Goal: Transaction & Acquisition: Obtain resource

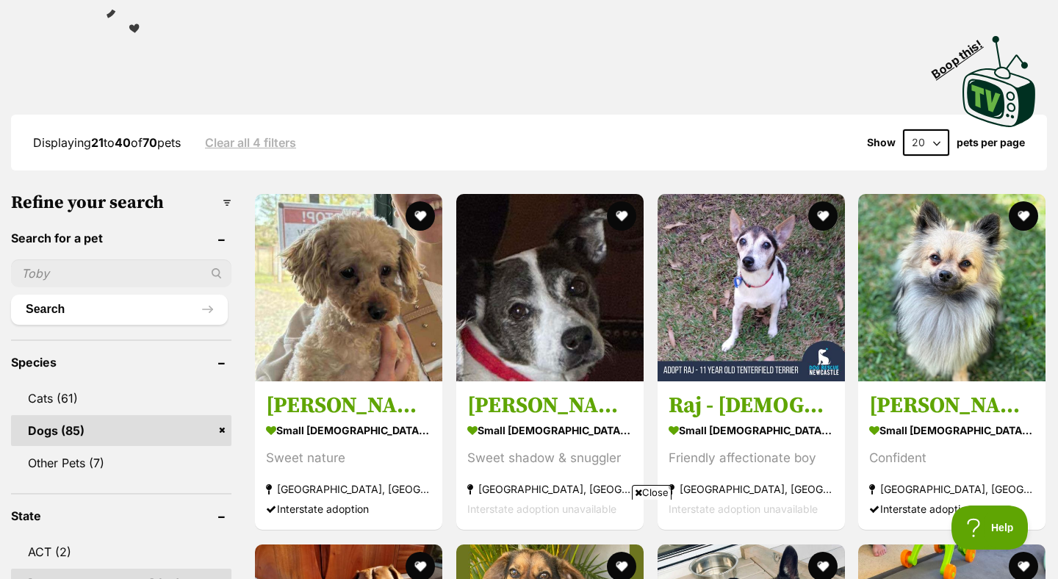
scroll to position [286, 0]
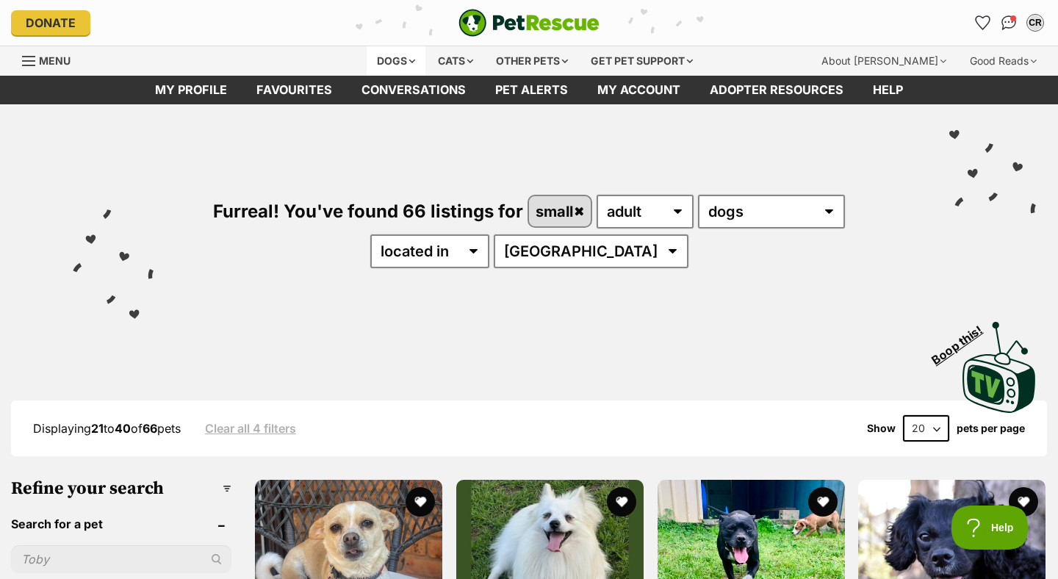
click at [391, 59] on div "Dogs" at bounding box center [396, 60] width 59 height 29
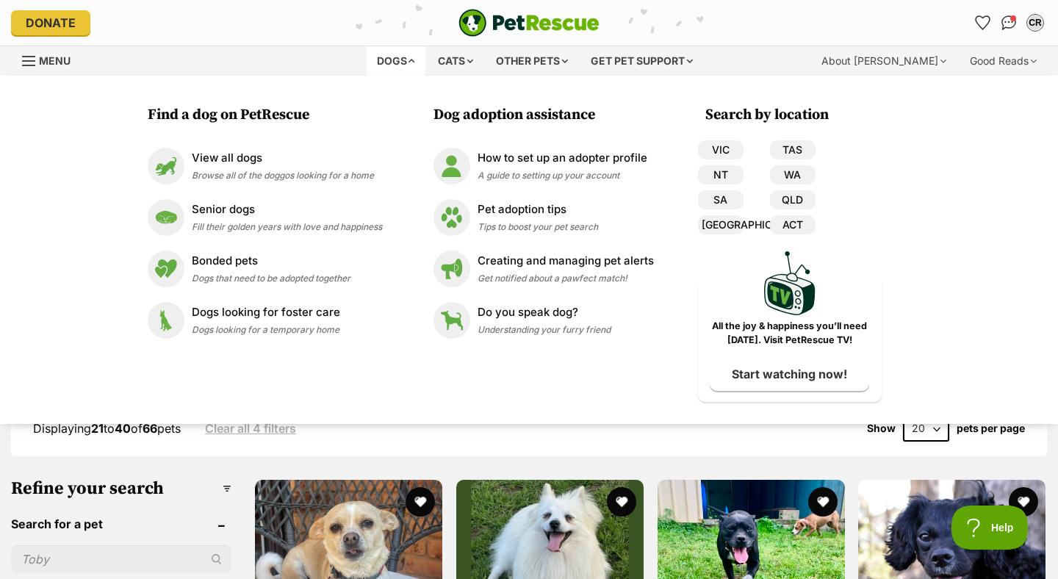
click at [397, 62] on div "Dogs" at bounding box center [396, 60] width 59 height 29
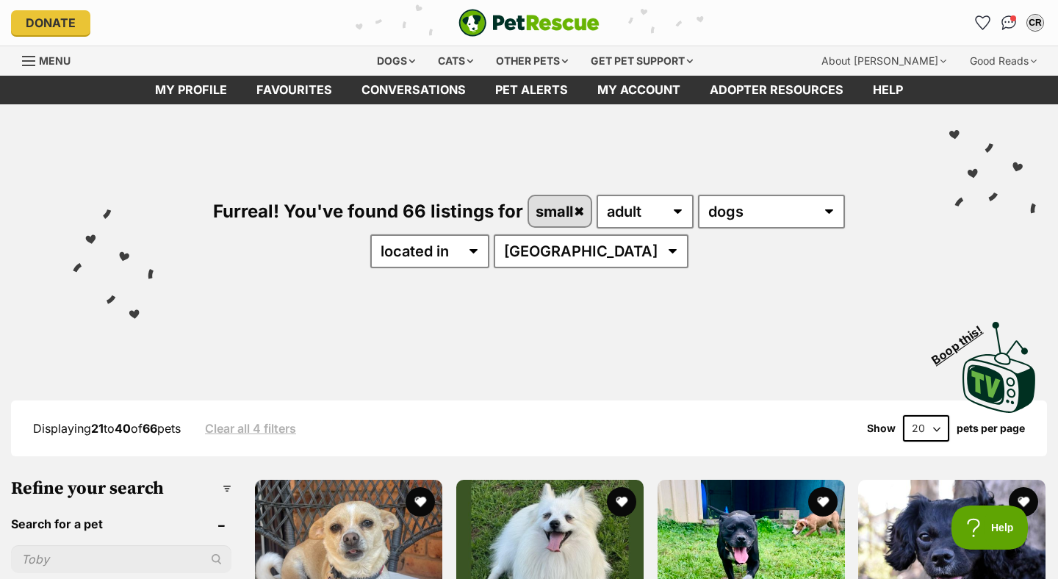
click at [309, 157] on div "Furreal! You've found 66 listings for small any age puppy adult senior any type…" at bounding box center [529, 206] width 1014 height 204
click at [379, 62] on div "Dogs" at bounding box center [396, 60] width 59 height 29
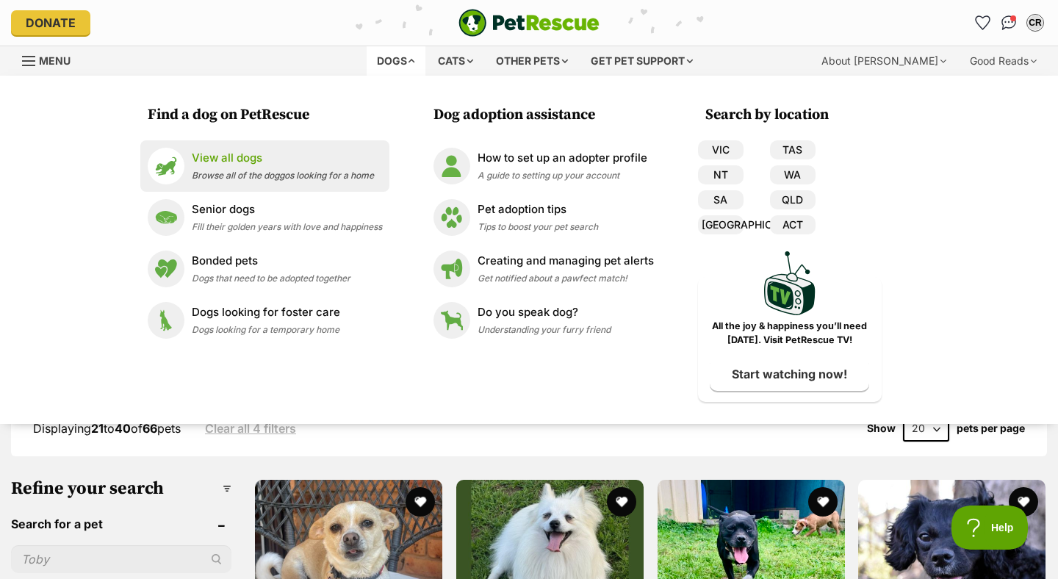
click at [231, 170] on div "View all dogs Browse all of the doggos looking for a home" at bounding box center [283, 166] width 182 height 32
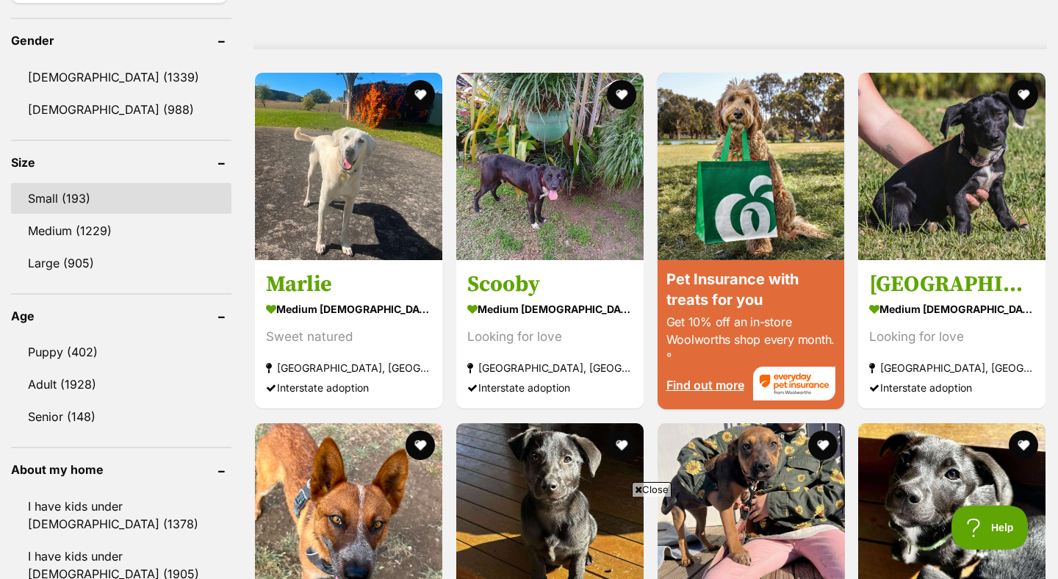
click at [80, 190] on link "Small (193)" at bounding box center [121, 198] width 220 height 31
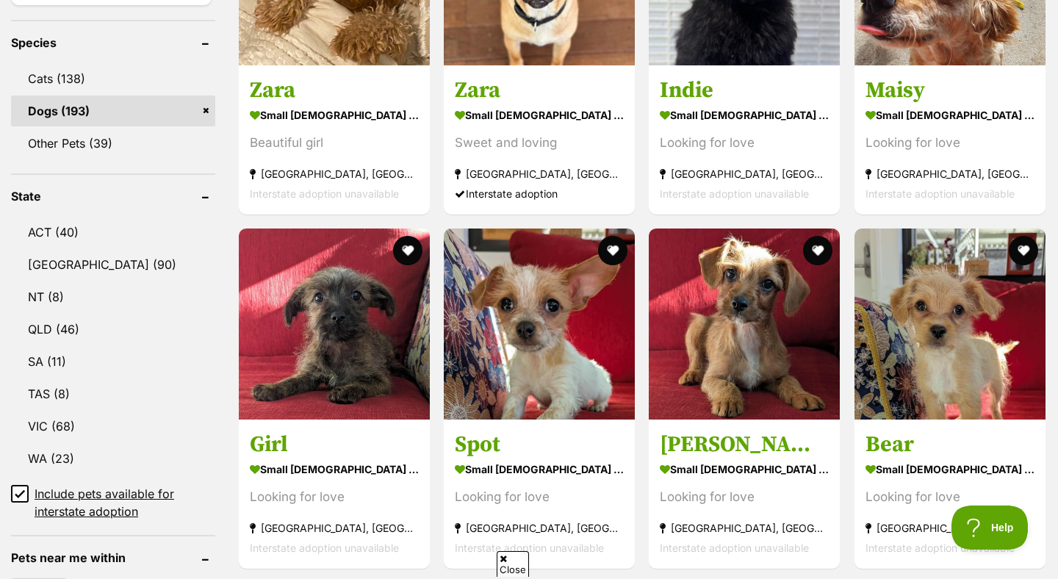
scroll to position [713, 0]
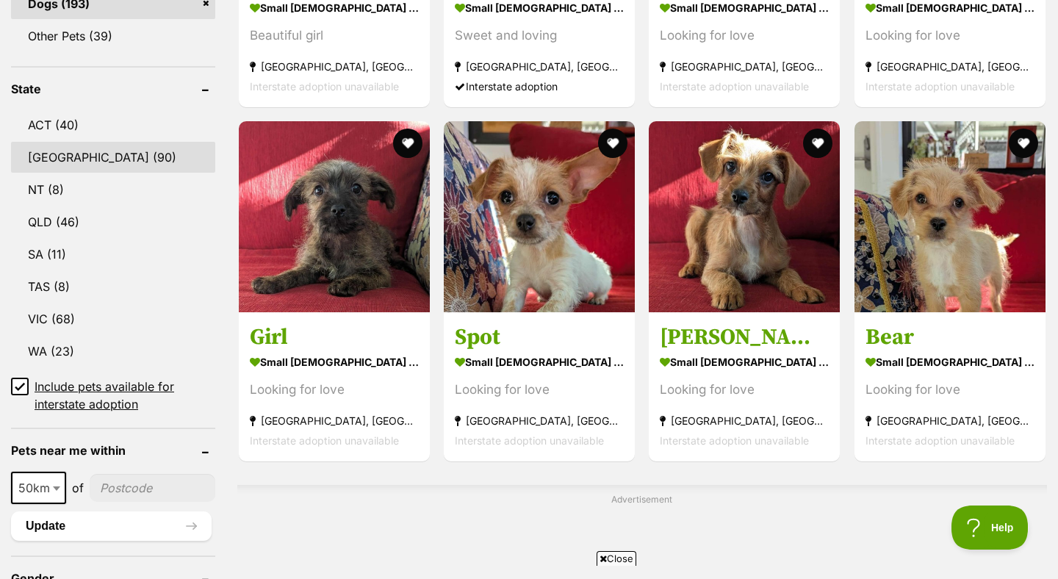
click at [81, 165] on link "NSW (90)" at bounding box center [113, 157] width 204 height 31
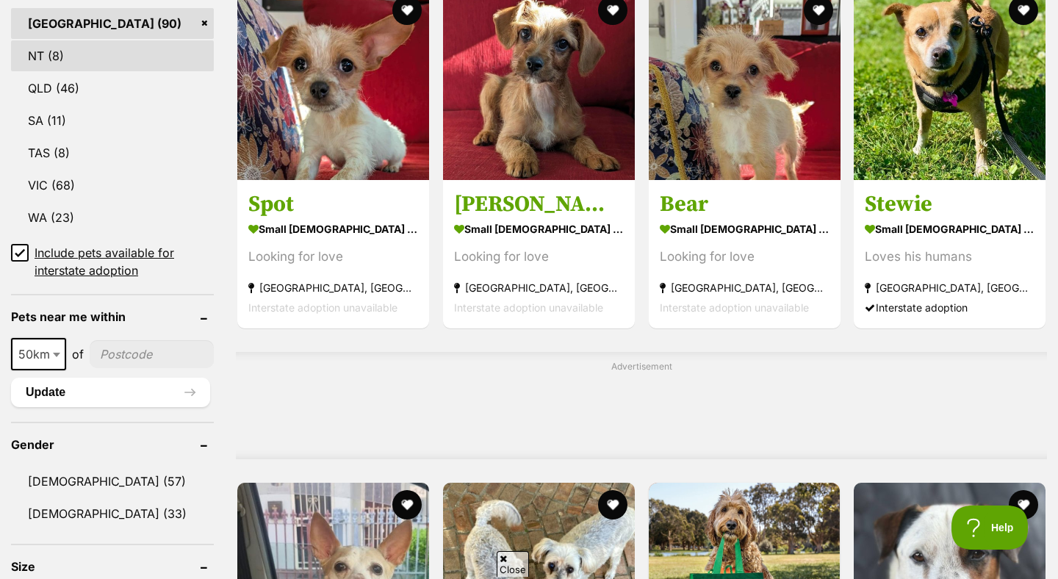
scroll to position [979, 0]
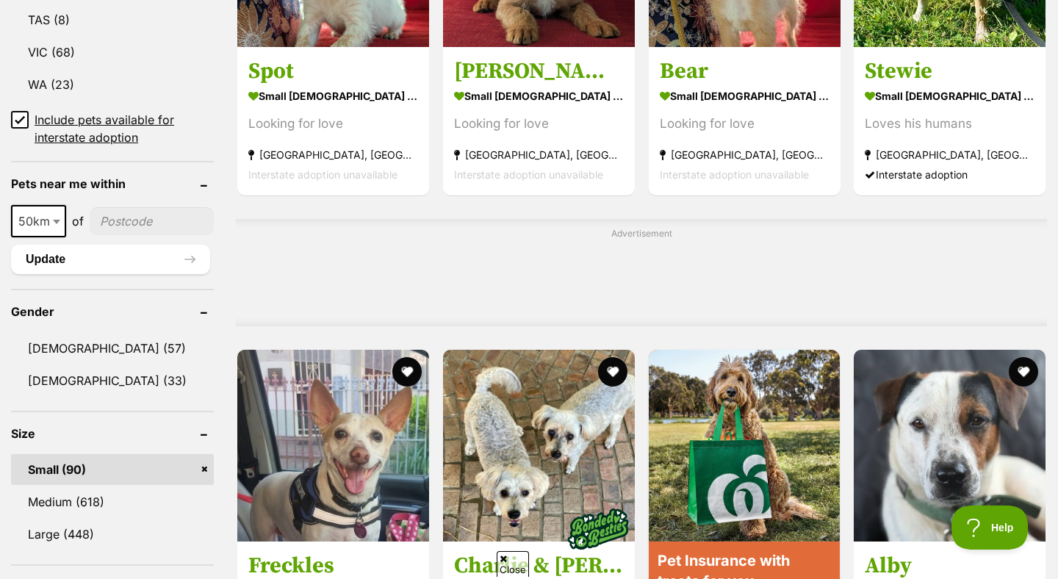
click at [23, 123] on icon at bounding box center [20, 120] width 10 height 10
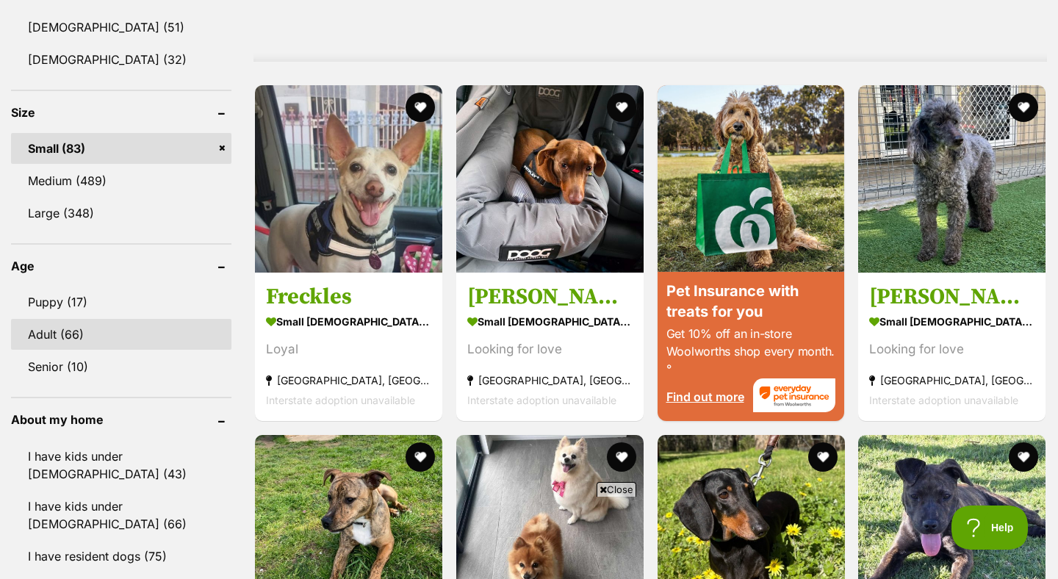
click at [108, 332] on link "Adult (66)" at bounding box center [121, 334] width 220 height 31
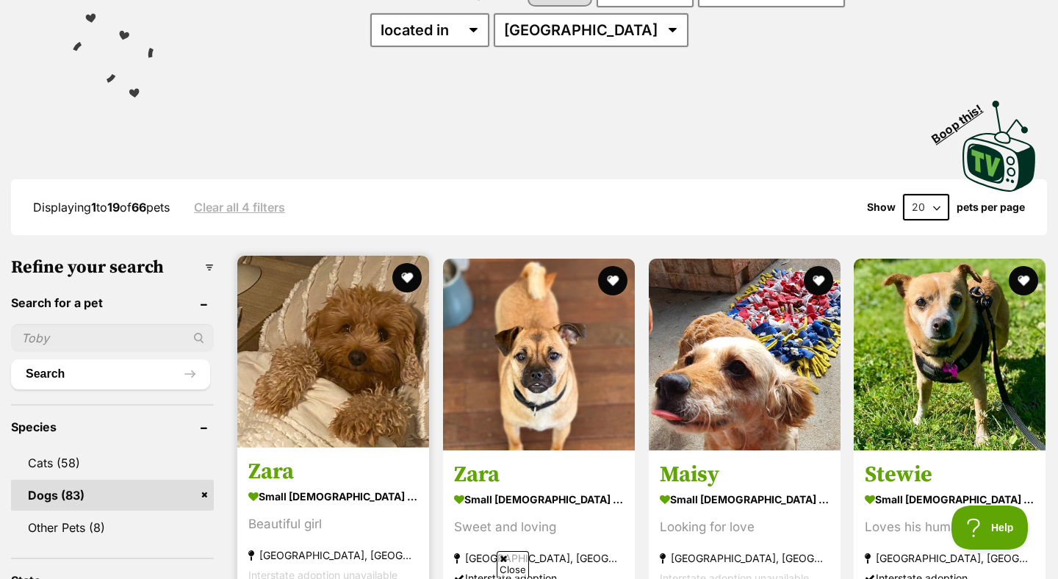
click at [271, 497] on strong "small [DEMOGRAPHIC_DATA] Dog" at bounding box center [333, 496] width 170 height 21
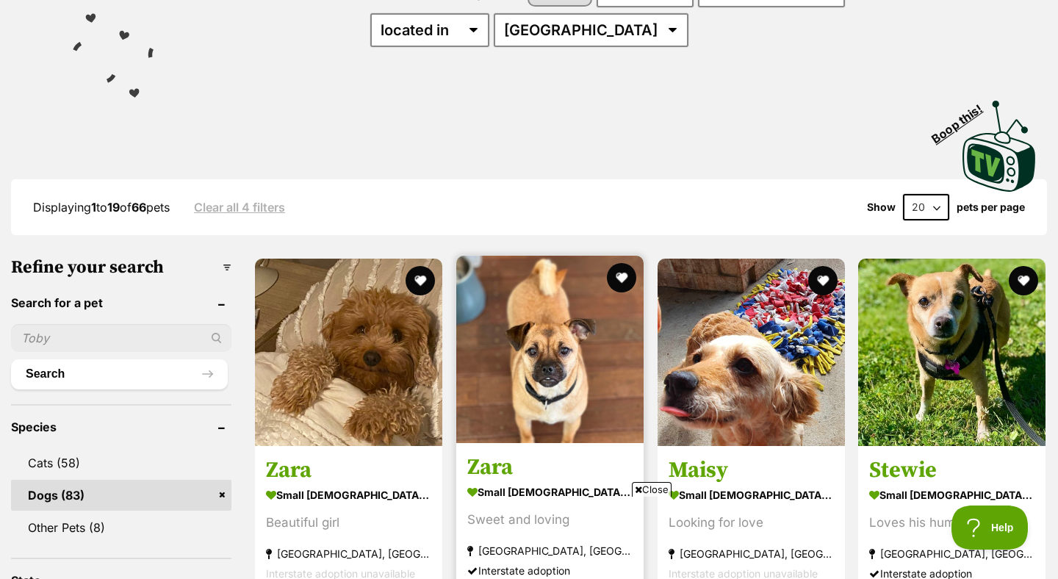
click at [489, 474] on h3 "Zara" at bounding box center [549, 468] width 165 height 28
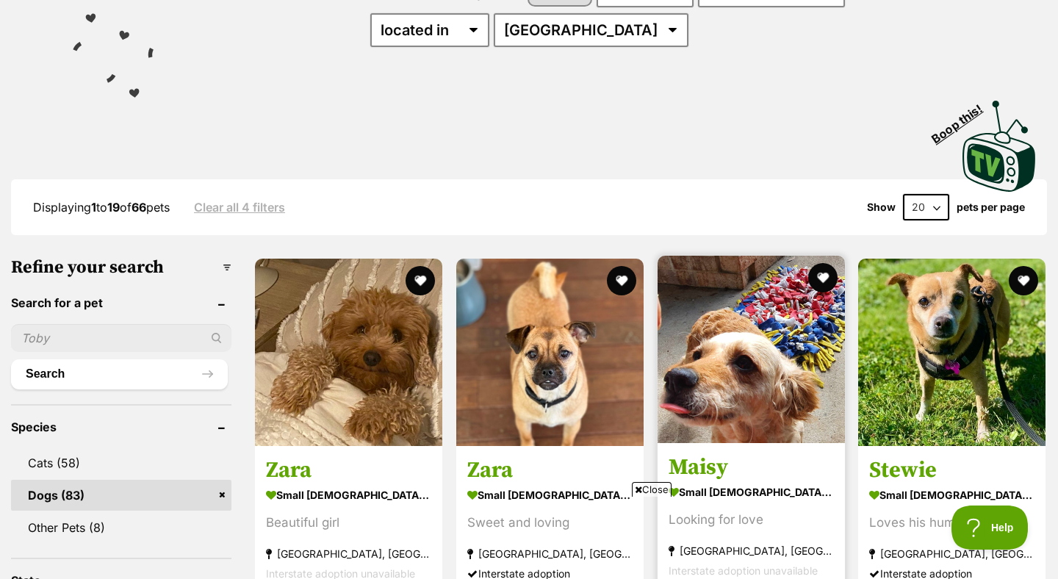
click at [713, 464] on h3 "Maisy" at bounding box center [751, 468] width 165 height 28
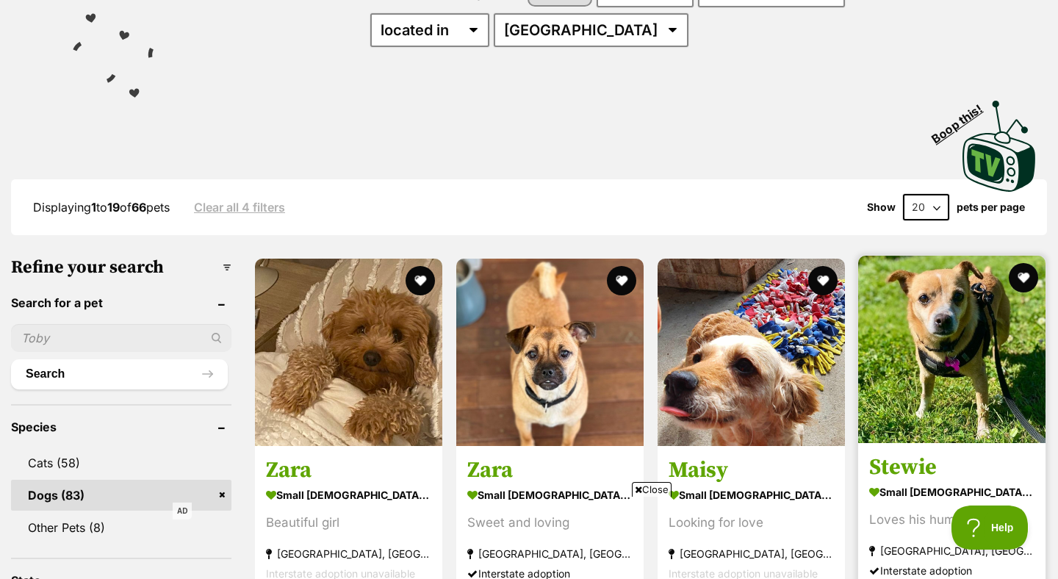
click at [902, 479] on h3 "Stewie" at bounding box center [951, 468] width 165 height 28
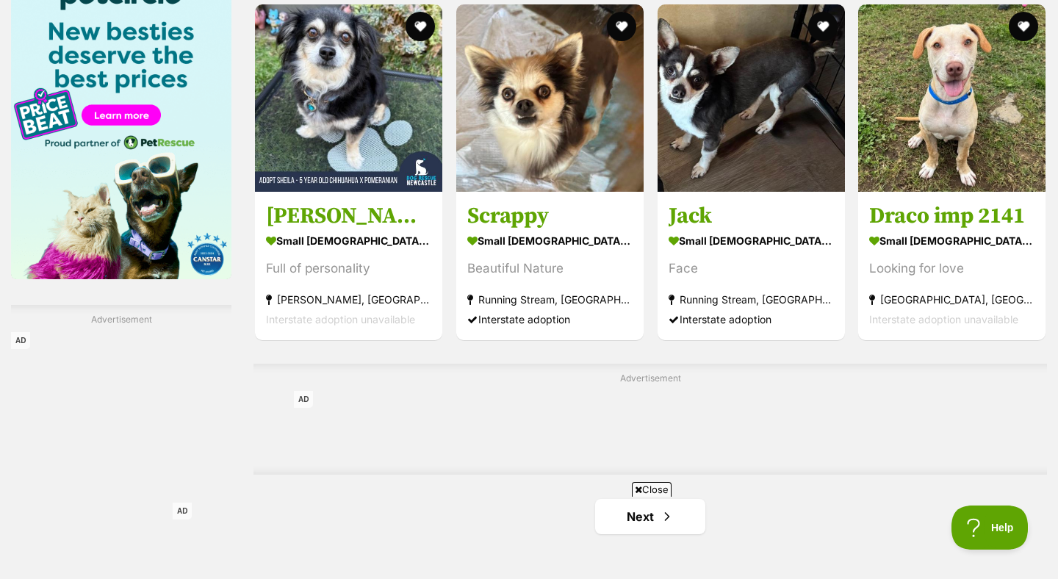
scroll to position [2166, 0]
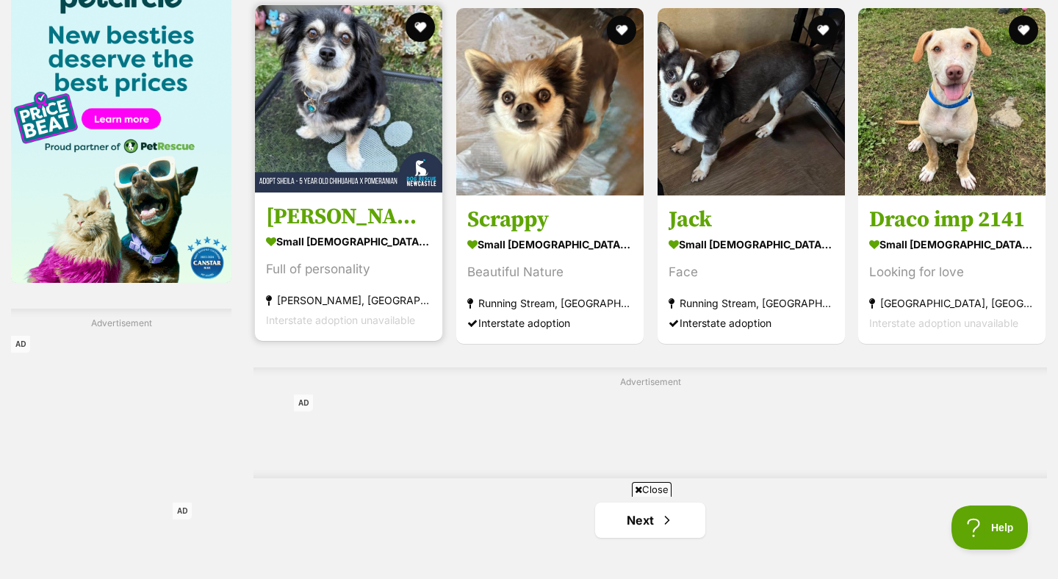
click at [363, 227] on h3 "Sheila - 5 Year Old Chihuahua X Pomeranian" at bounding box center [348, 217] width 165 height 28
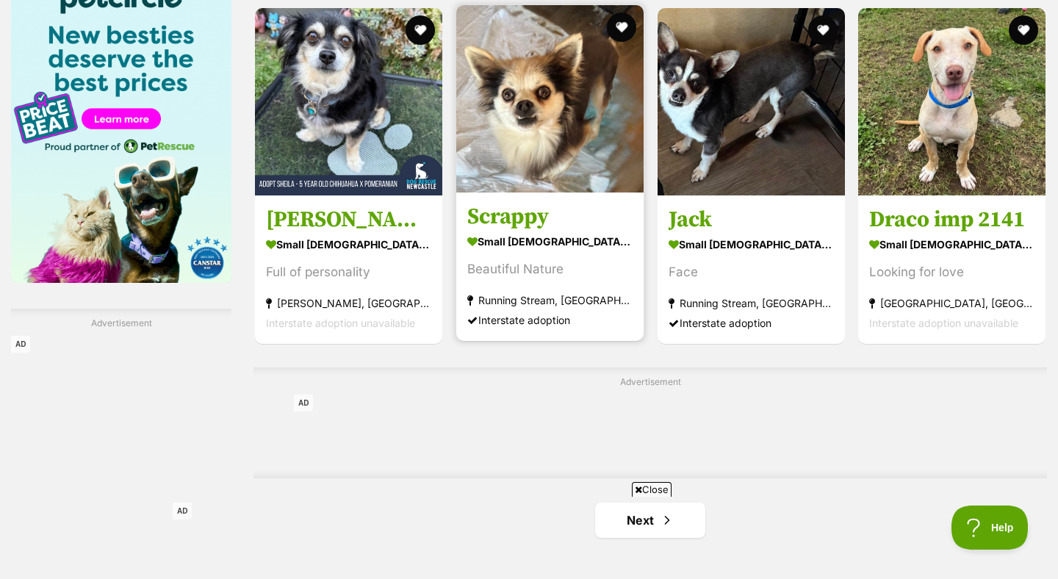
click at [555, 223] on h3 "Scrappy" at bounding box center [549, 217] width 165 height 28
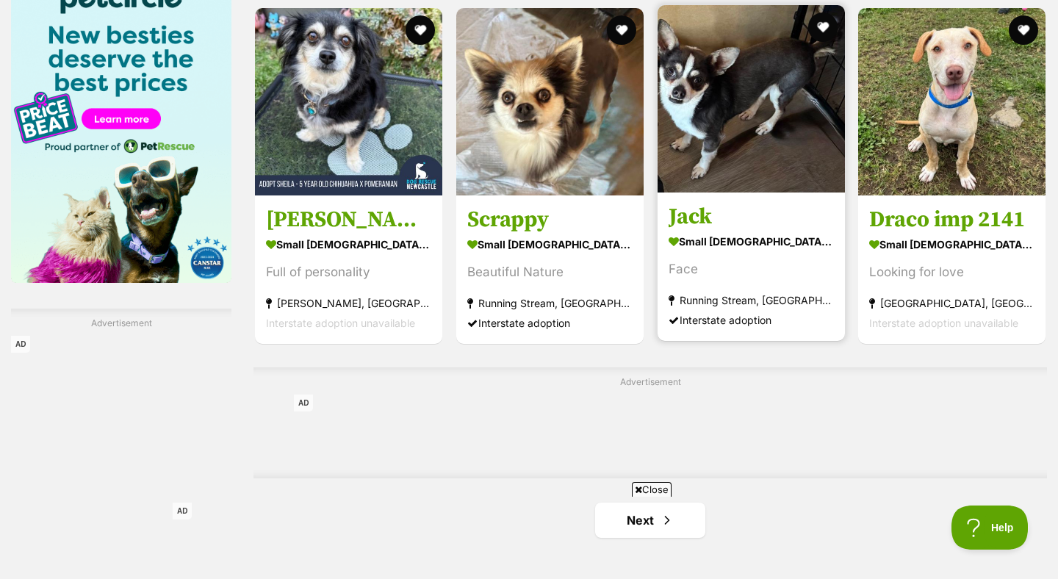
click at [724, 226] on h3 "Jack" at bounding box center [751, 217] width 165 height 28
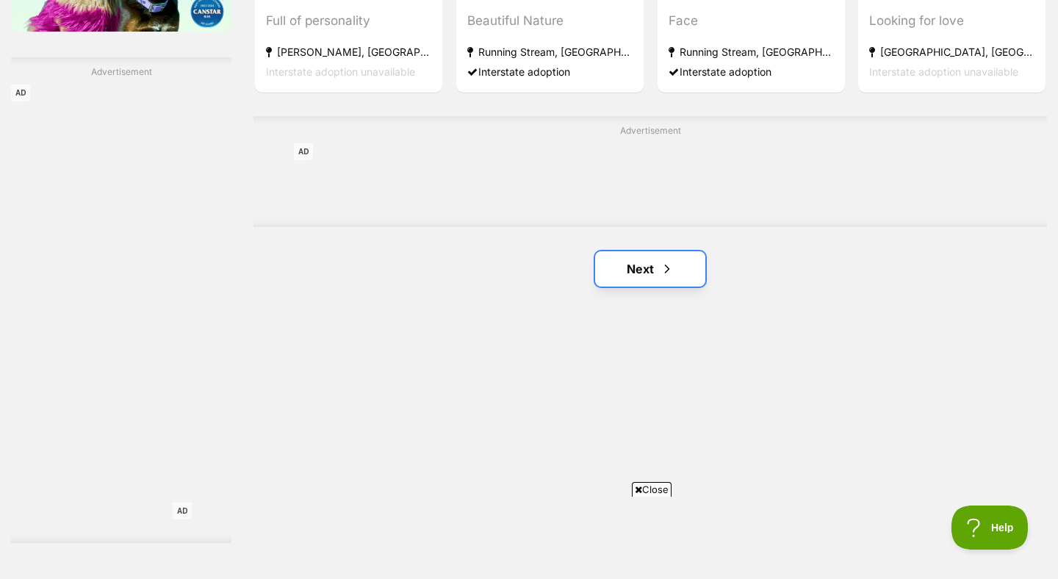
click at [683, 260] on link "Next" at bounding box center [650, 268] width 110 height 35
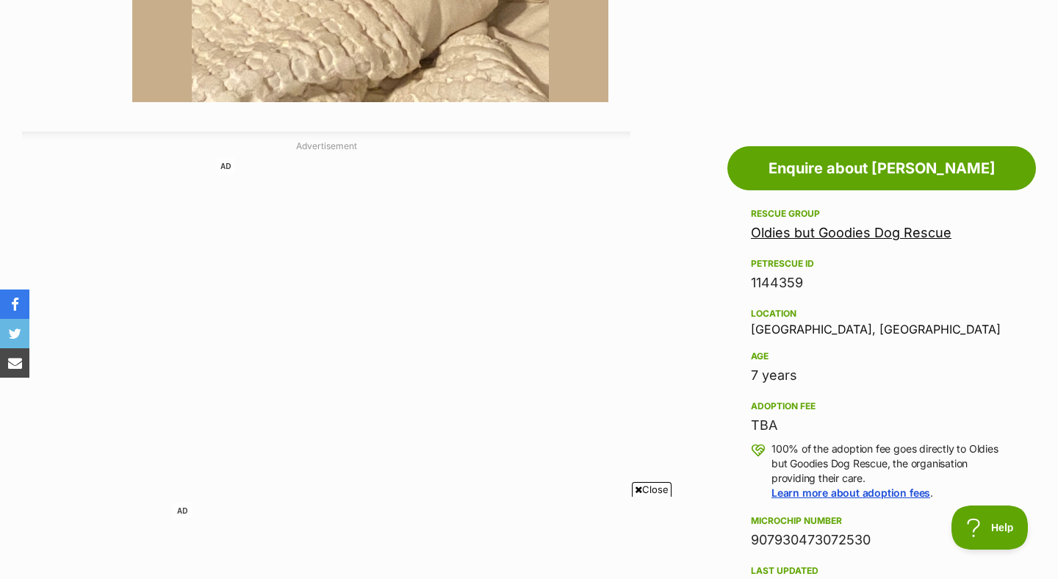
scroll to position [683, 0]
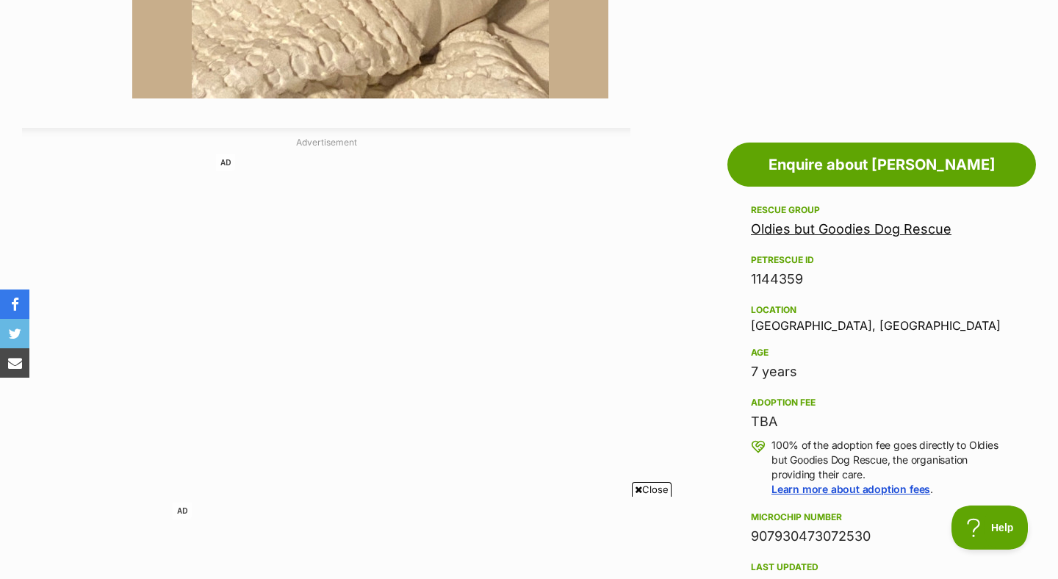
click at [774, 324] on div "Location [GEOGRAPHIC_DATA], [GEOGRAPHIC_DATA]" at bounding box center [882, 316] width 262 height 31
copy div "Scarborough"
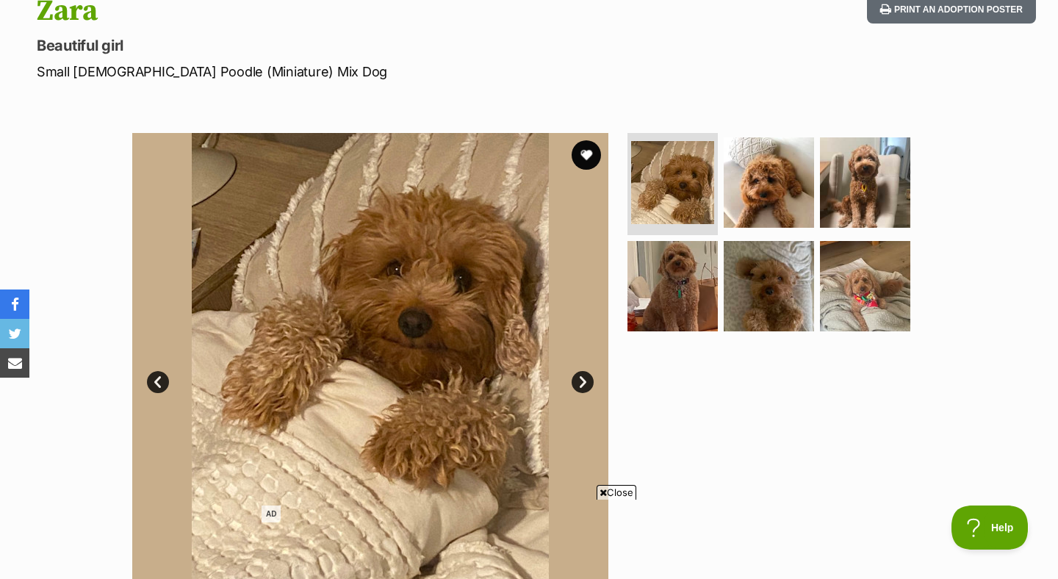
scroll to position [174, 0]
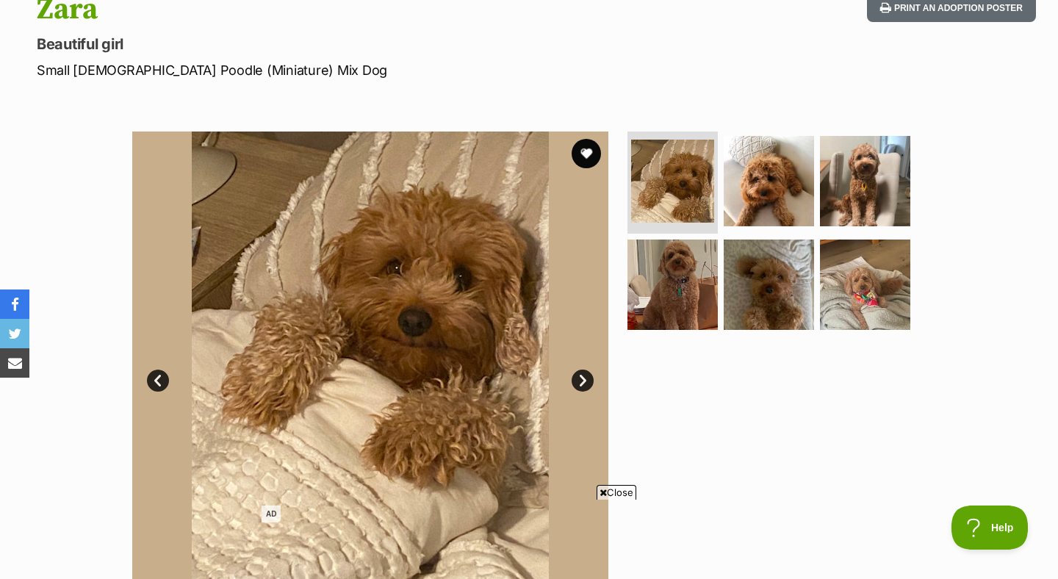
click at [589, 379] on link "Next" at bounding box center [583, 381] width 22 height 22
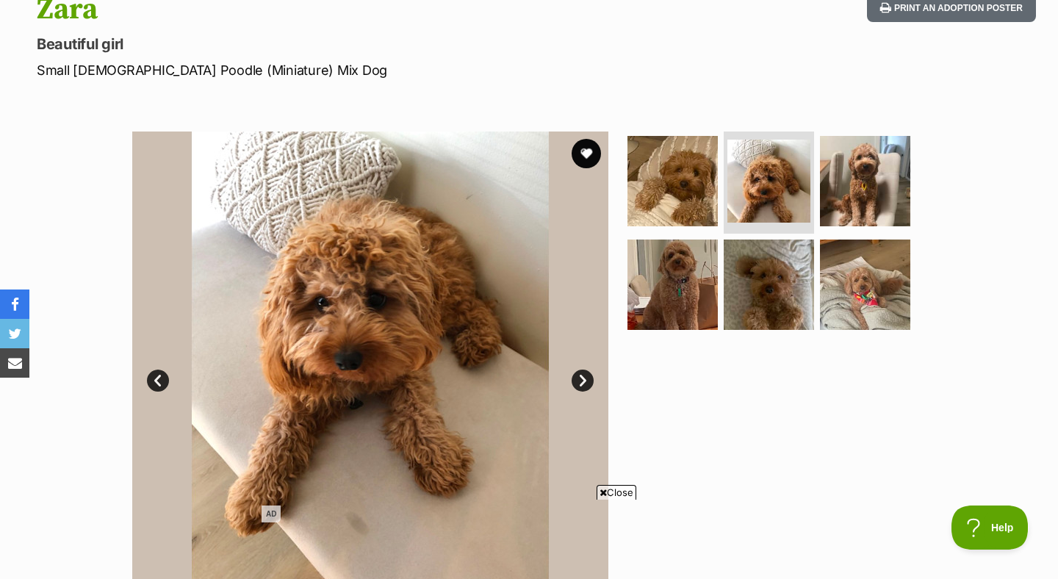
click at [588, 379] on link "Next" at bounding box center [583, 381] width 22 height 22
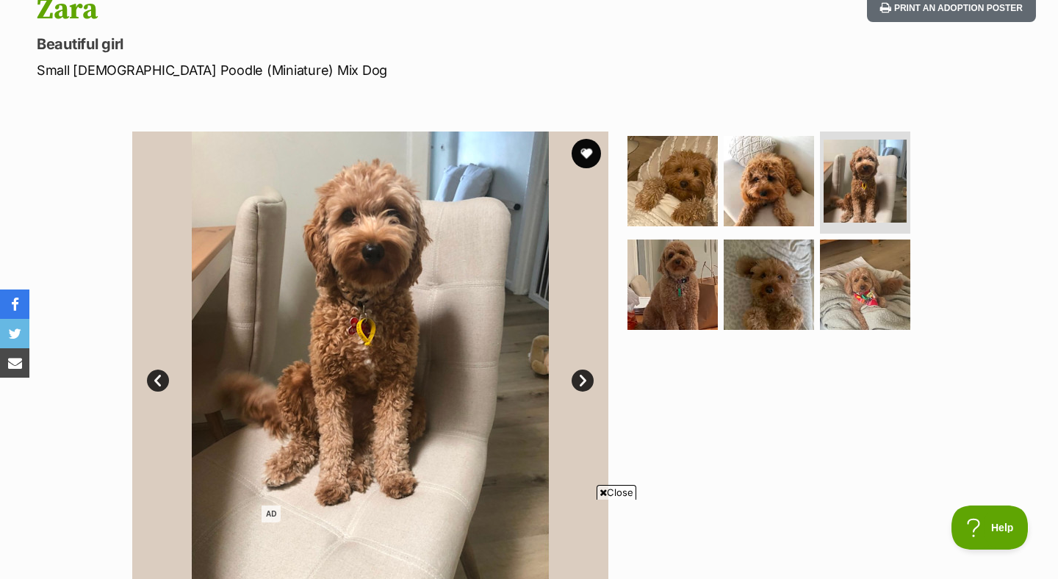
click at [588, 379] on link "Next" at bounding box center [583, 381] width 22 height 22
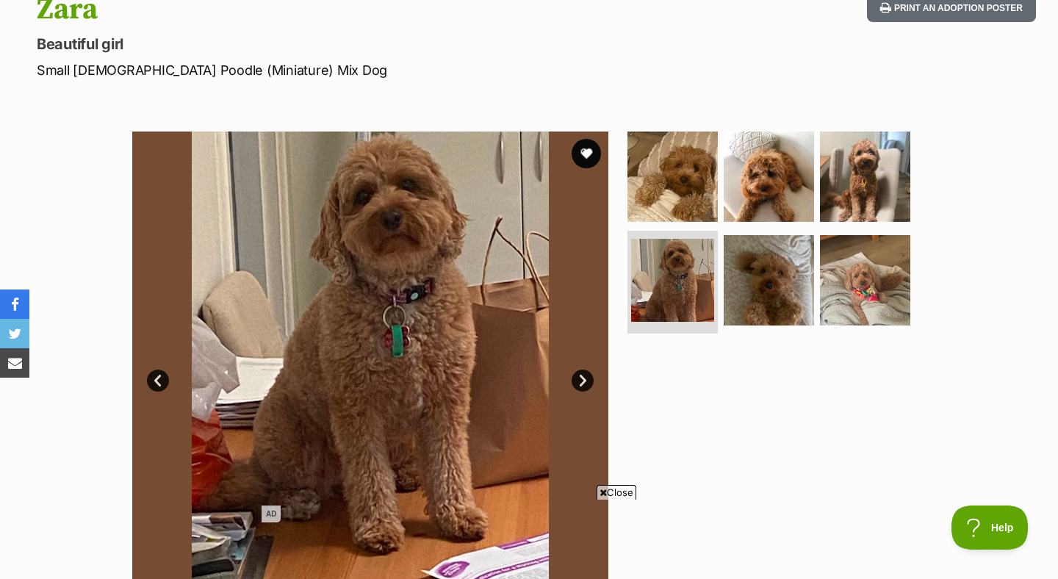
click at [588, 380] on link "Next" at bounding box center [583, 381] width 22 height 22
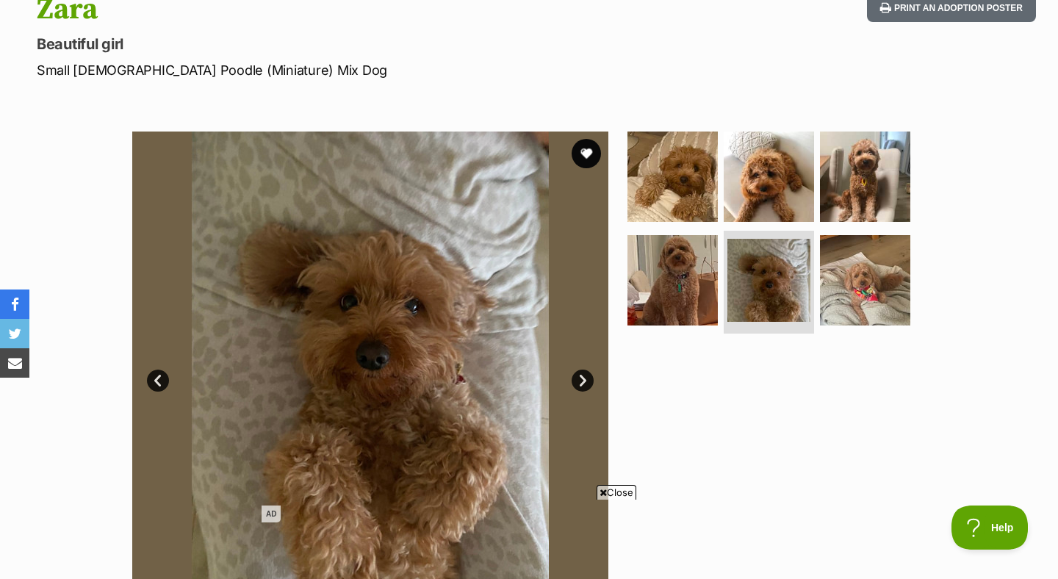
click at [588, 380] on link "Next" at bounding box center [583, 381] width 22 height 22
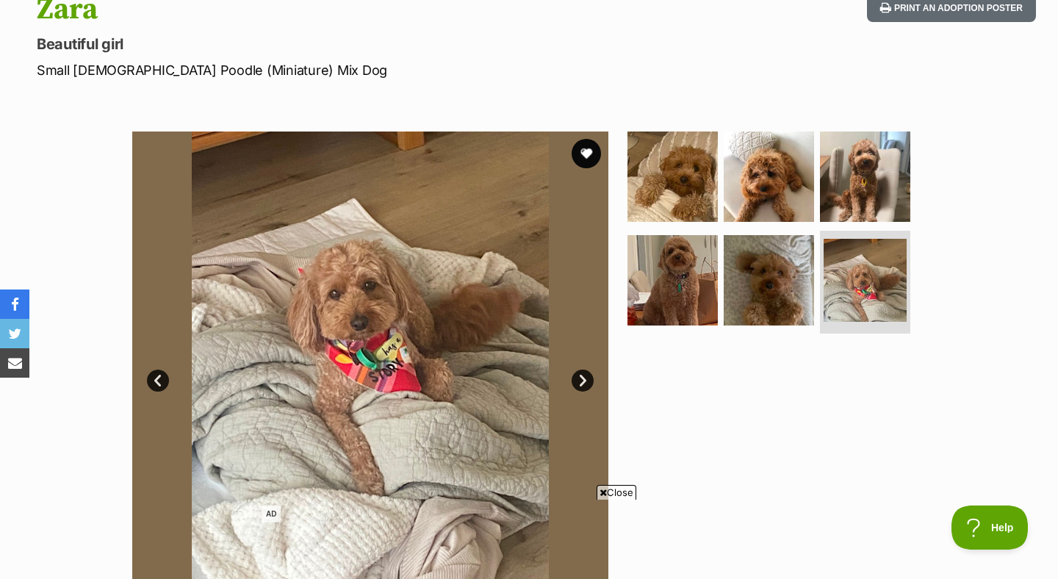
click at [588, 379] on link "Next" at bounding box center [583, 381] width 22 height 22
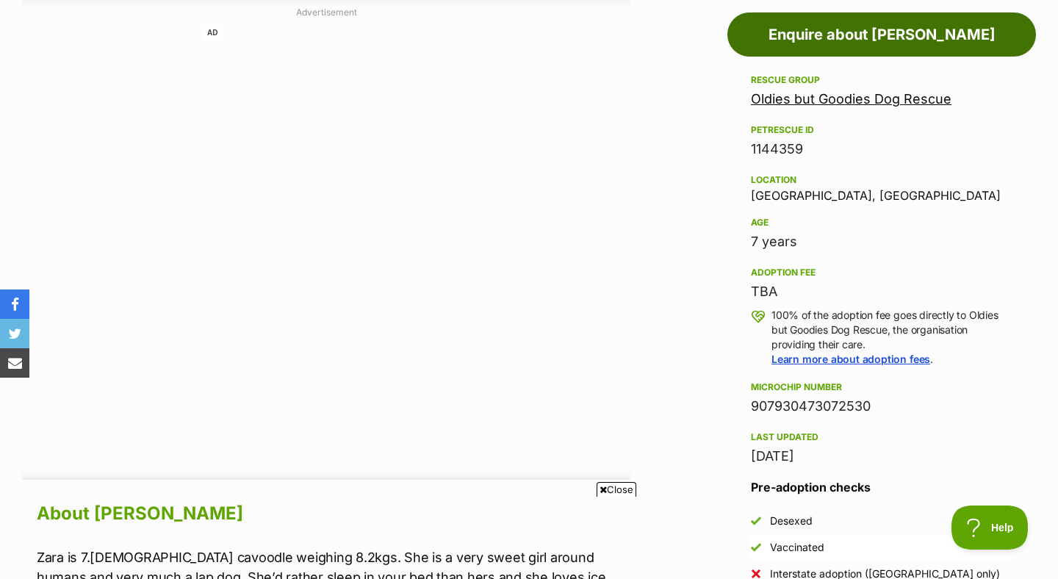
scroll to position [0, 0]
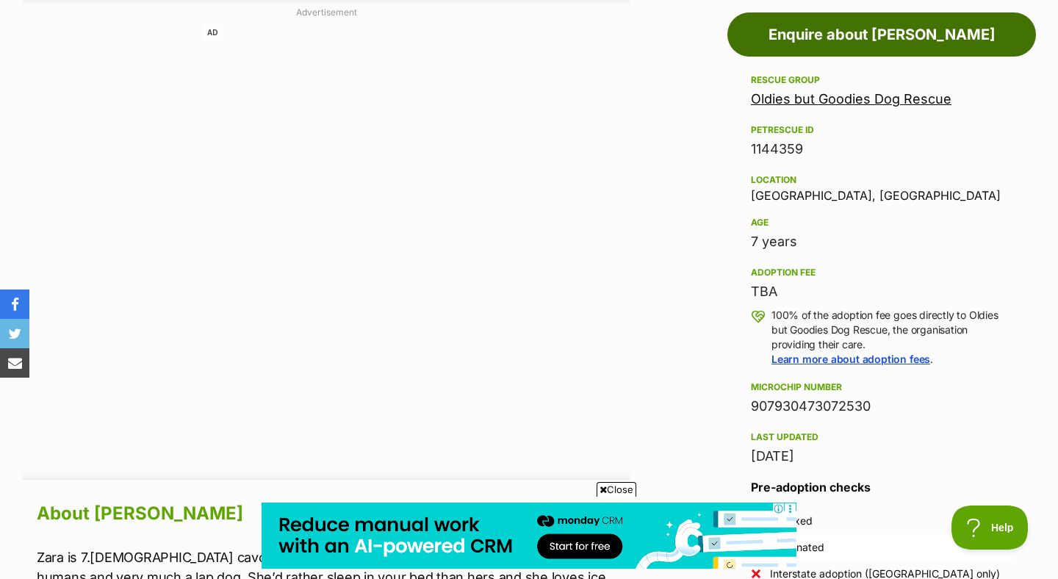
click at [843, 35] on link "Enquire about [PERSON_NAME]" at bounding box center [881, 34] width 309 height 44
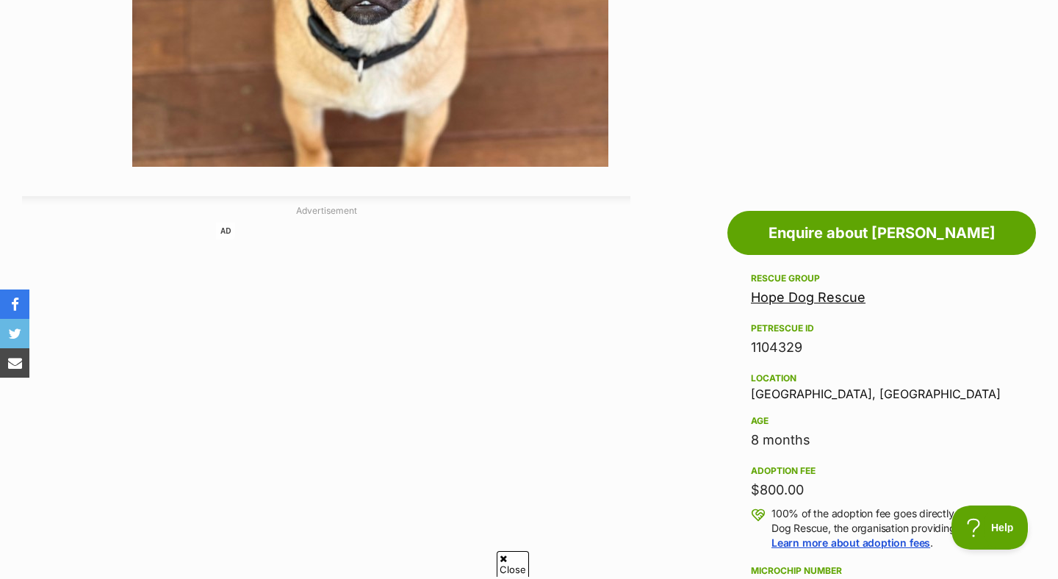
scroll to position [616, 0]
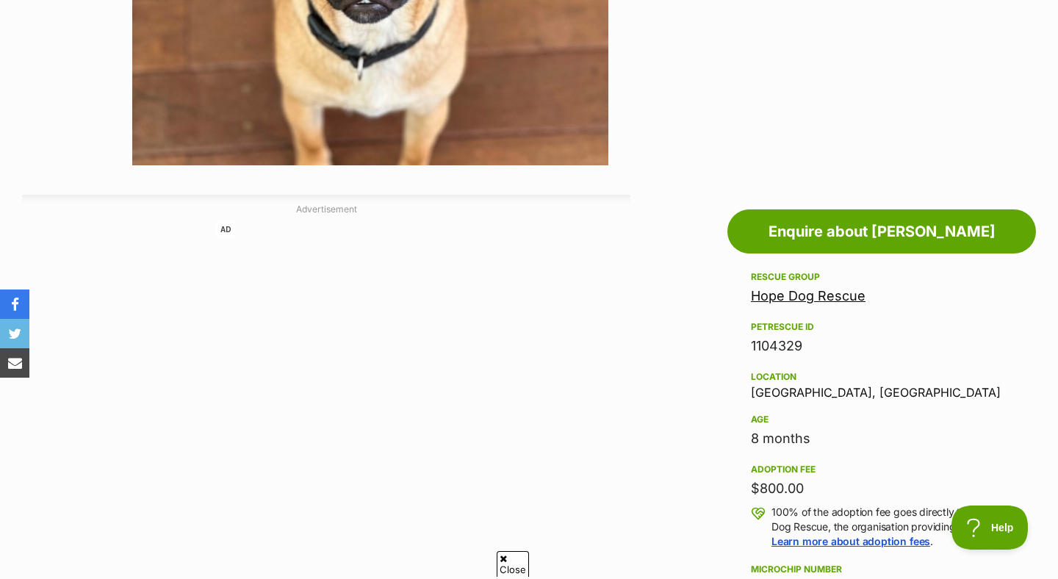
click at [758, 388] on div "Location [GEOGRAPHIC_DATA], [GEOGRAPHIC_DATA]" at bounding box center [882, 383] width 262 height 31
copy div "Cowra"
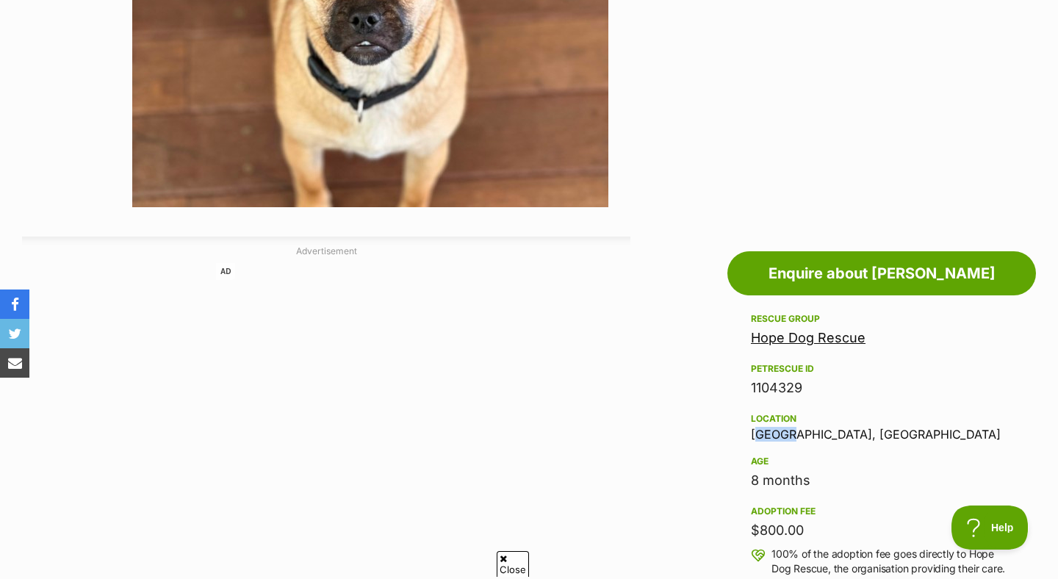
scroll to position [552, 0]
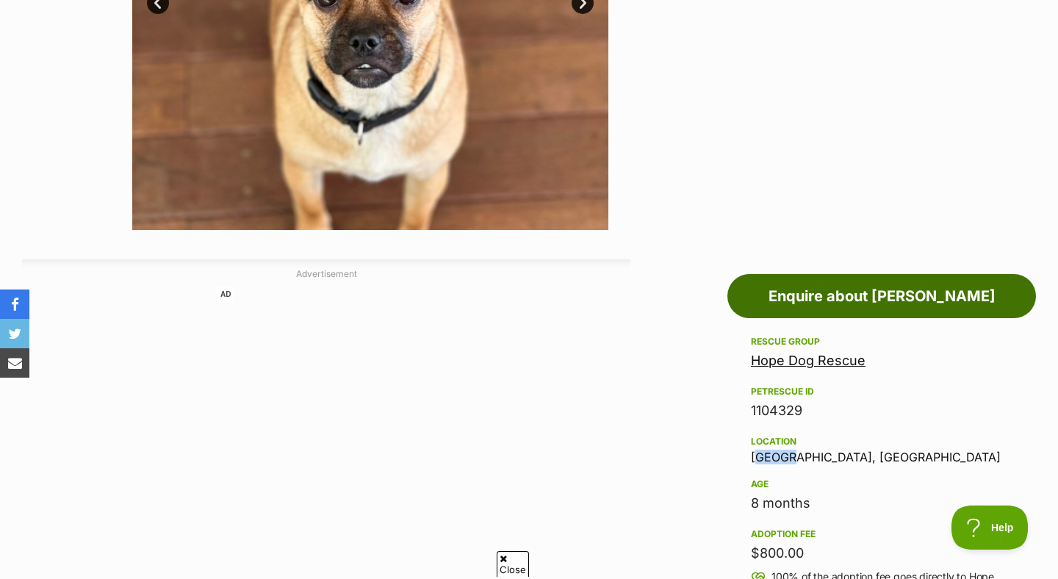
click at [866, 287] on link "Enquire about [PERSON_NAME]" at bounding box center [881, 296] width 309 height 44
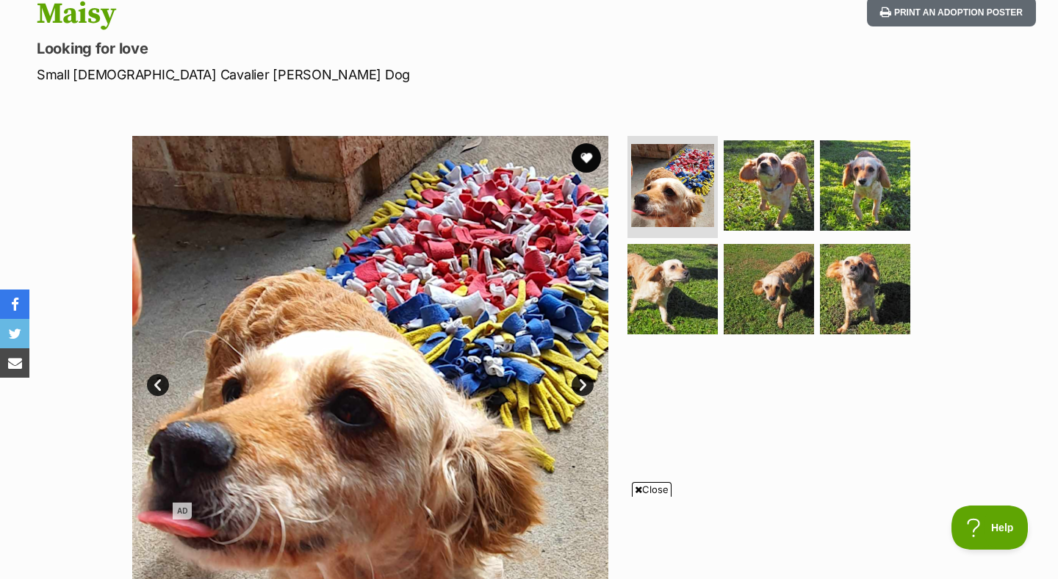
scroll to position [190, 0]
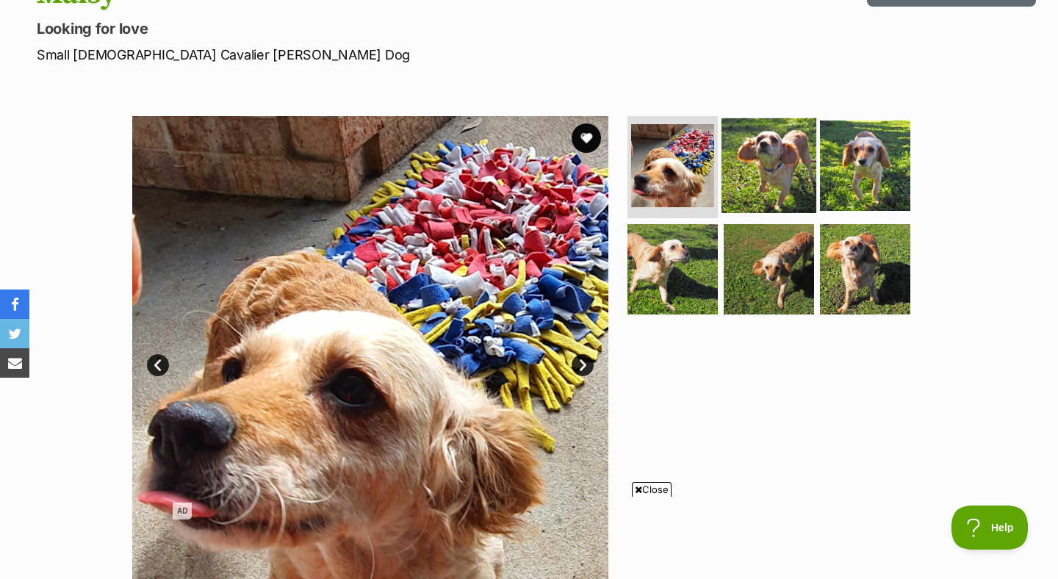
click at [766, 172] on img at bounding box center [769, 165] width 95 height 95
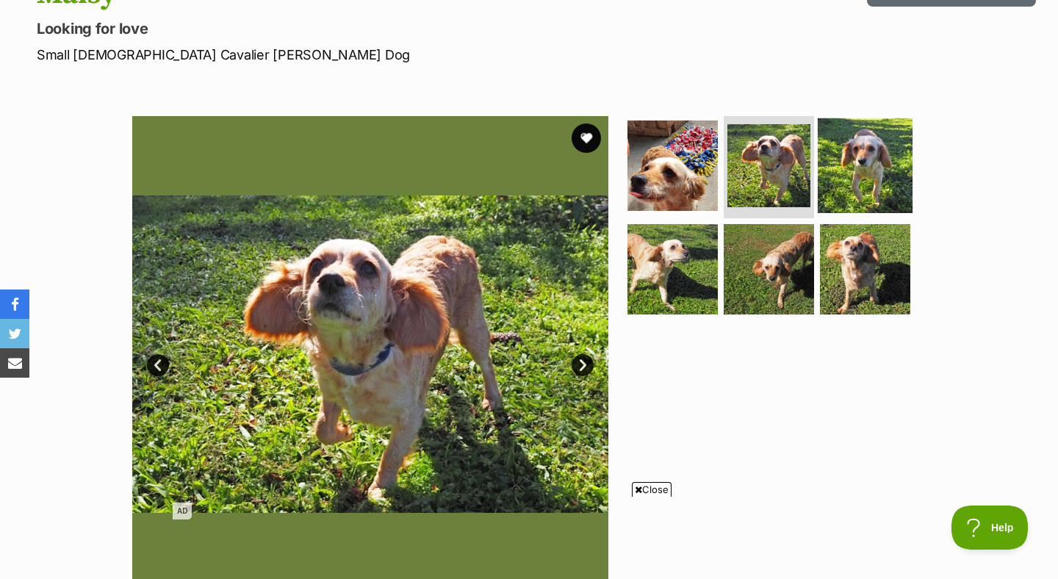
click at [860, 167] on img at bounding box center [865, 165] width 95 height 95
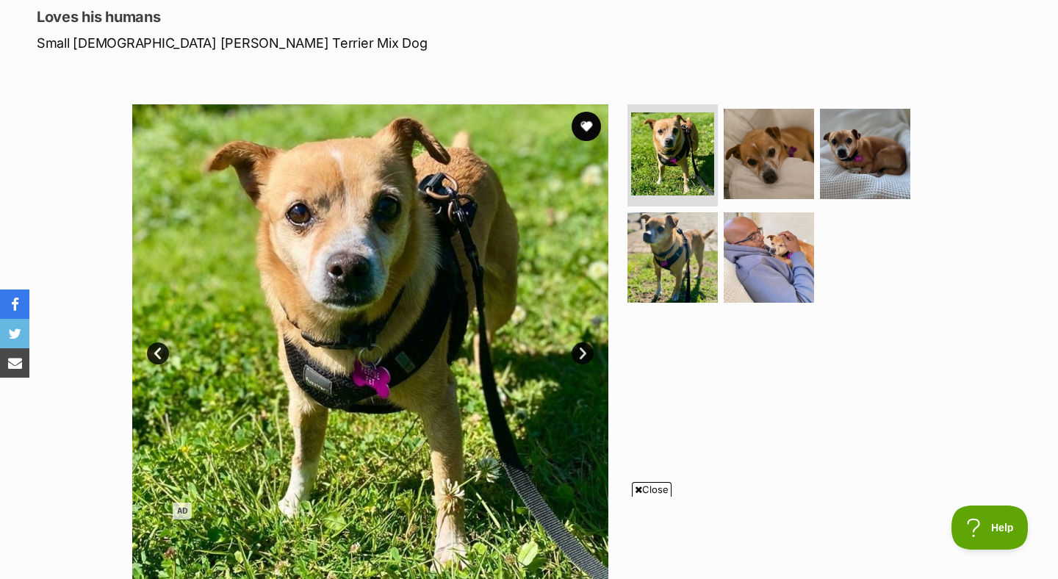
scroll to position [176, 0]
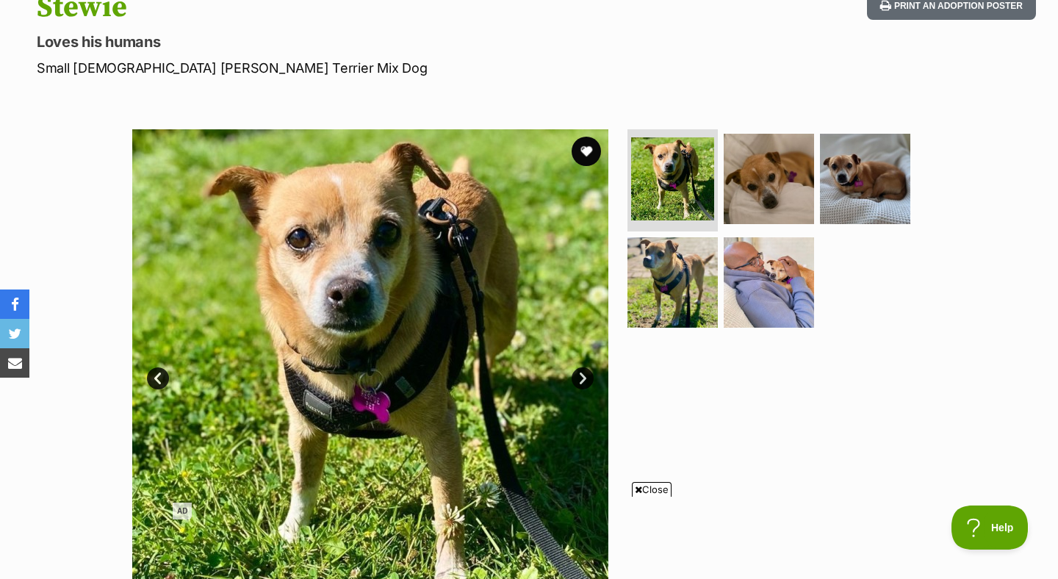
click at [585, 377] on link "Next" at bounding box center [583, 378] width 22 height 22
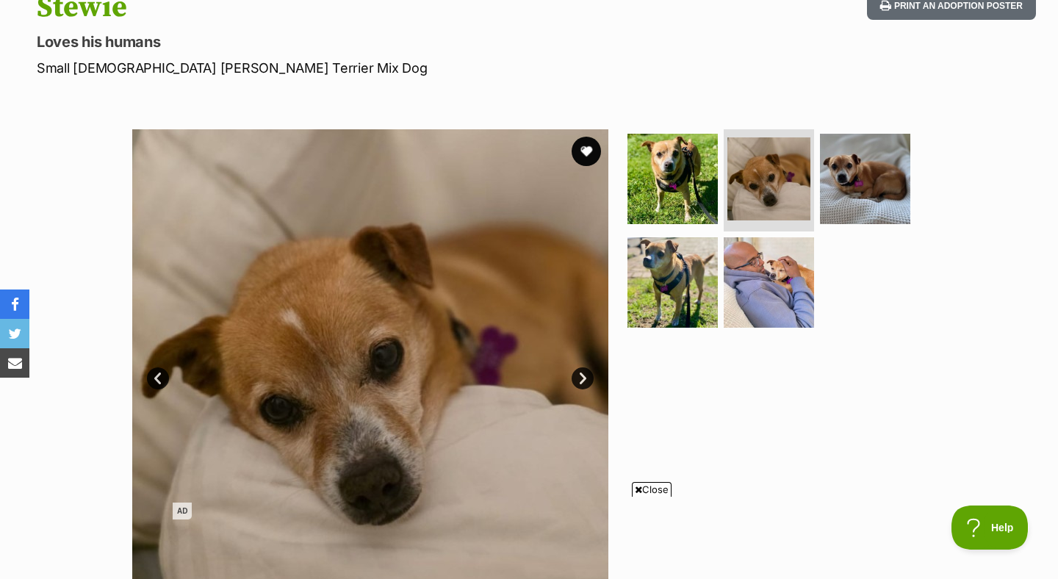
click at [585, 377] on link "Next" at bounding box center [583, 378] width 22 height 22
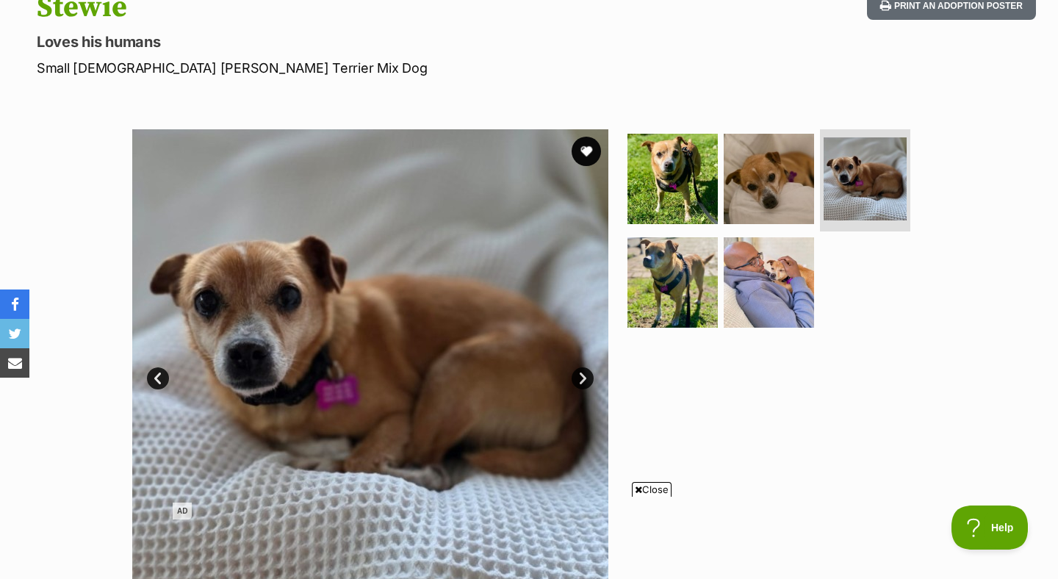
click at [586, 377] on link "Next" at bounding box center [583, 378] width 22 height 22
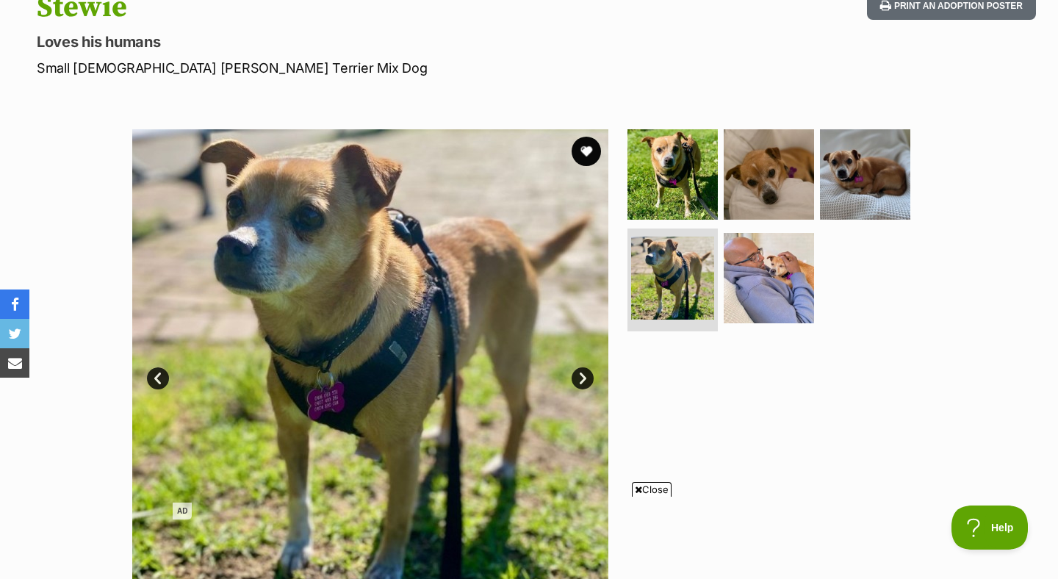
click at [586, 377] on link "Next" at bounding box center [583, 378] width 22 height 22
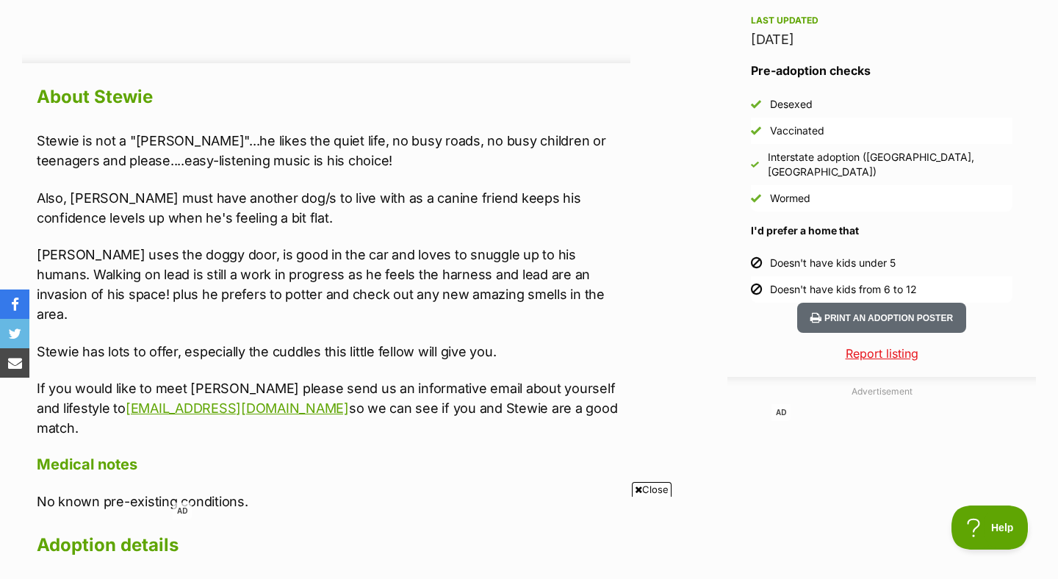
scroll to position [1305, 0]
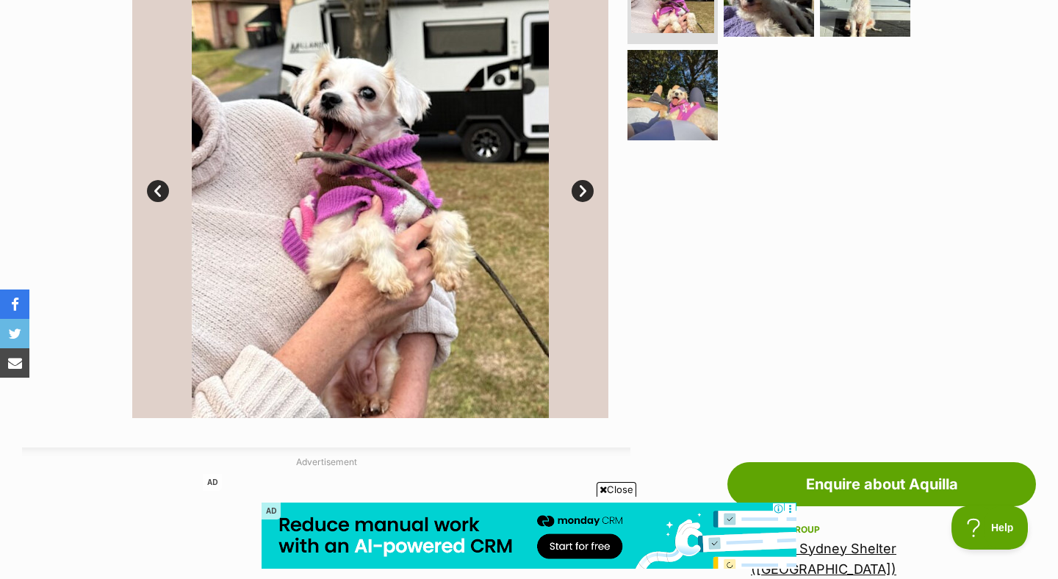
scroll to position [739, 0]
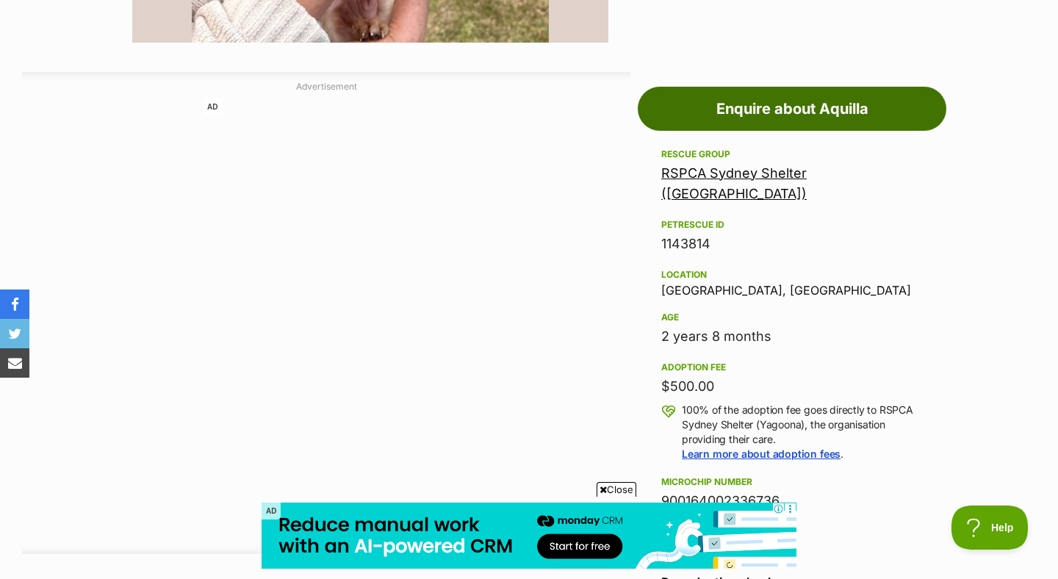
click at [822, 98] on link "Enquire about Aquilla" at bounding box center [792, 109] width 309 height 44
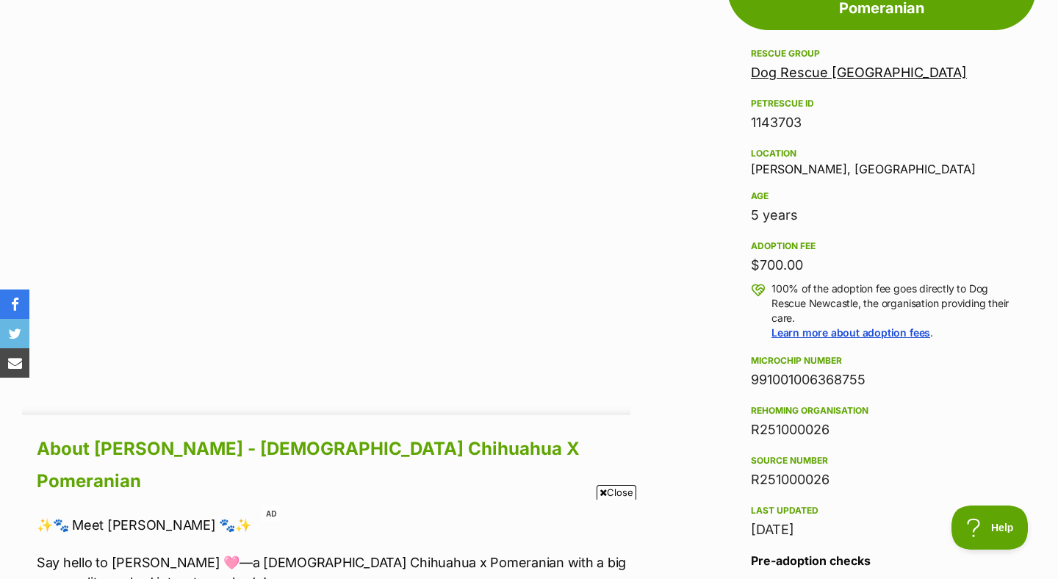
scroll to position [948, 0]
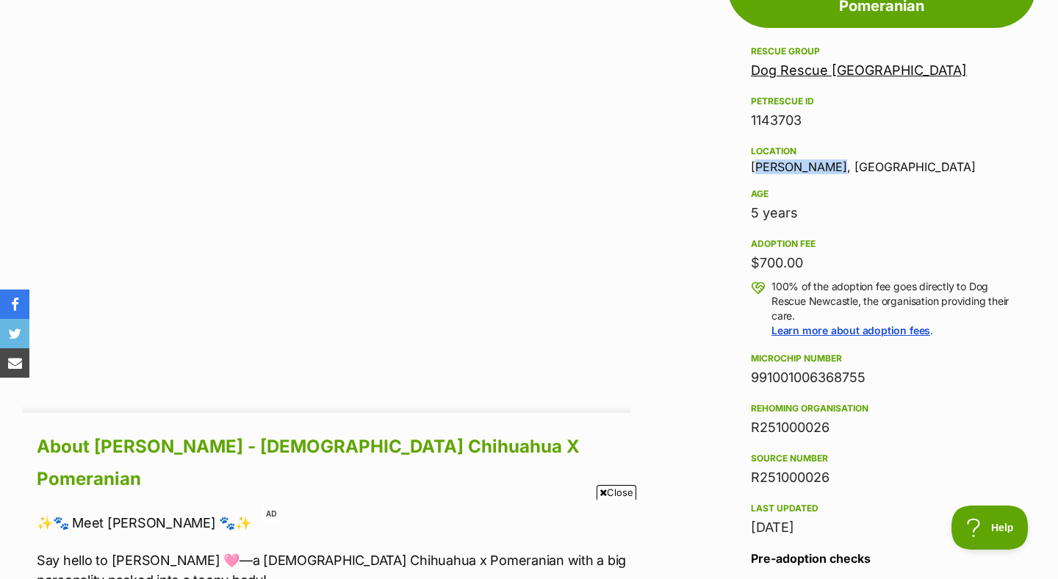
drag, startPoint x: 828, startPoint y: 114, endPoint x: 751, endPoint y: 115, distance: 77.2
click at [751, 143] on div "Location [PERSON_NAME], [GEOGRAPHIC_DATA]" at bounding box center [882, 158] width 262 height 31
click at [751, 143] on div "Location Heddon Greta, NSW" at bounding box center [882, 158] width 262 height 31
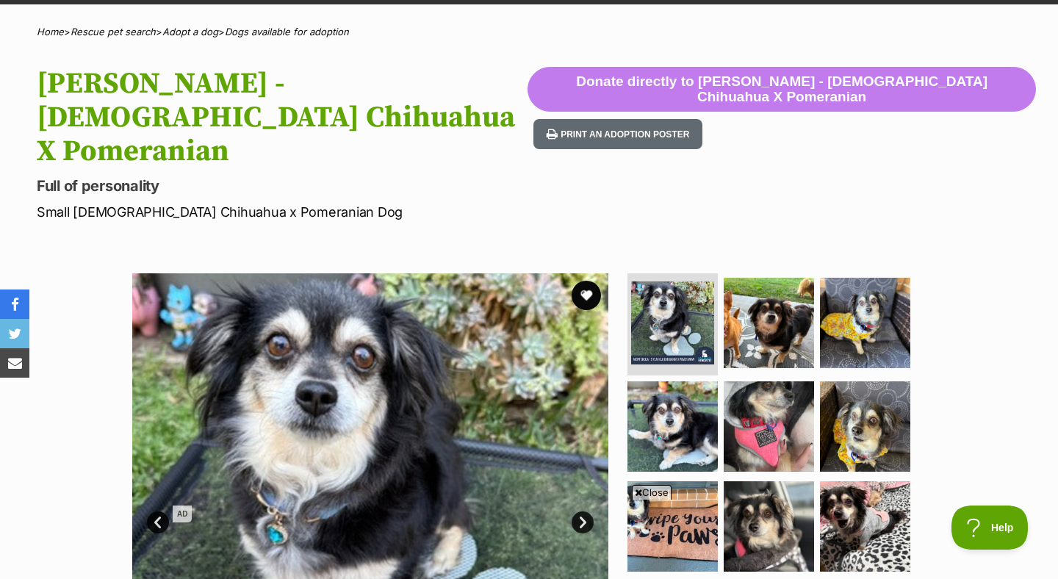
scroll to position [148, 0]
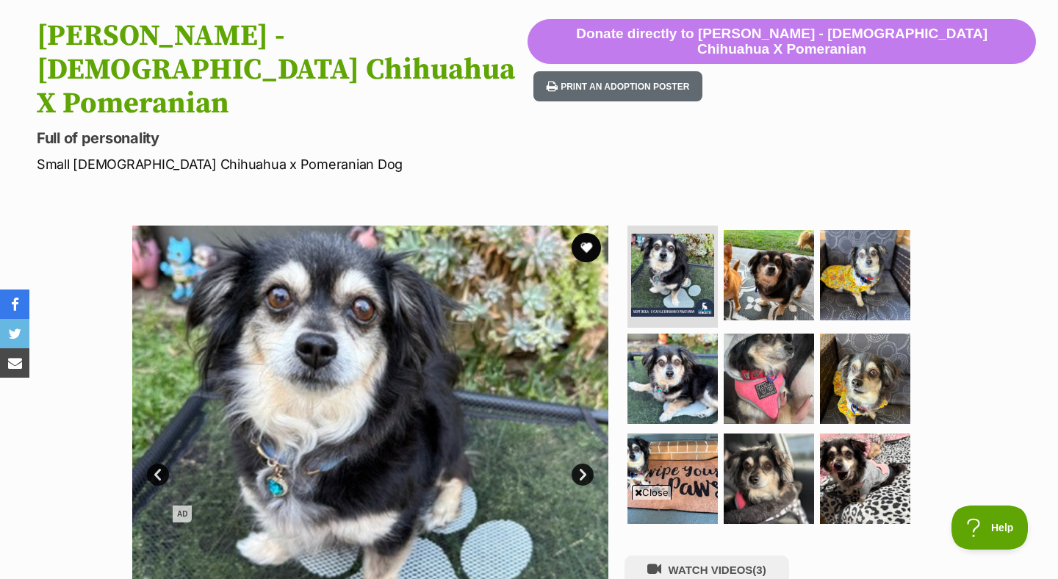
click at [586, 464] on link "Next" at bounding box center [583, 475] width 22 height 22
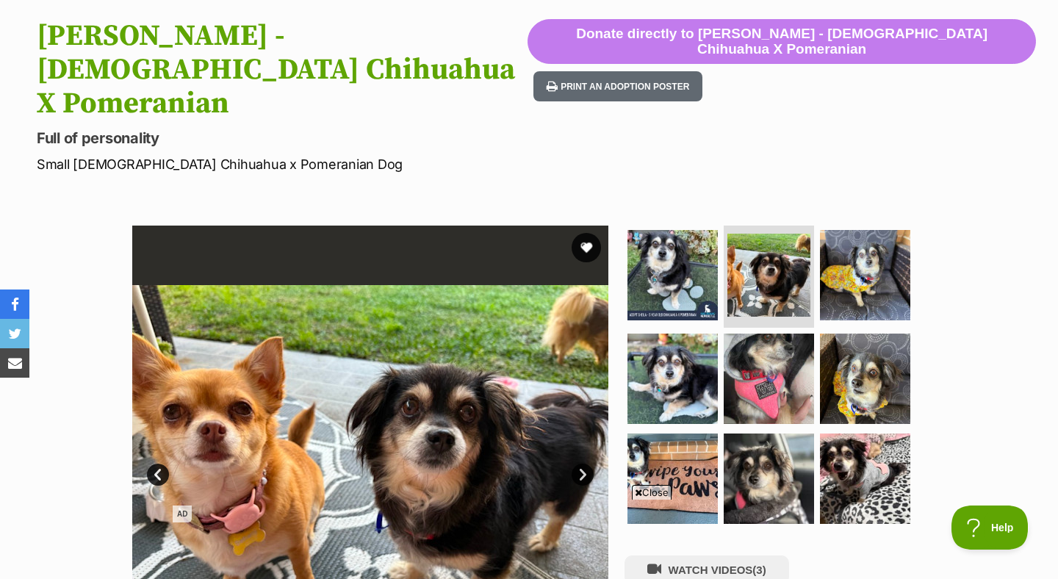
click at [586, 464] on link "Next" at bounding box center [583, 475] width 22 height 22
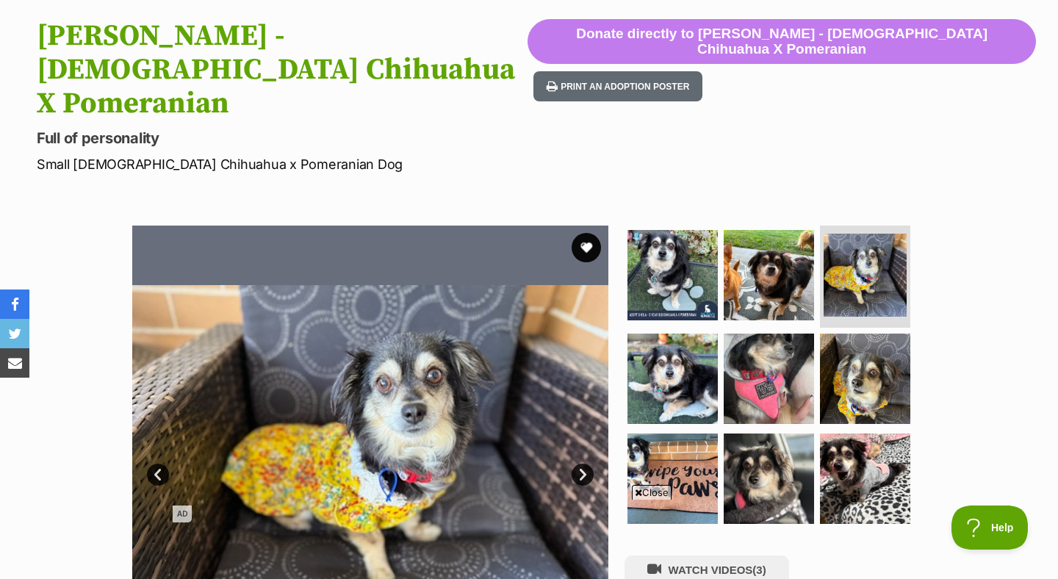
click at [586, 464] on link "Next" at bounding box center [583, 475] width 22 height 22
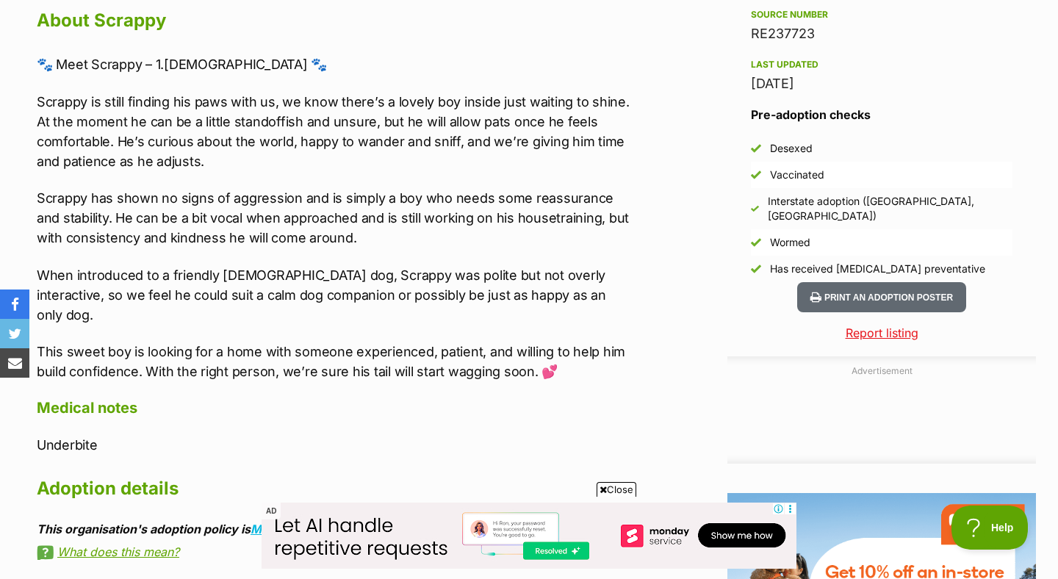
scroll to position [1459, 0]
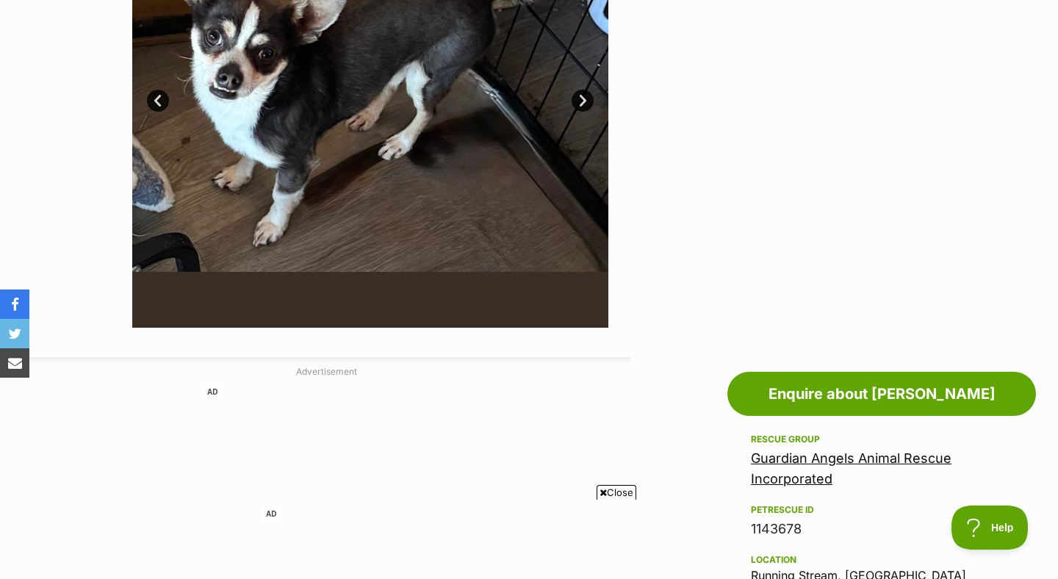
scroll to position [827, 0]
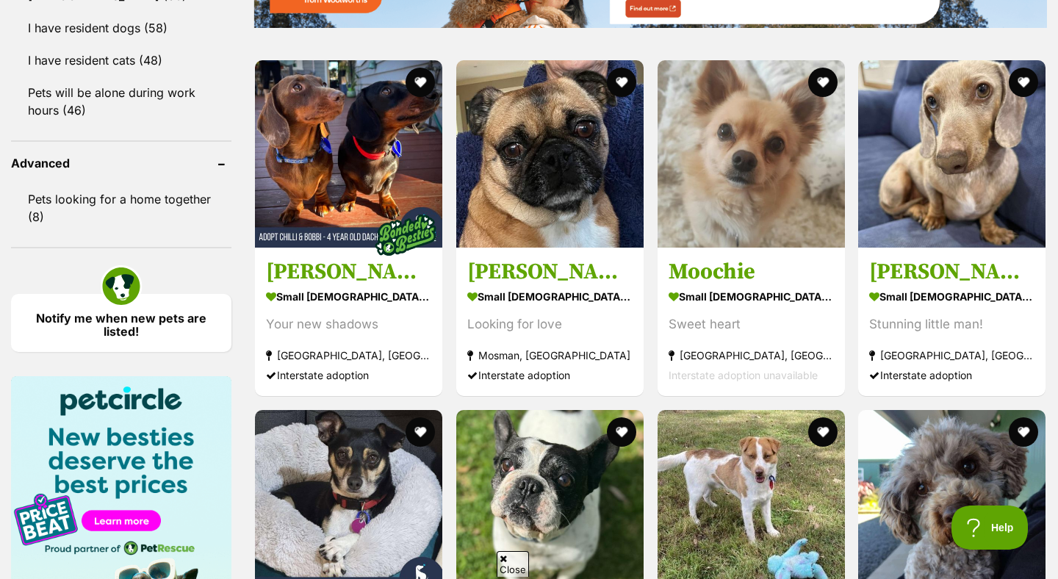
scroll to position [1761, 0]
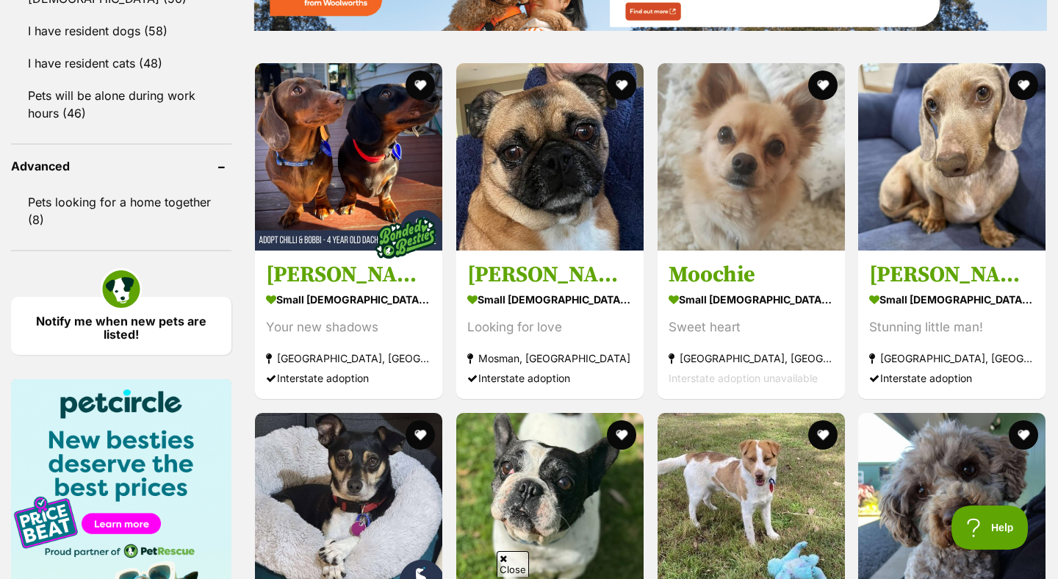
click at [773, 296] on strong "small male Dog" at bounding box center [751, 299] width 165 height 21
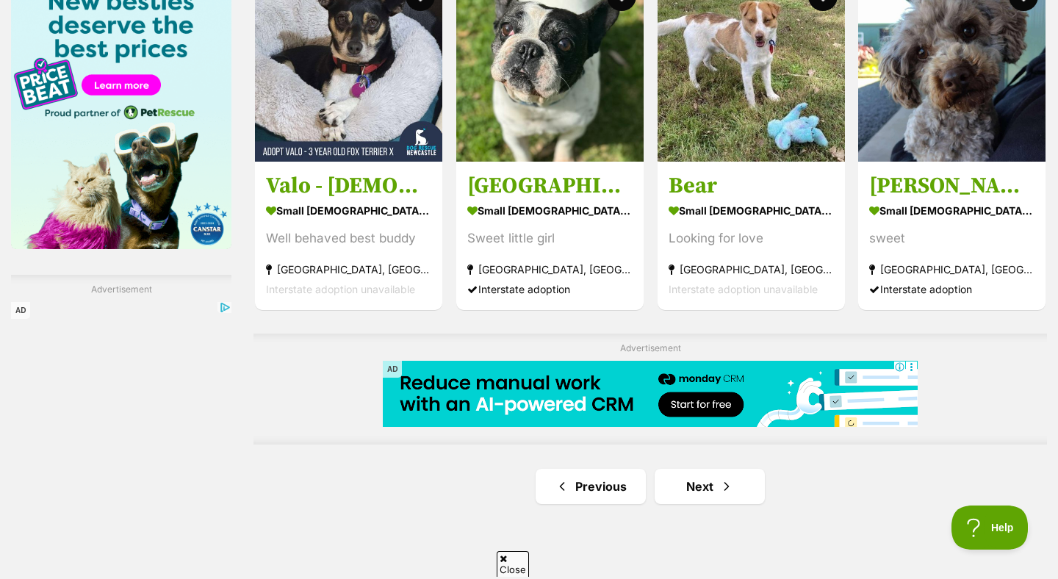
scroll to position [2165, 0]
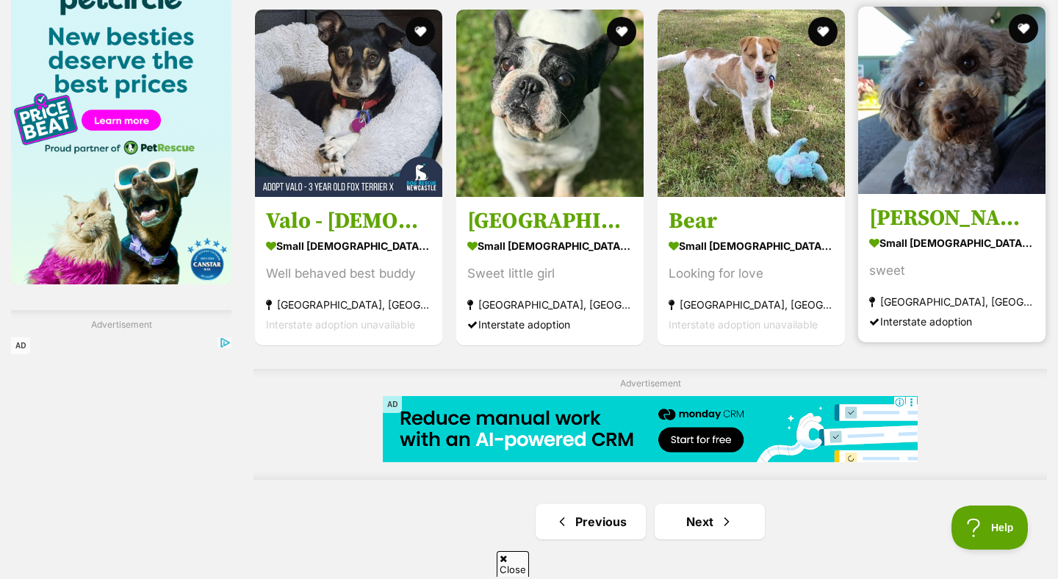
click at [896, 273] on div "sweet" at bounding box center [951, 271] width 165 height 20
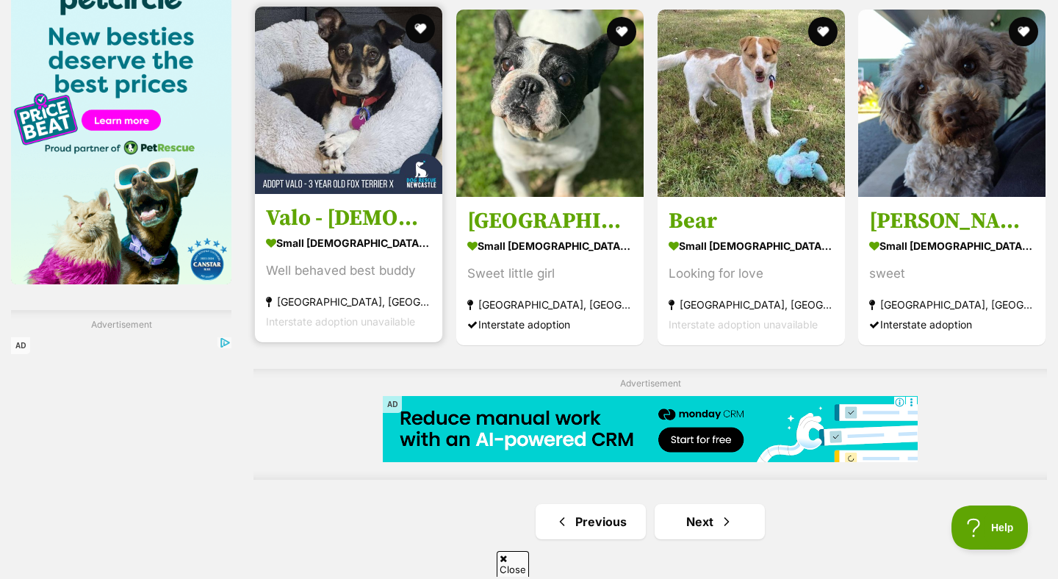
click at [391, 226] on h3 "Valo - 3 Year Old Fox Terrier X" at bounding box center [348, 218] width 165 height 28
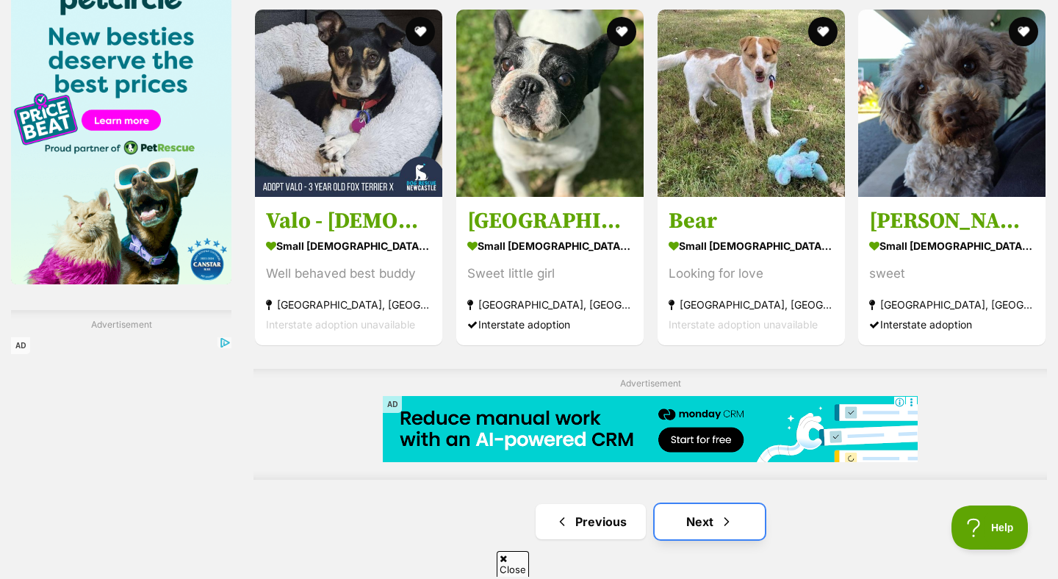
click at [730, 523] on span "Next page" at bounding box center [726, 522] width 15 height 18
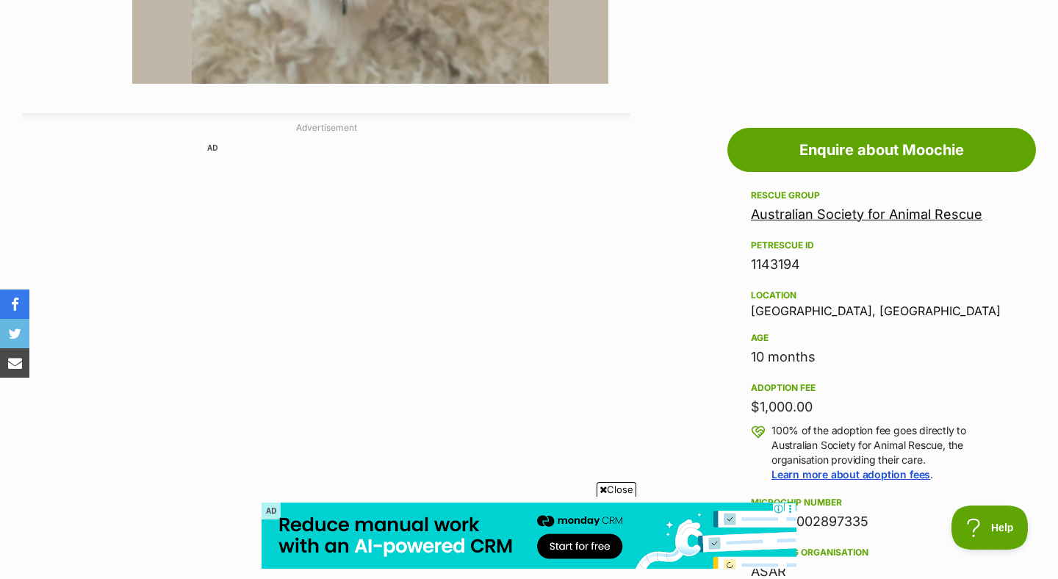
scroll to position [720, 0]
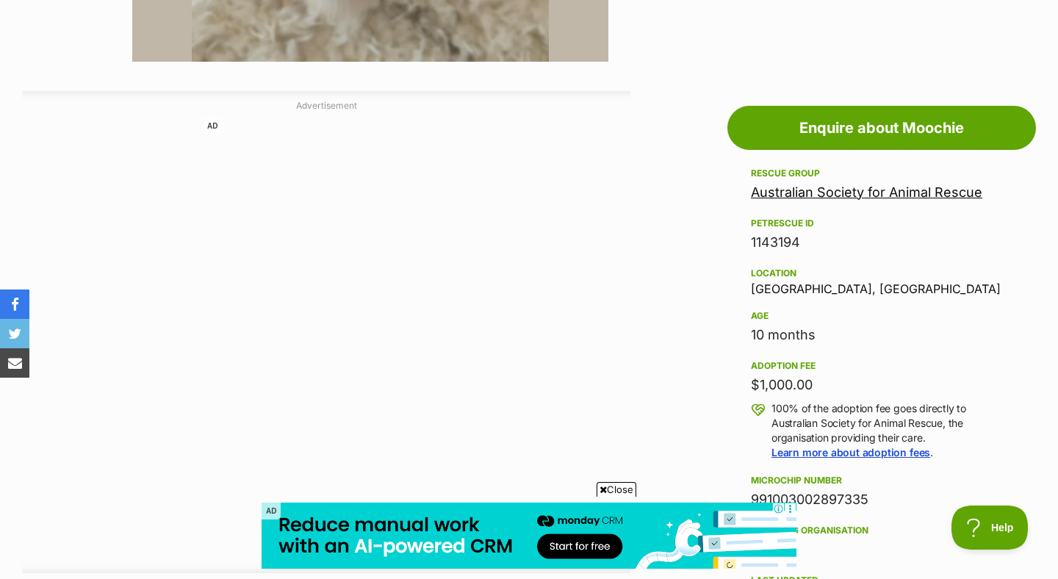
click at [761, 284] on div "Location Bellingen, NSW" at bounding box center [882, 280] width 262 height 31
copy div "Bellingen"
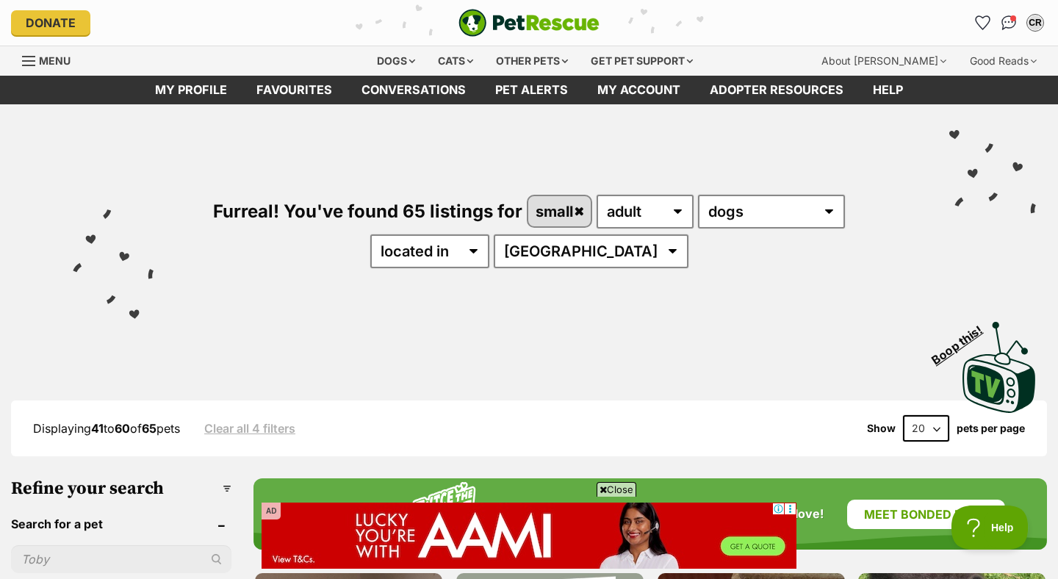
scroll to position [406, 0]
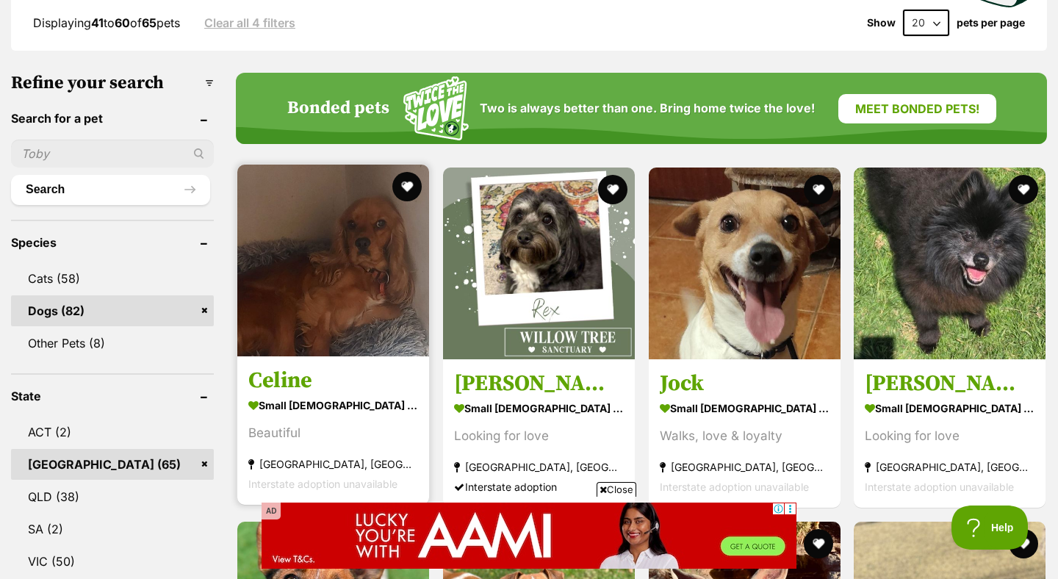
click at [372, 421] on section "small [DEMOGRAPHIC_DATA] Dog Beautiful [GEOGRAPHIC_DATA], [GEOGRAPHIC_DATA] Int…" at bounding box center [333, 444] width 170 height 99
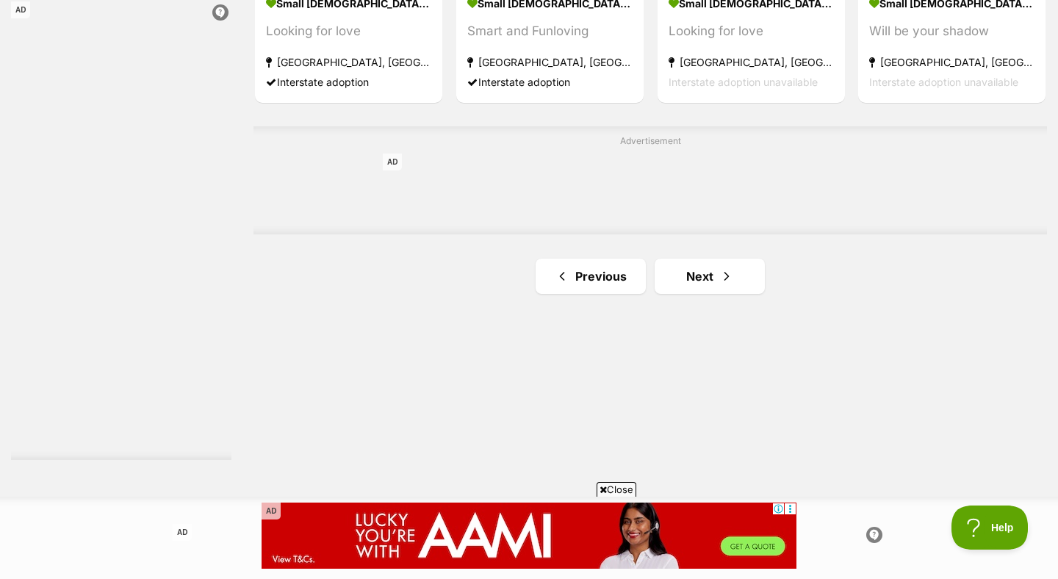
scroll to position [2553, 0]
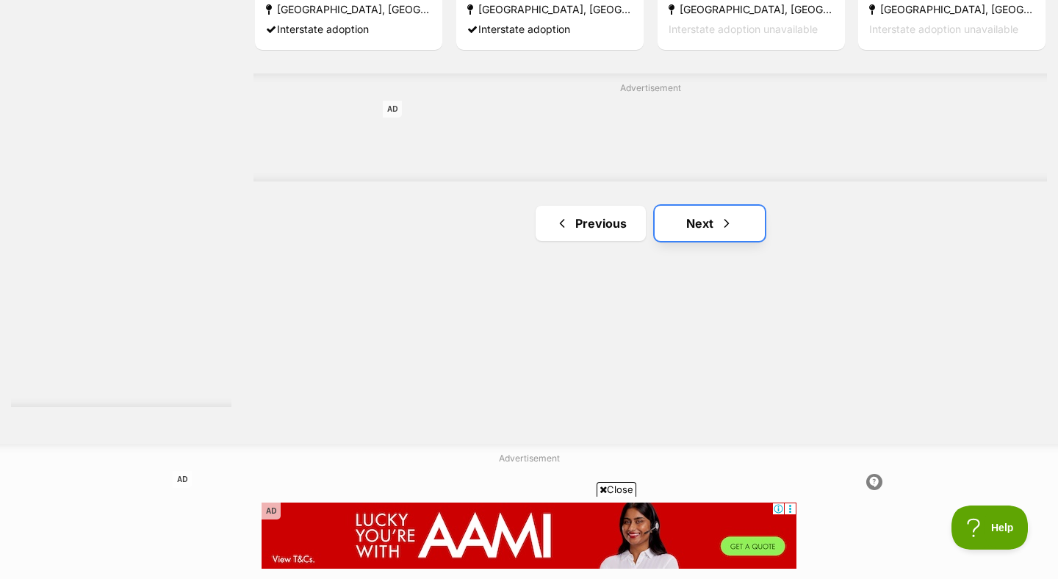
click at [691, 218] on link "Next" at bounding box center [710, 223] width 110 height 35
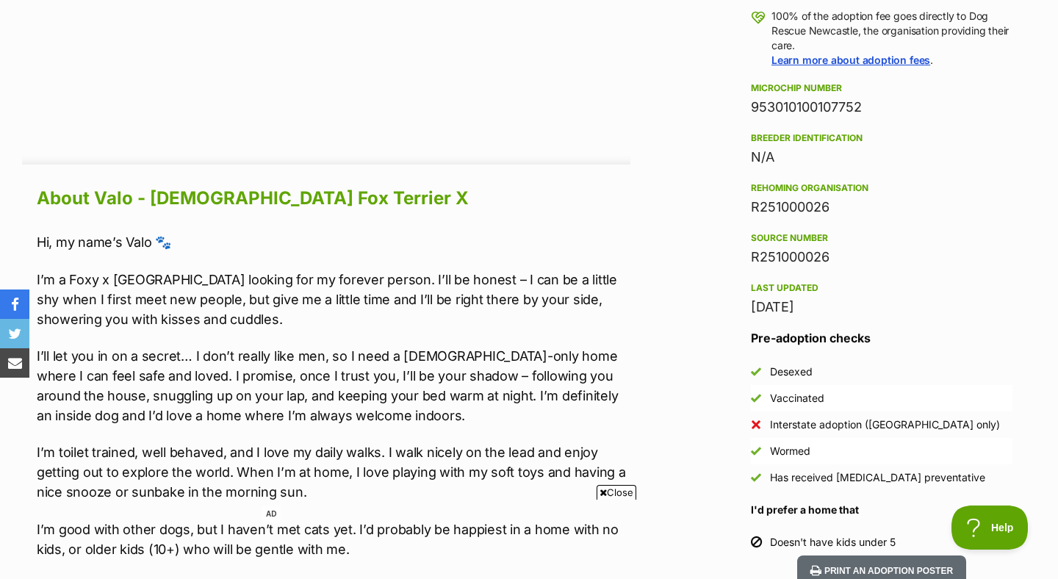
scroll to position [1166, 0]
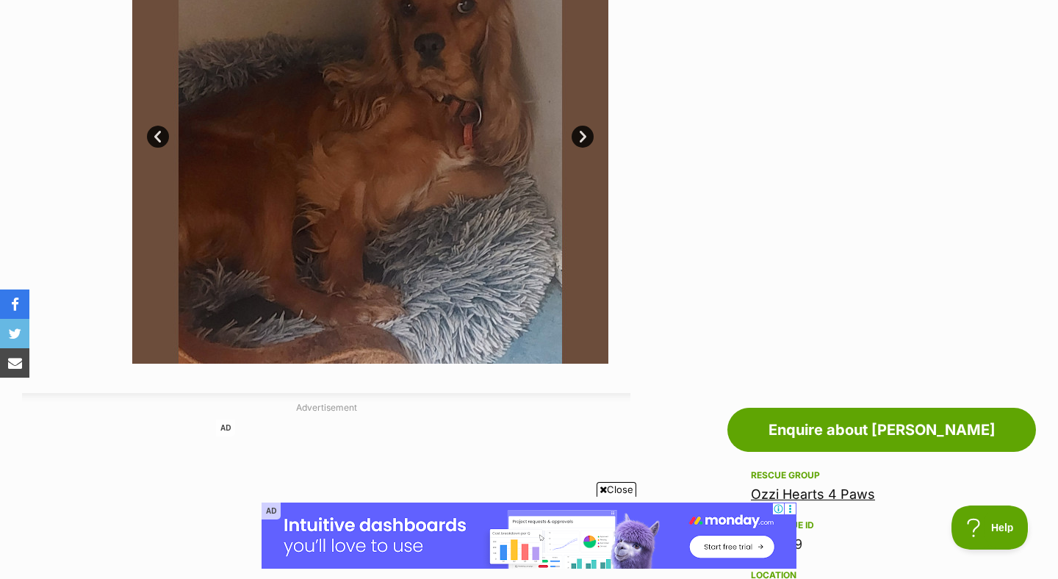
scroll to position [231, 0]
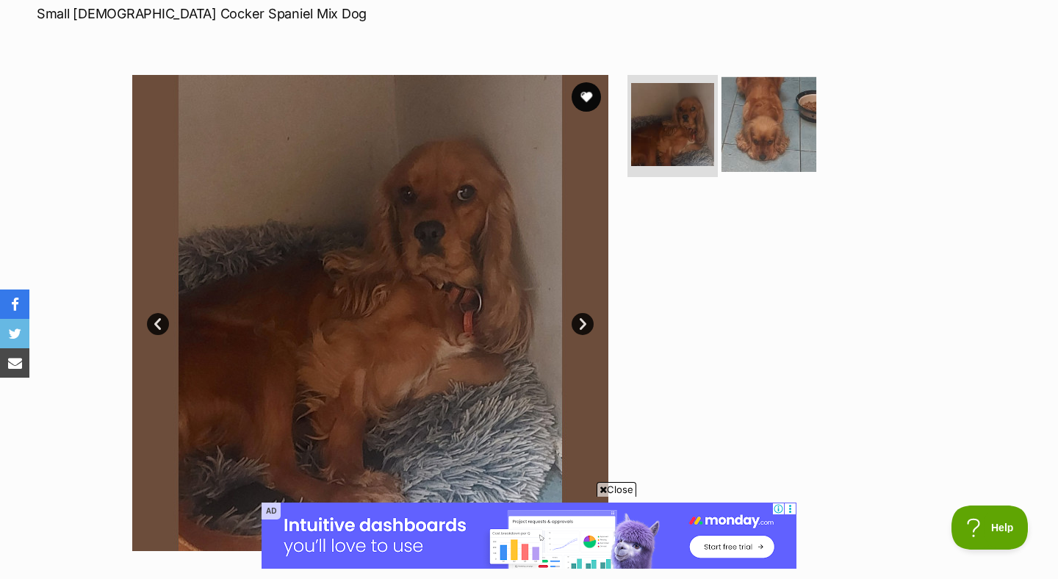
click at [782, 116] on img at bounding box center [769, 123] width 95 height 95
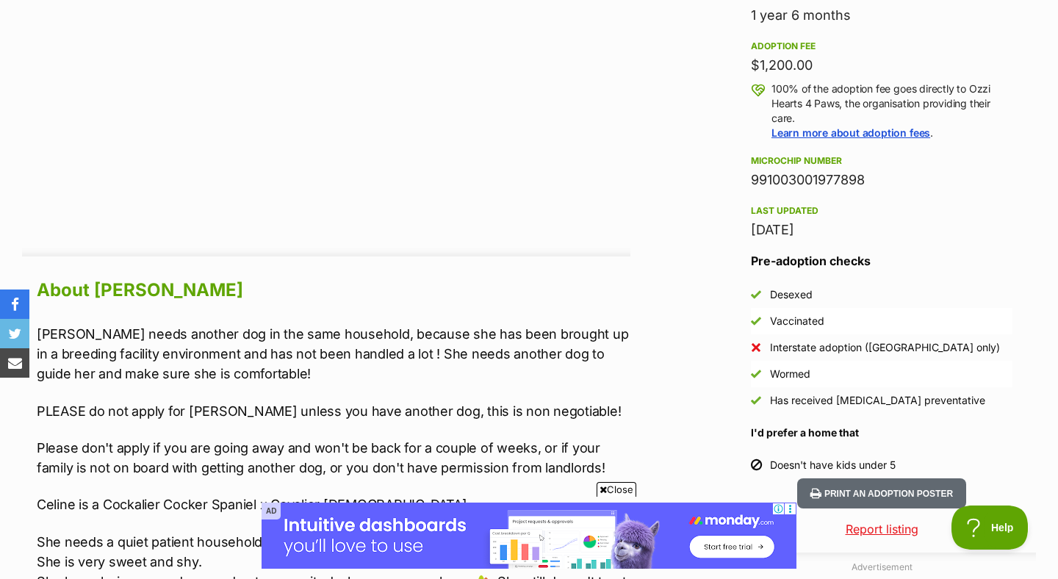
scroll to position [1168, 0]
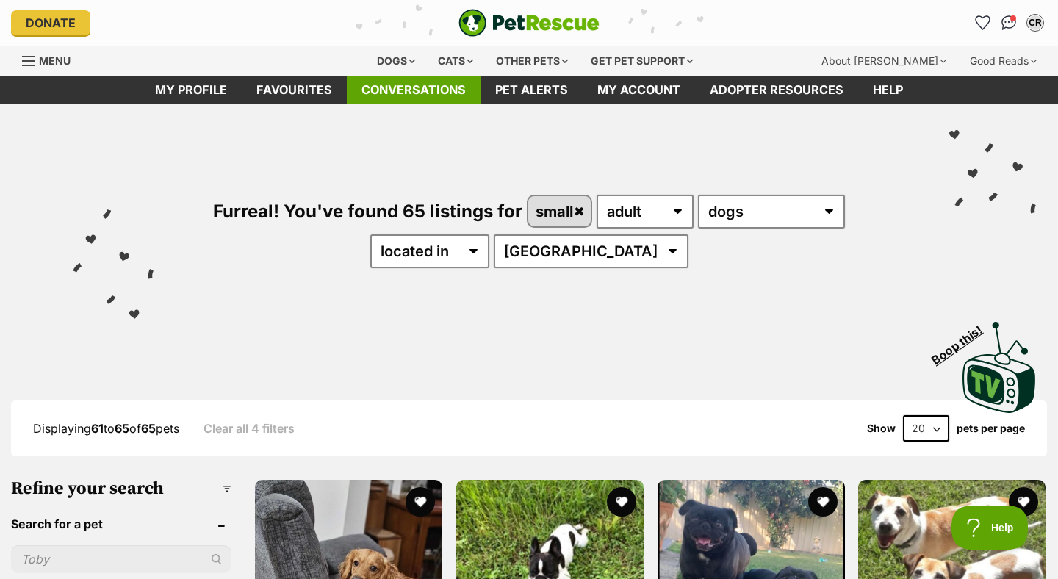
click at [442, 81] on link "Conversations" at bounding box center [414, 90] width 134 height 29
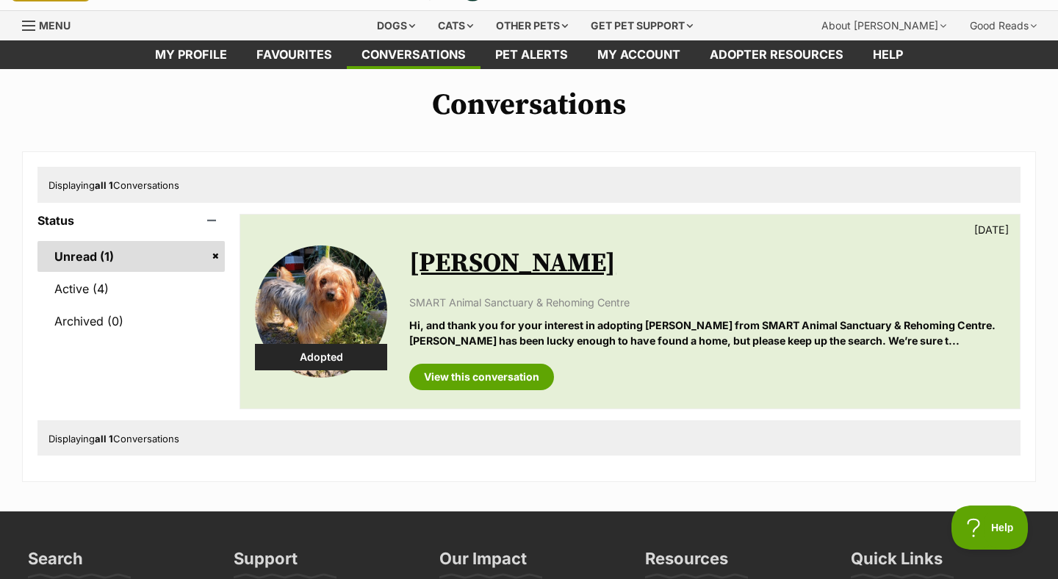
click at [215, 255] on link "Unread (1)" at bounding box center [130, 256] width 187 height 31
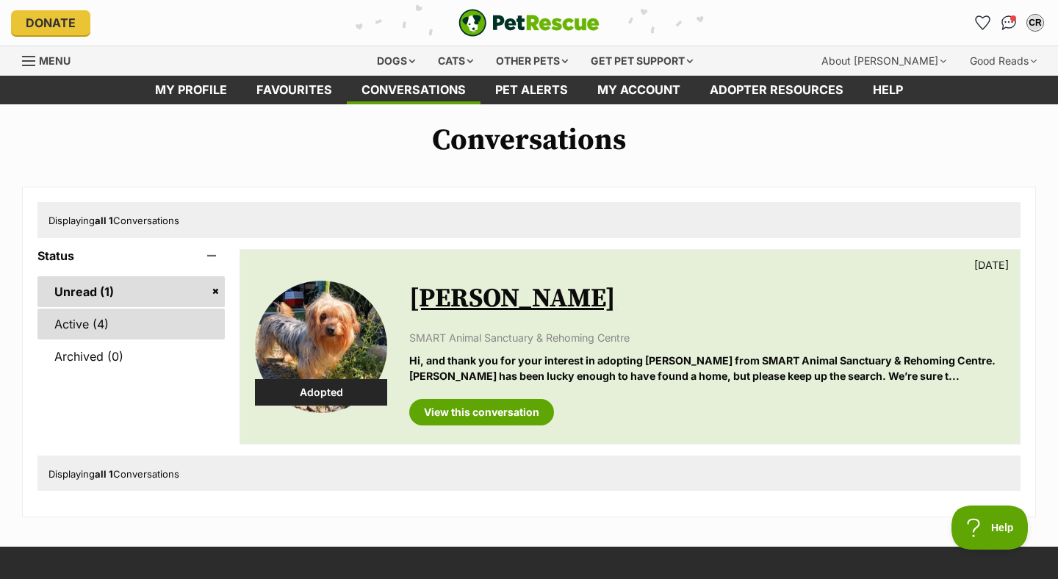
click at [172, 327] on link "Active (4)" at bounding box center [130, 324] width 187 height 31
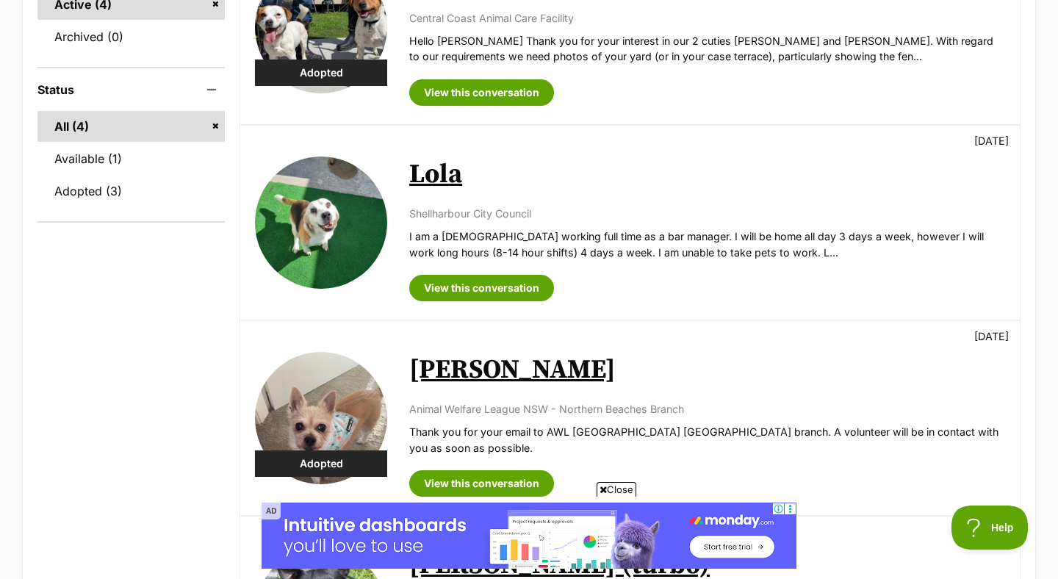
scroll to position [327, 0]
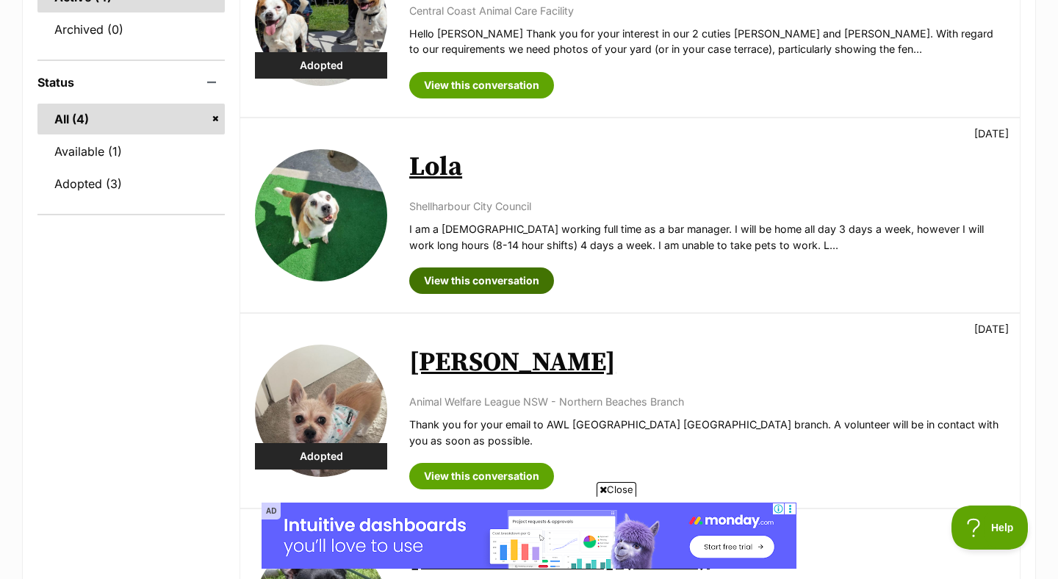
click at [543, 286] on link "View this conversation" at bounding box center [481, 280] width 145 height 26
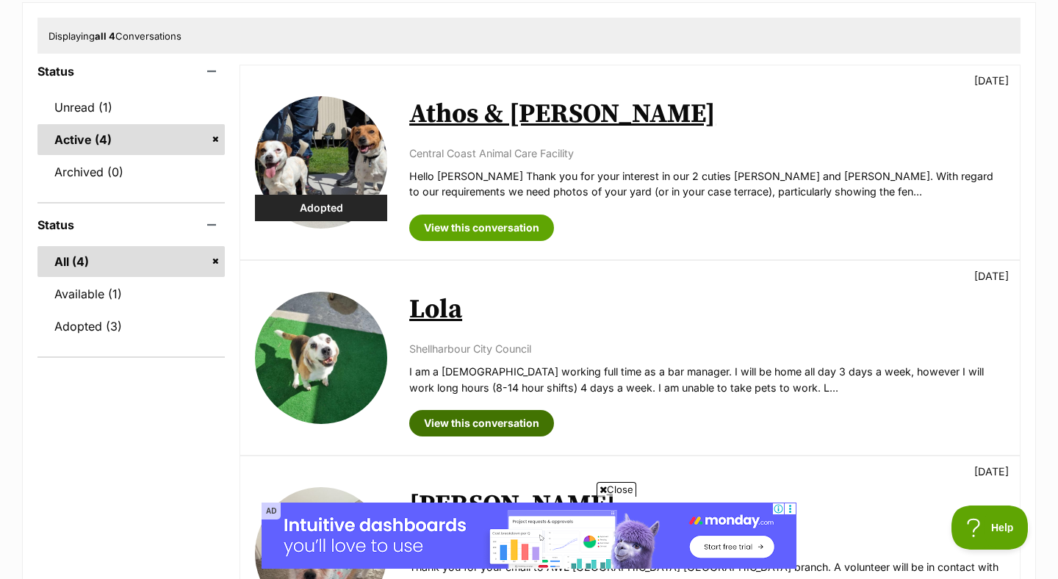
scroll to position [109, 0]
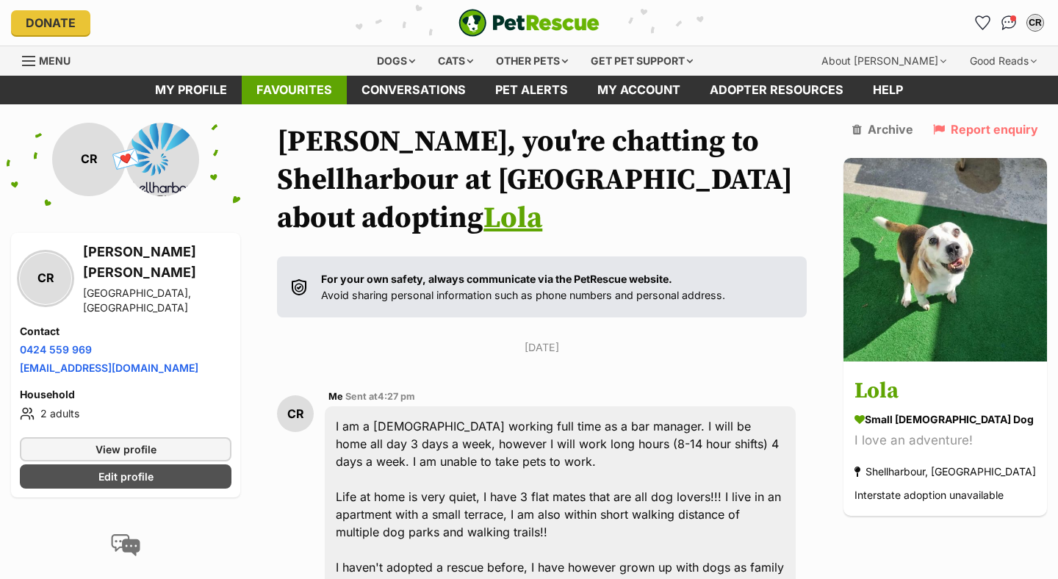
click at [326, 94] on link "Favourites" at bounding box center [294, 90] width 105 height 29
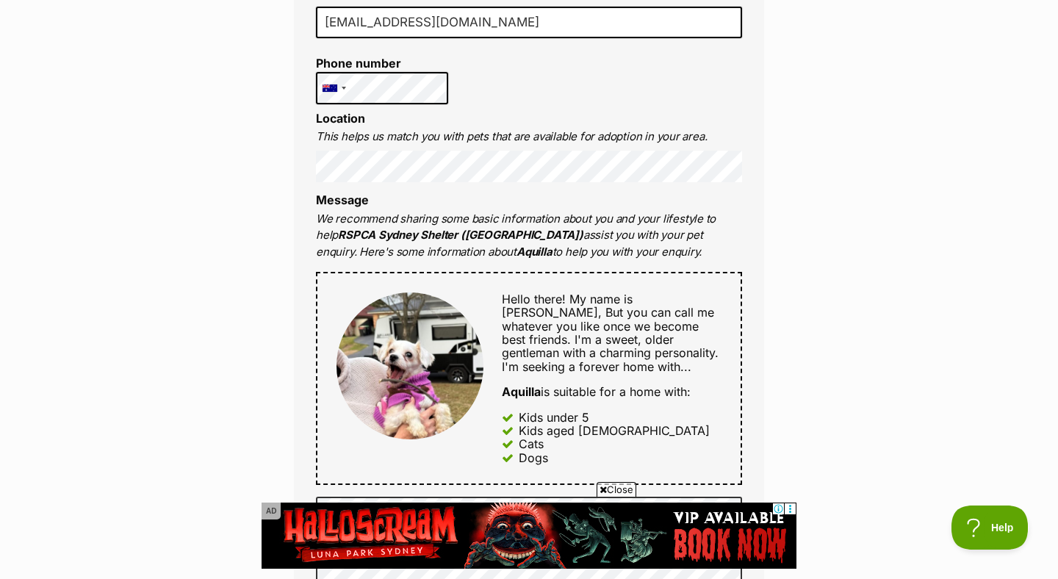
click at [1029, 348] on div "Enquire about Aquilla 0434 902 024 Send an enquiry via the form below or phone …" at bounding box center [529, 445] width 1058 height 1676
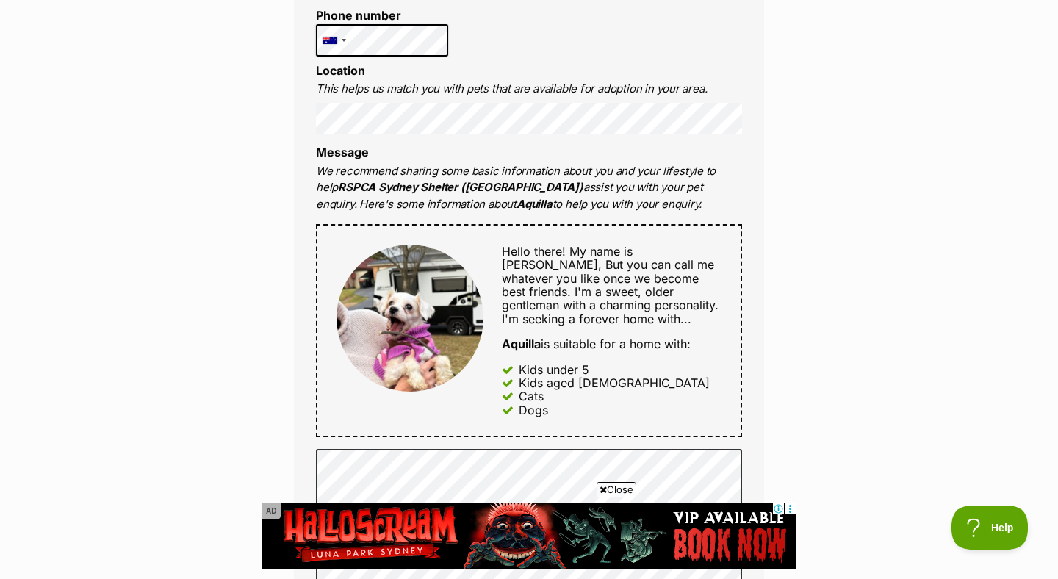
scroll to position [577, 0]
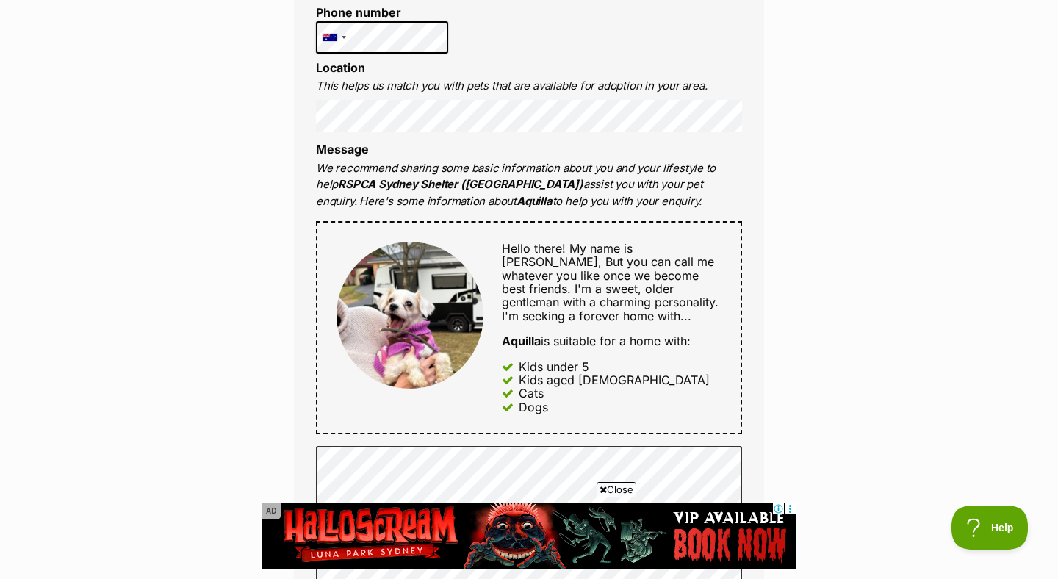
click at [858, 239] on div "Enquire about Aquilla 0434 902 024 Send an enquiry via the form below or phone …" at bounding box center [529, 394] width 1058 height 1676
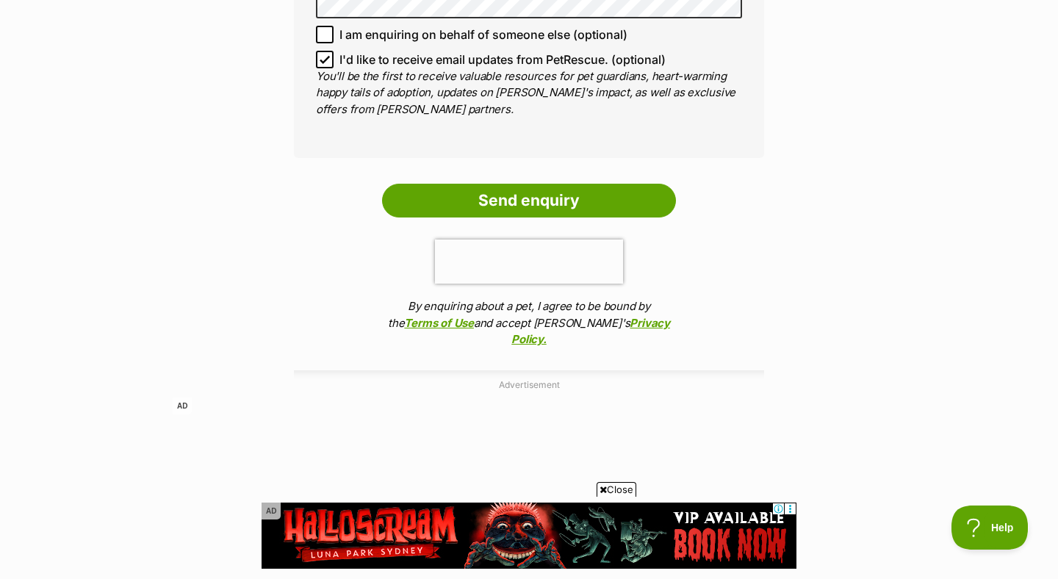
scroll to position [1226, 0]
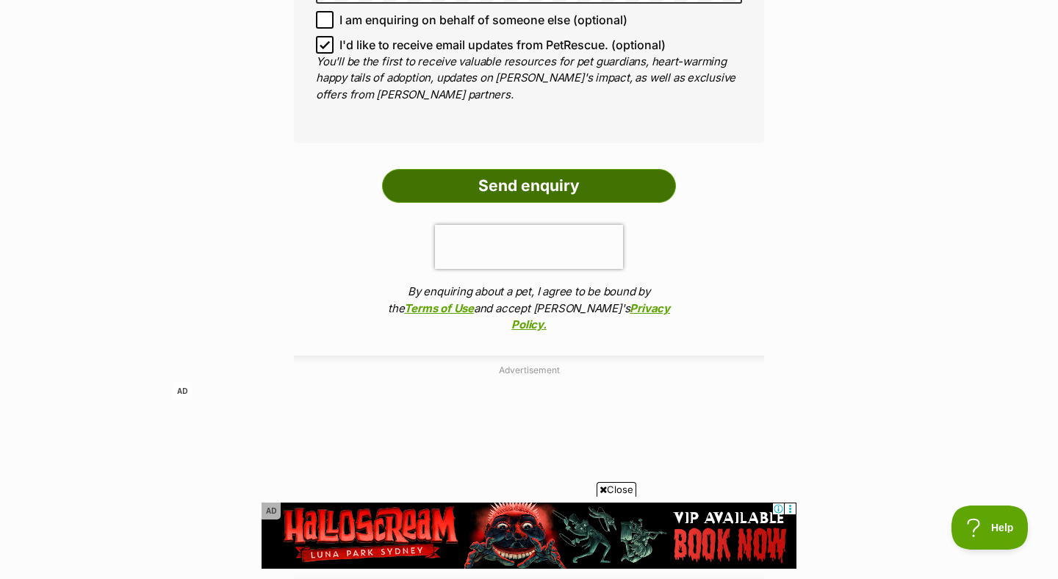
click at [574, 183] on input "Send enquiry" at bounding box center [529, 186] width 294 height 34
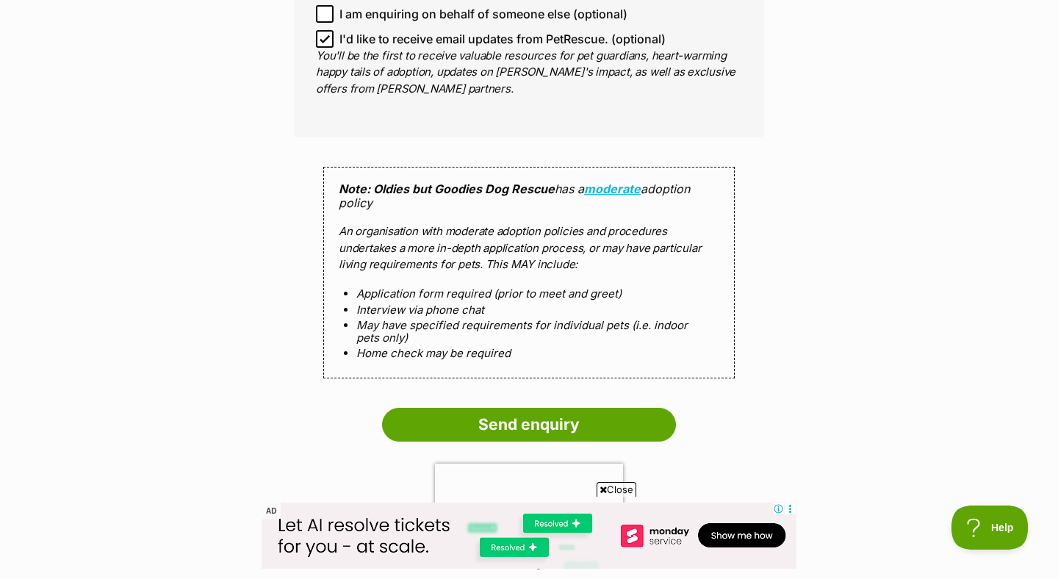
scroll to position [1345, 0]
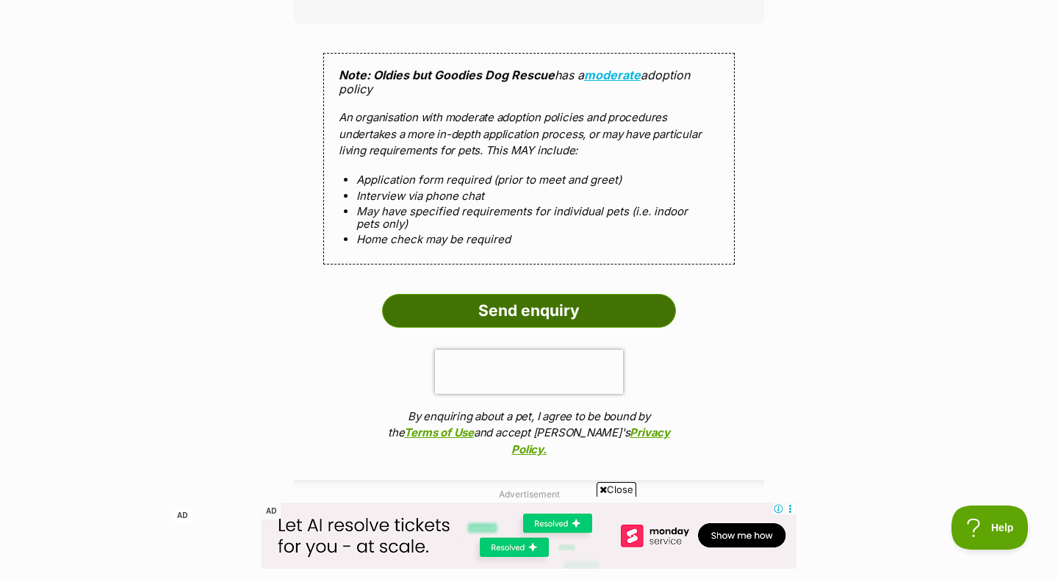
click at [560, 297] on input "Send enquiry" at bounding box center [529, 311] width 294 height 34
click at [550, 309] on input "Send enquiry" at bounding box center [529, 311] width 294 height 34
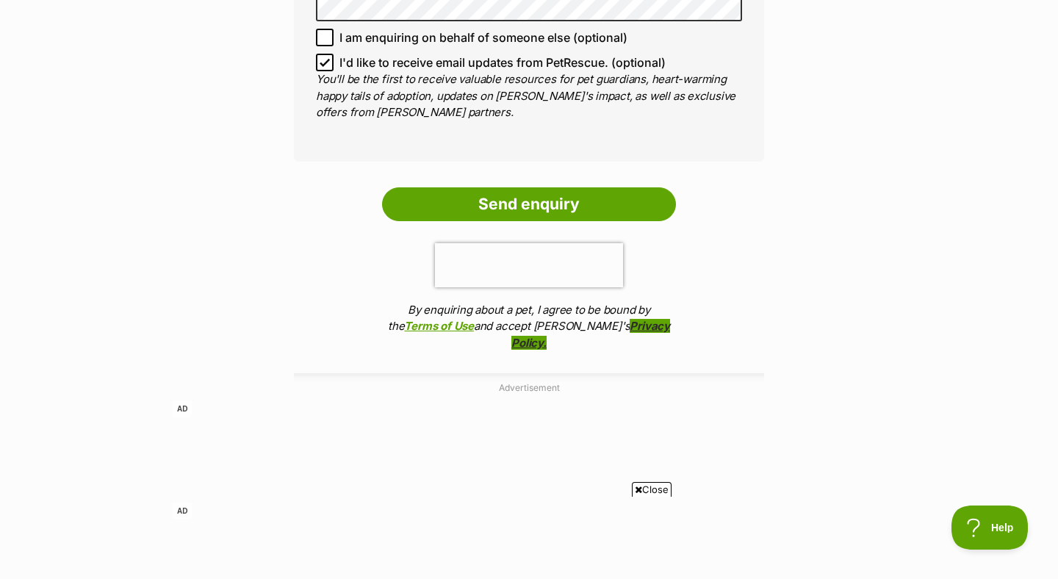
scroll to position [1203, 0]
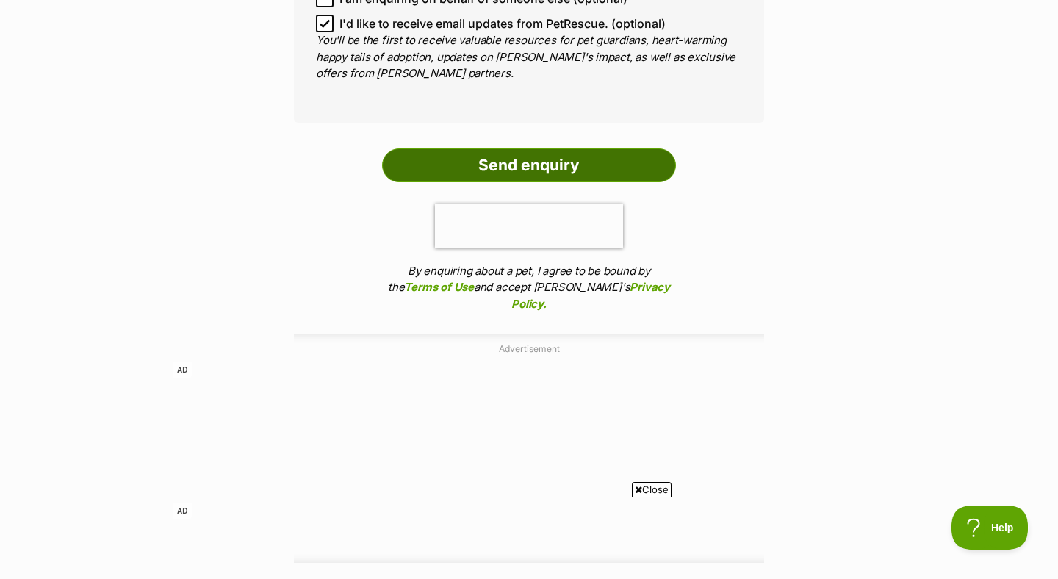
click at [539, 148] on input "Send enquiry" at bounding box center [529, 165] width 294 height 34
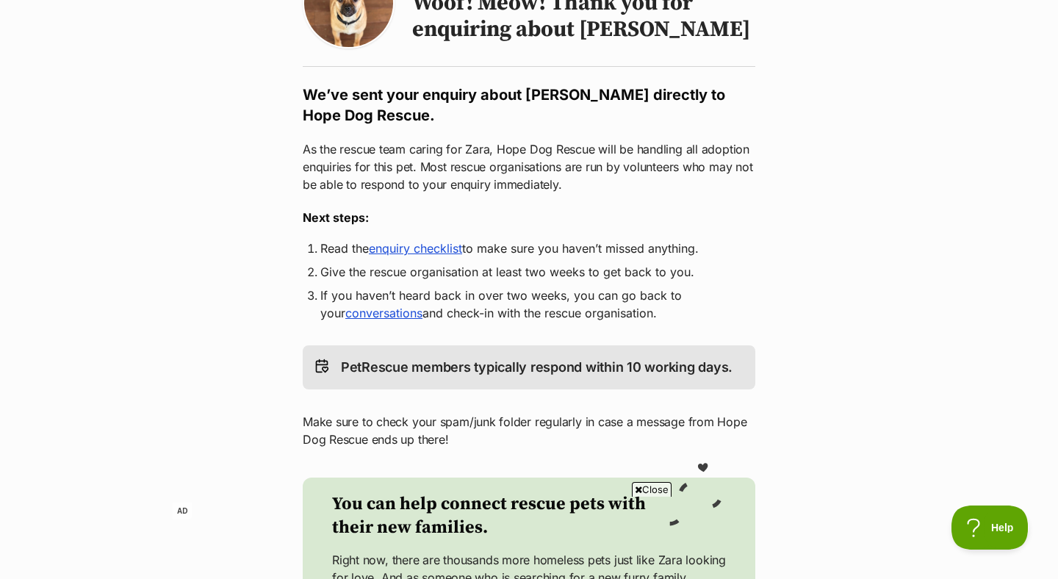
scroll to position [265, 0]
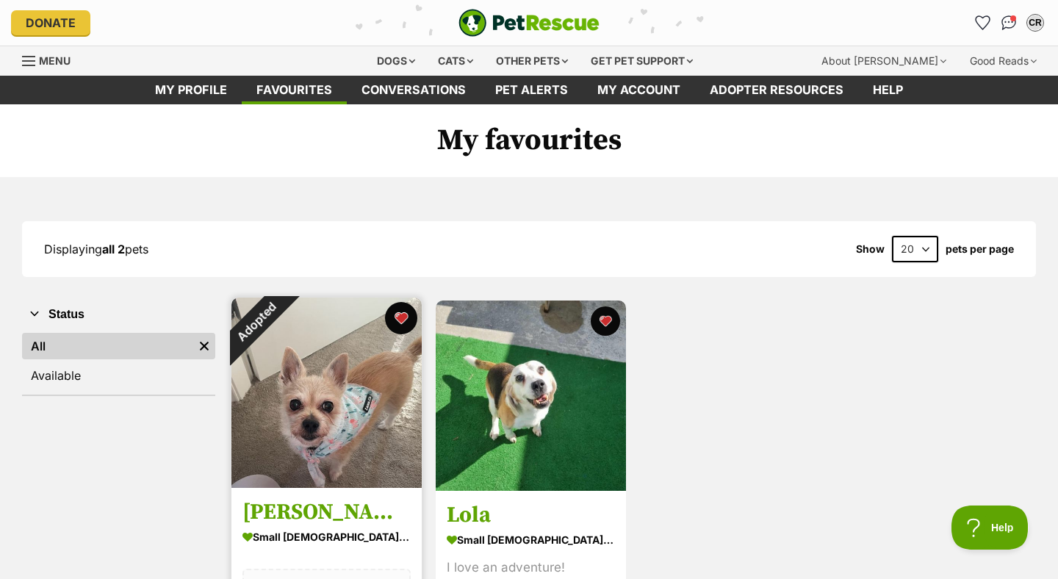
click at [403, 316] on button "favourite" at bounding box center [401, 318] width 32 height 32
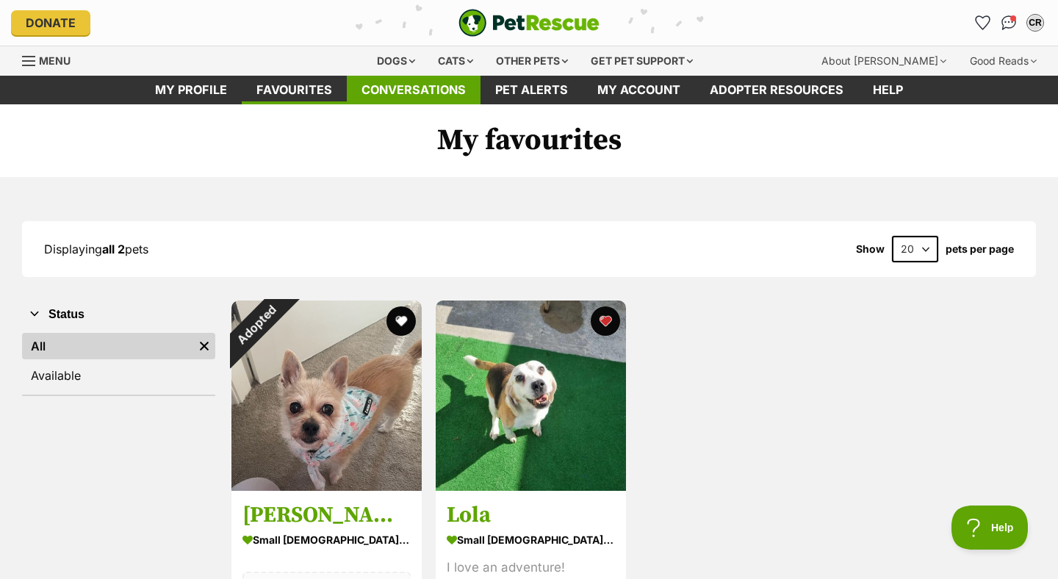
click at [430, 96] on link "Conversations" at bounding box center [414, 90] width 134 height 29
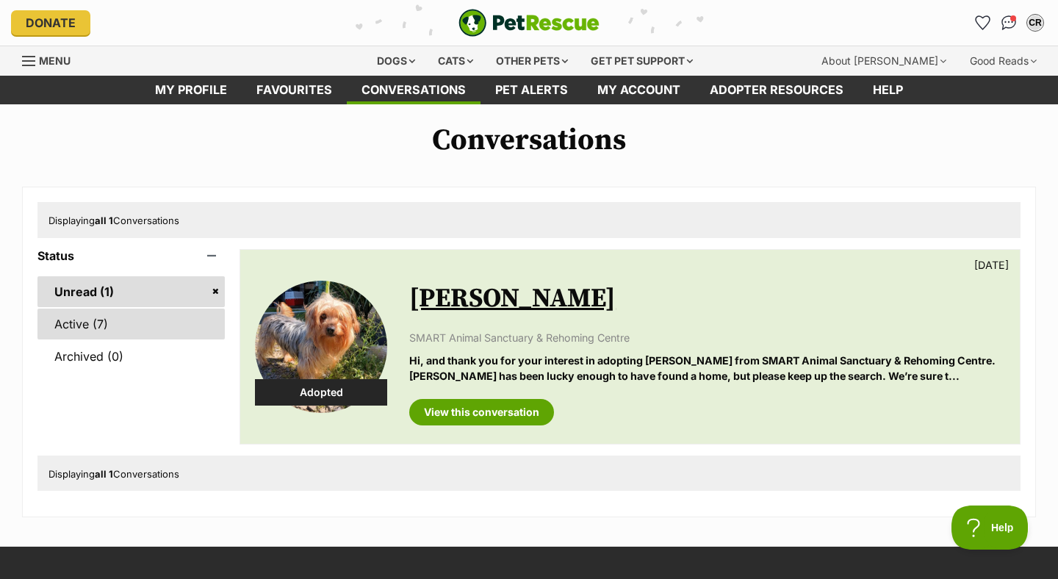
click at [148, 323] on link "Active (7)" at bounding box center [130, 324] width 187 height 31
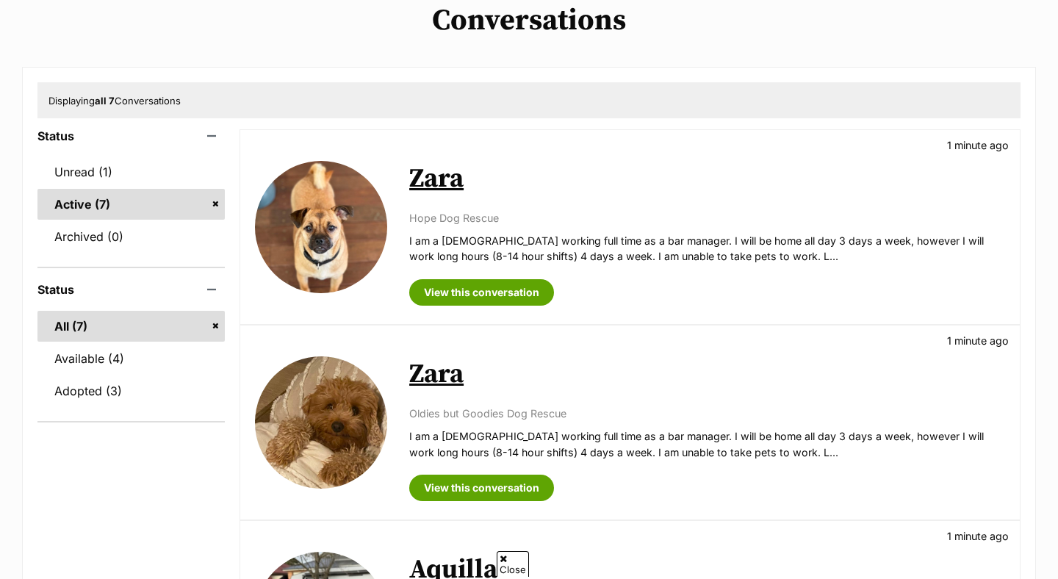
scroll to position [255, 0]
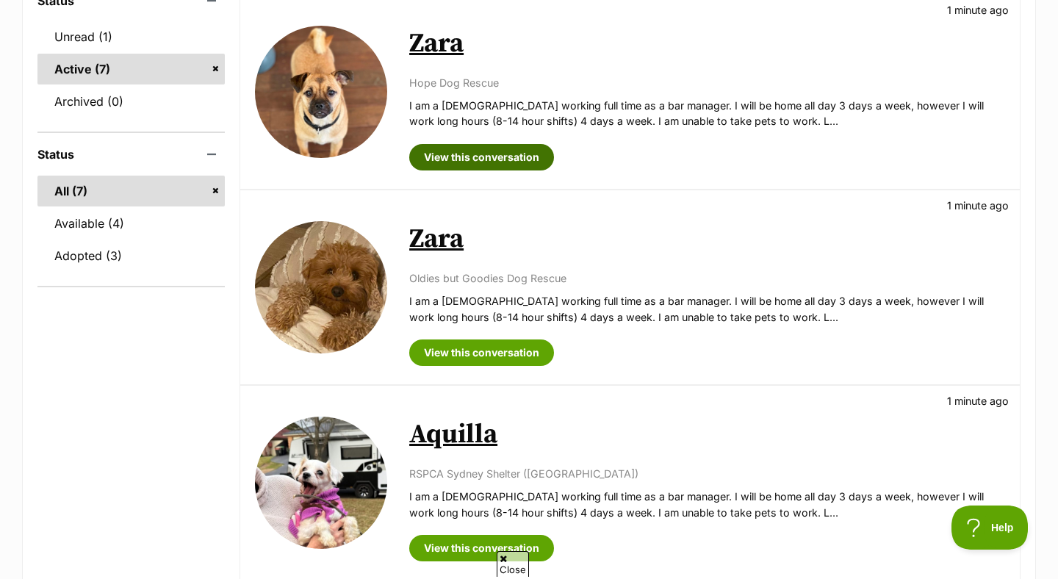
click at [512, 151] on link "View this conversation" at bounding box center [481, 157] width 145 height 26
click at [501, 367] on div "Available Zara 1 minute ago Oldies but Goodies Dog Rescue I am a [DEMOGRAPHIC_D…" at bounding box center [630, 287] width 780 height 194
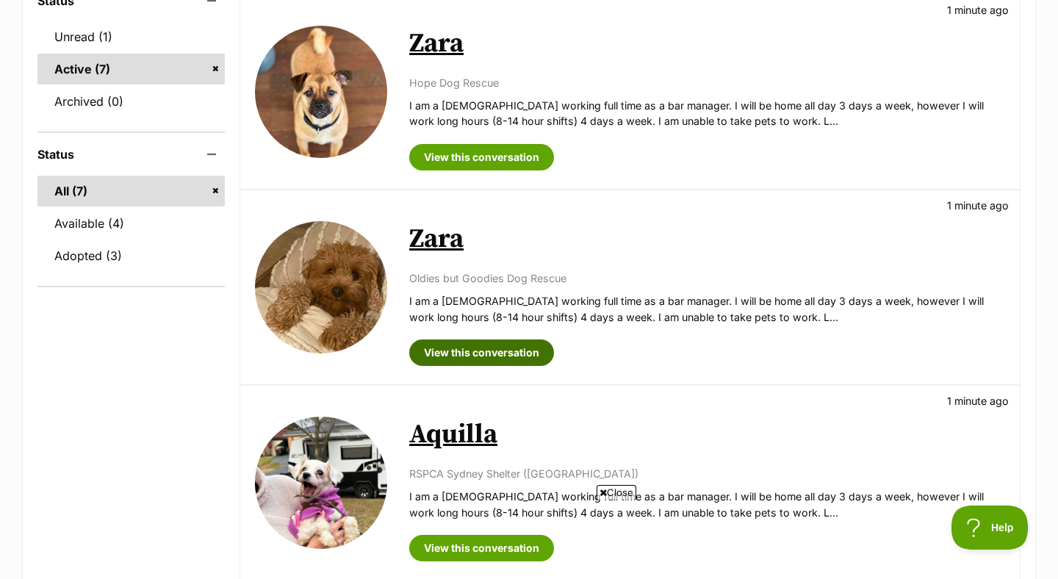
click at [506, 357] on link "View this conversation" at bounding box center [481, 352] width 145 height 26
click at [615, 489] on span "Close" at bounding box center [617, 492] width 40 height 15
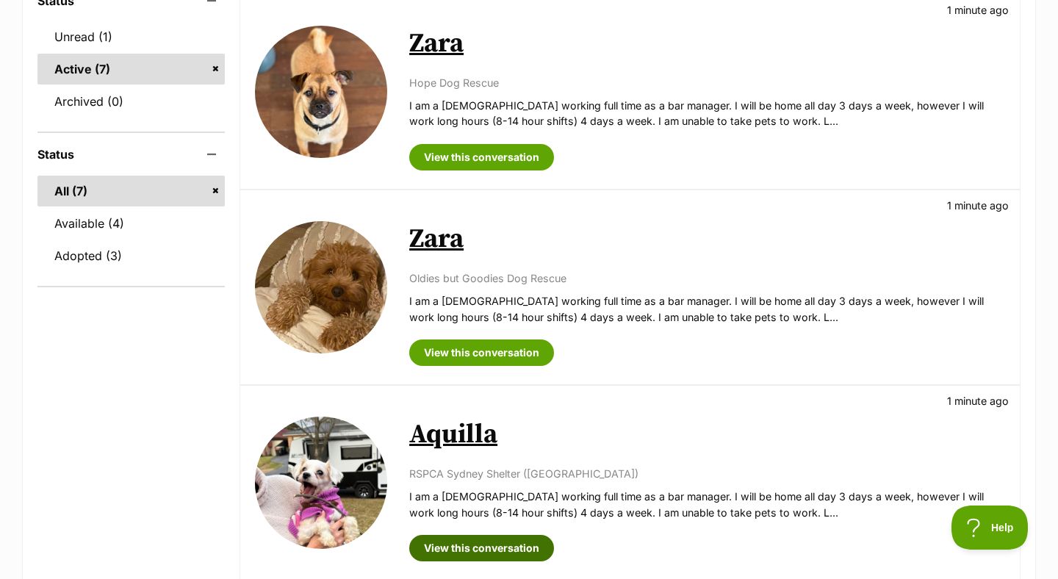
click at [489, 547] on link "View this conversation" at bounding box center [481, 548] width 145 height 26
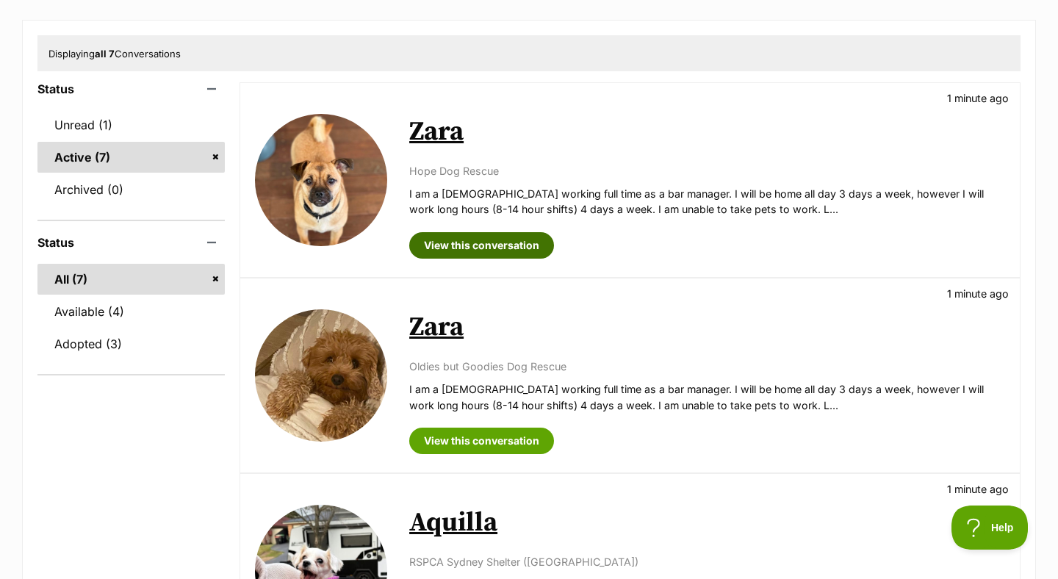
scroll to position [0, 0]
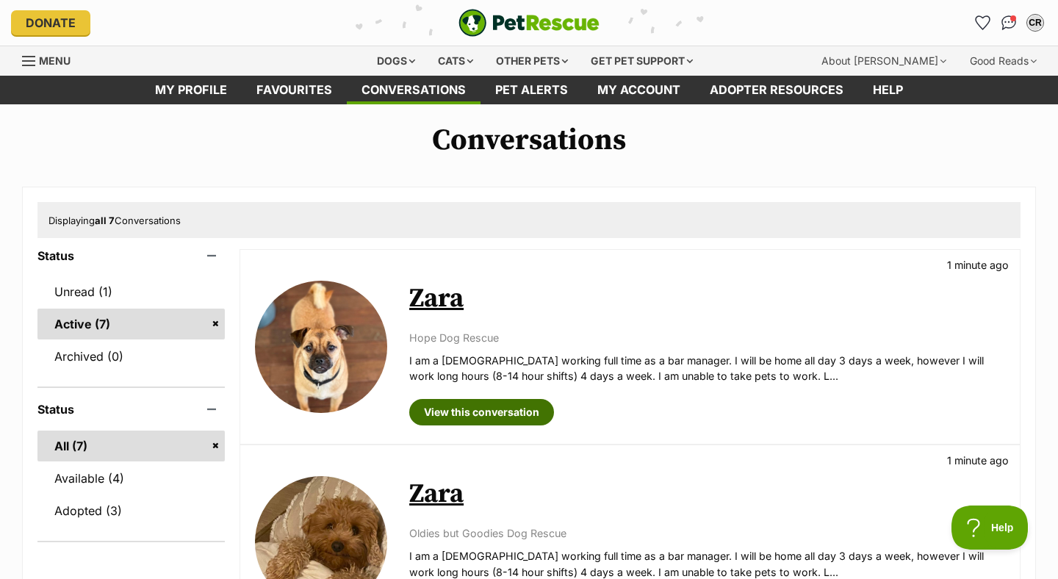
click at [524, 408] on link "View this conversation" at bounding box center [481, 412] width 145 height 26
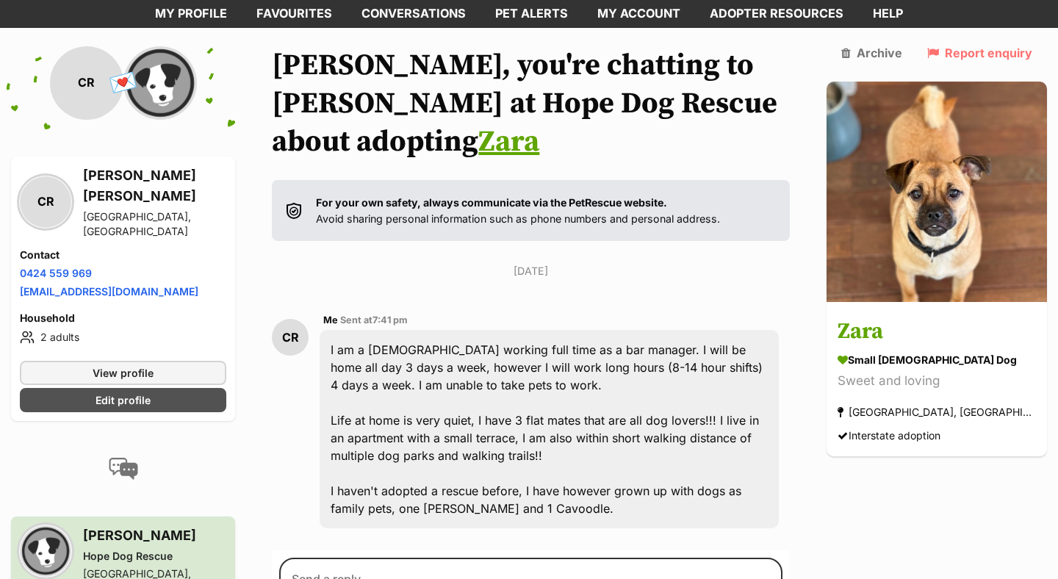
scroll to position [73, 0]
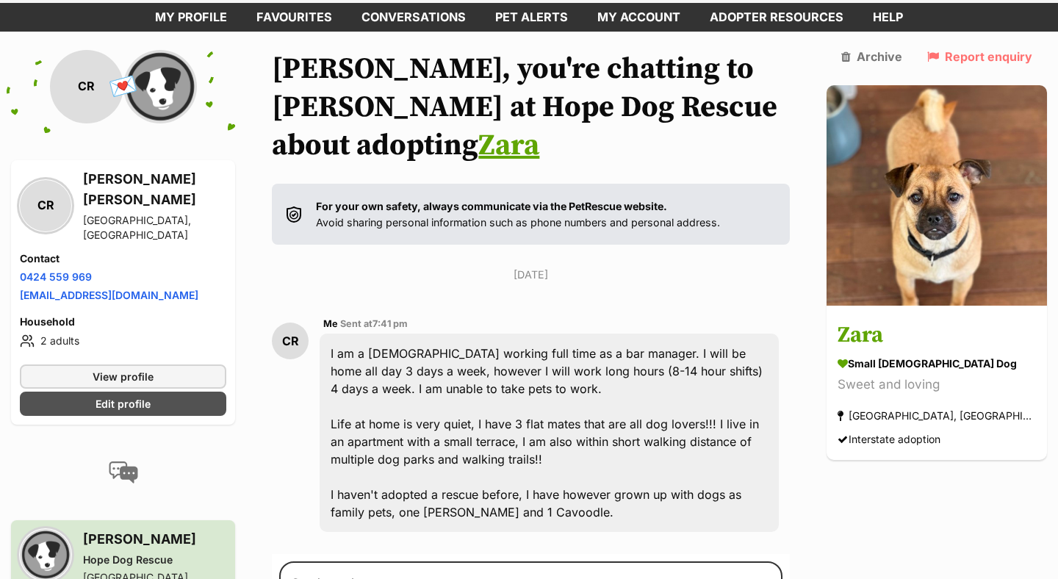
click at [539, 127] on link "Zara" at bounding box center [508, 145] width 61 height 37
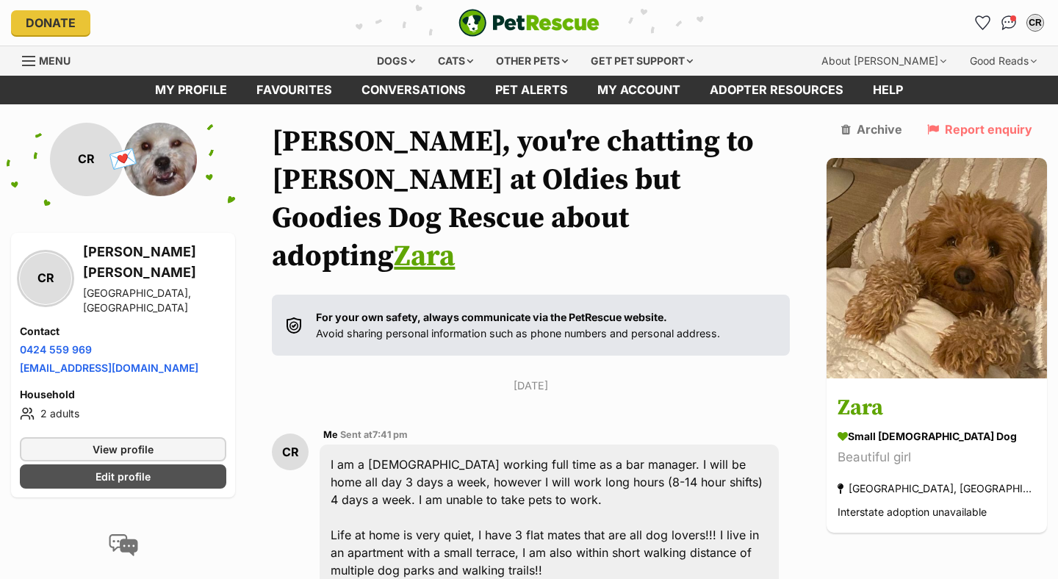
click at [455, 238] on link "Zara" at bounding box center [424, 256] width 61 height 37
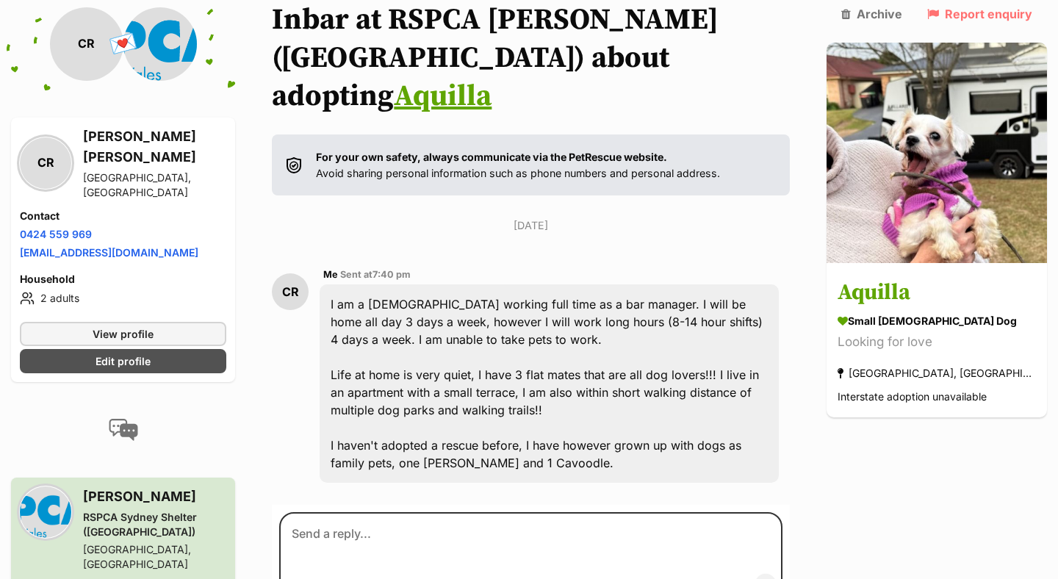
scroll to position [96, 0]
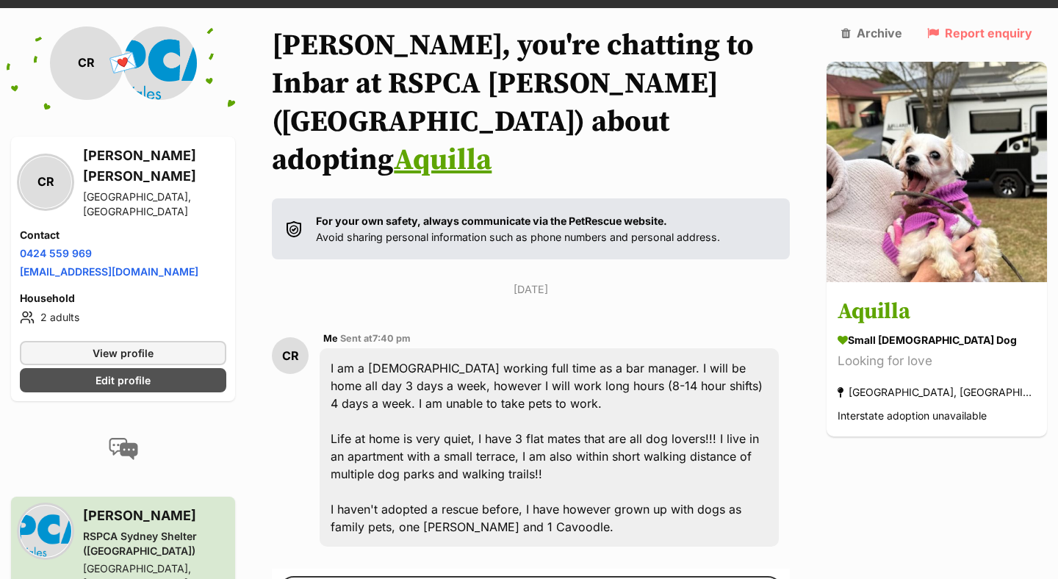
click at [457, 140] on h1 "[PERSON_NAME], you're chatting to Inbar at RSPCA Sydney Shelter ([GEOGRAPHIC_DA…" at bounding box center [531, 102] width 518 height 153
click at [461, 142] on link "Aquilla" at bounding box center [443, 160] width 98 height 37
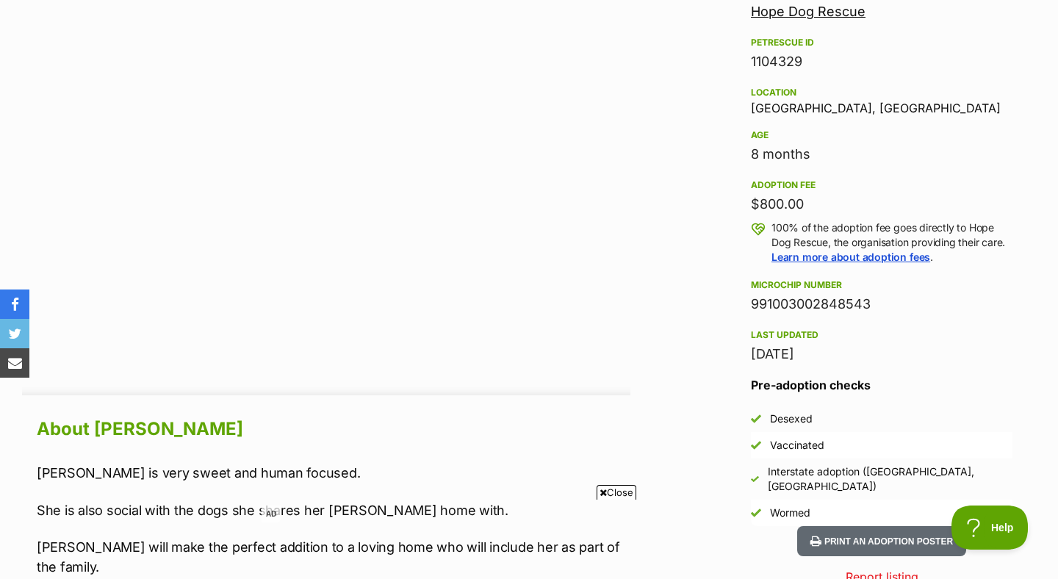
scroll to position [943, 0]
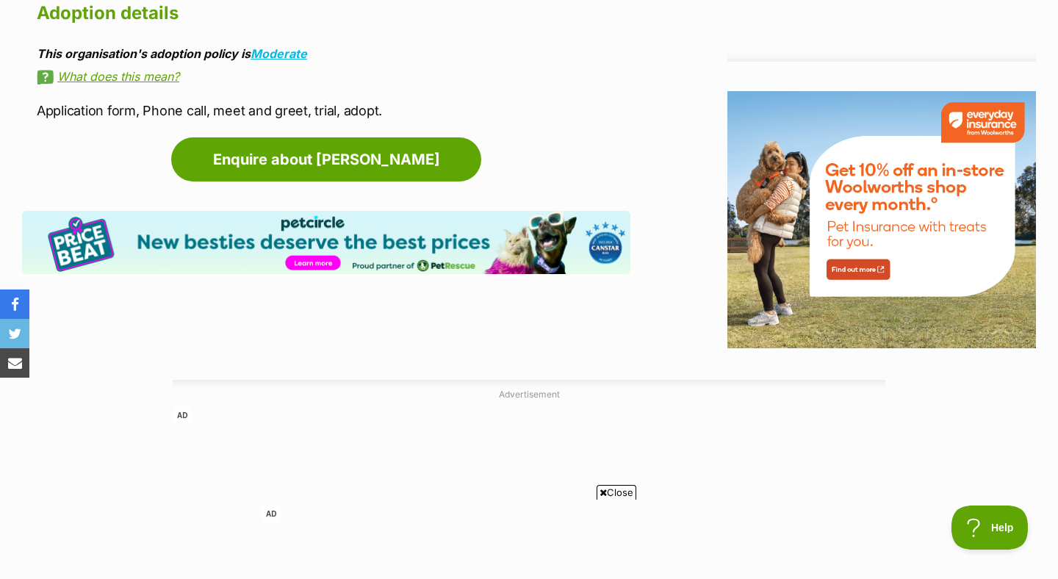
scroll to position [1822, 0]
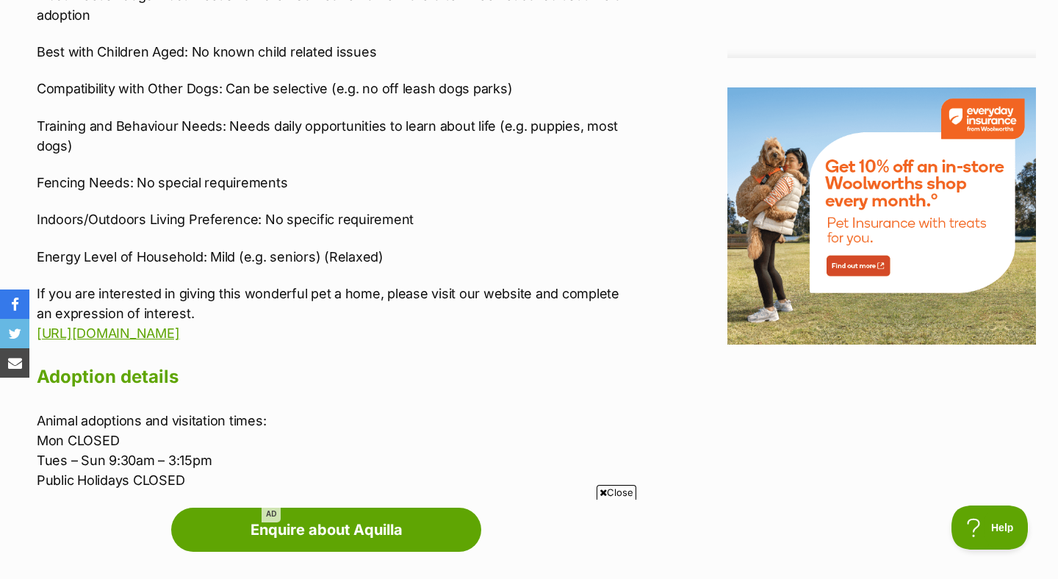
scroll to position [1741, 0]
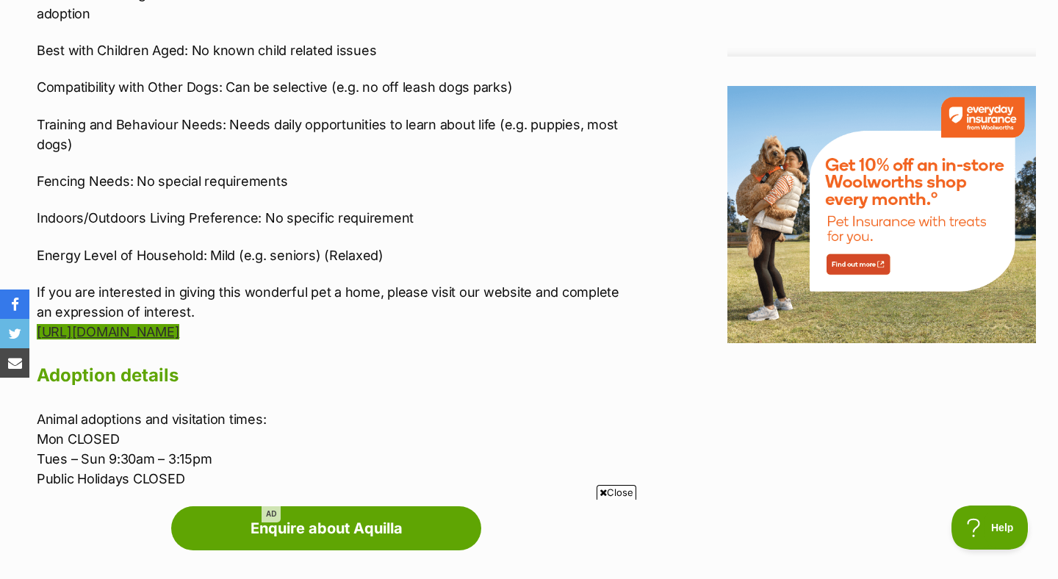
click at [179, 332] on link "[URL][DOMAIN_NAME]" at bounding box center [108, 331] width 143 height 15
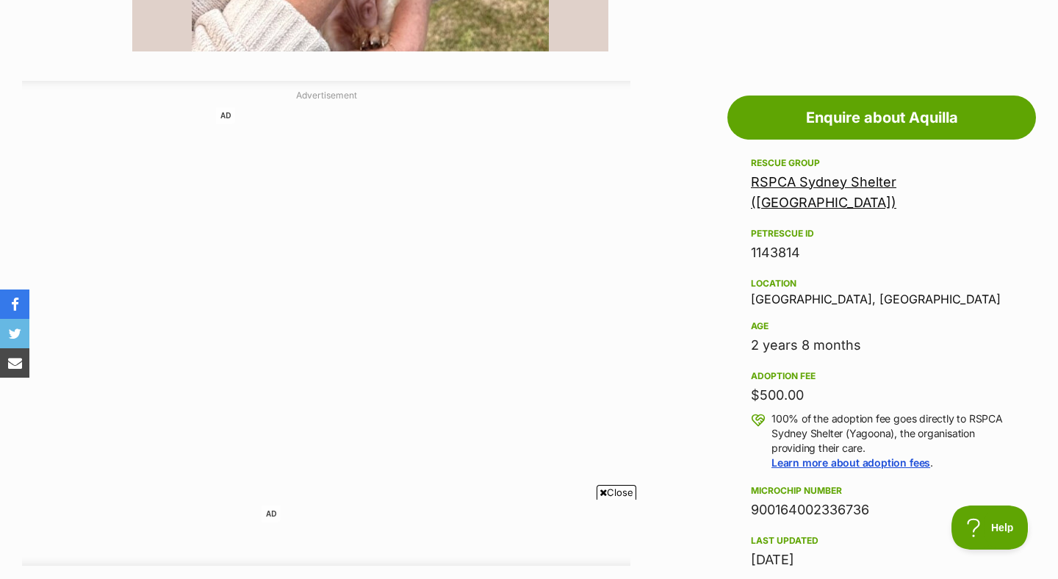
scroll to position [765, 0]
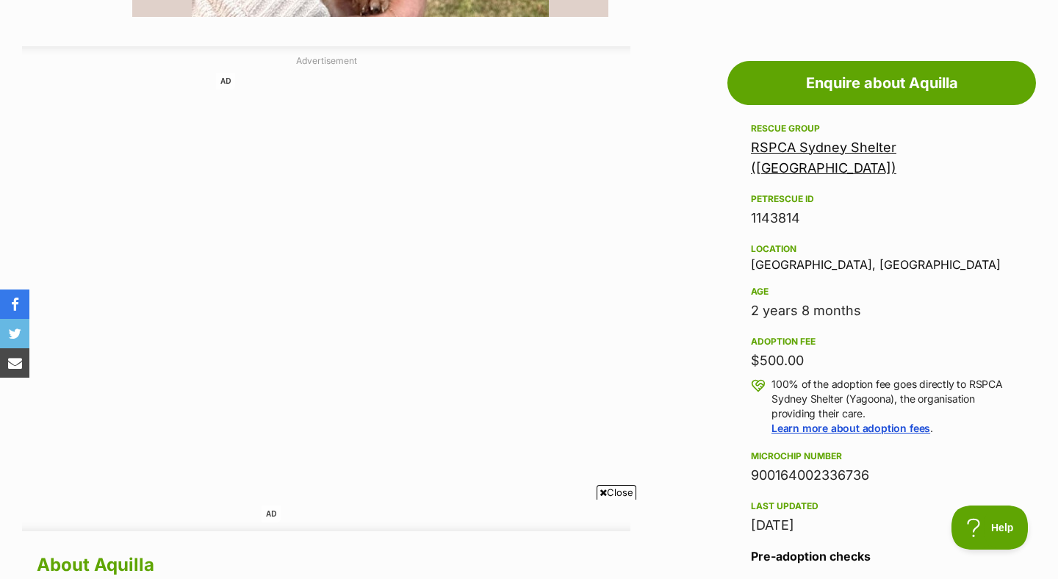
click at [783, 208] on div "1143814" at bounding box center [882, 218] width 262 height 21
copy div "1143814"
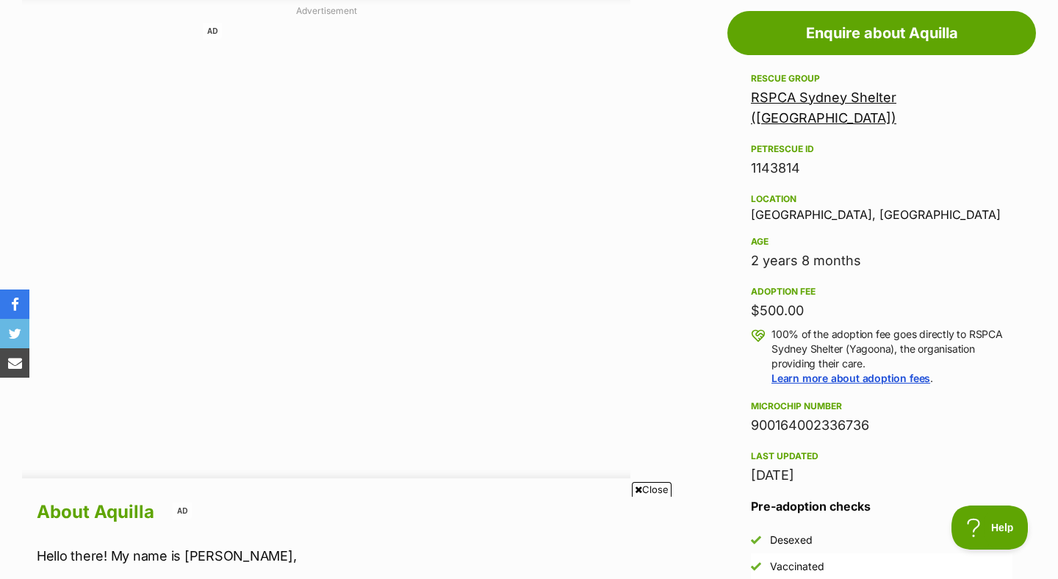
scroll to position [714, 0]
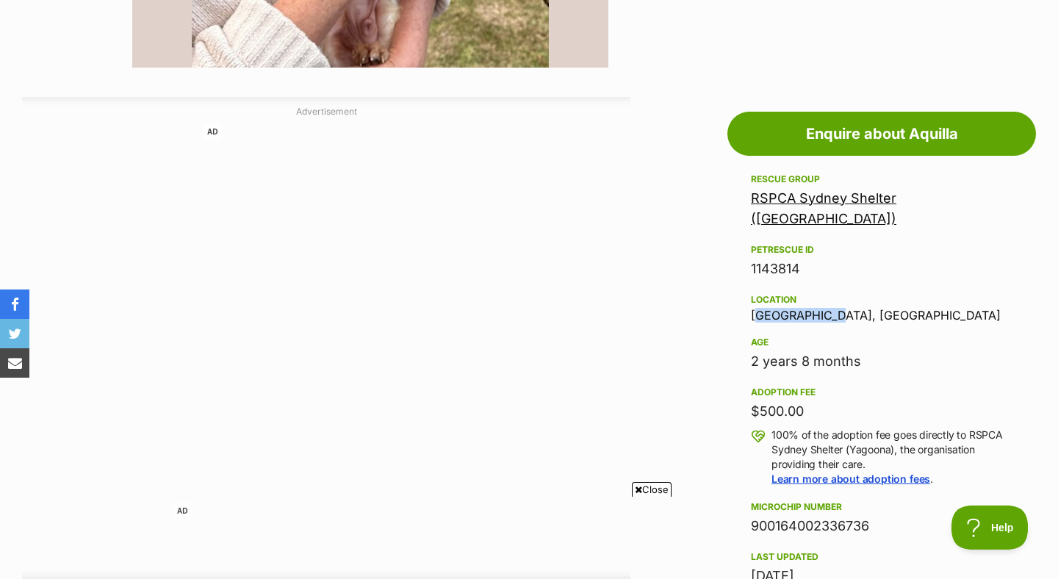
drag, startPoint x: 829, startPoint y: 290, endPoint x: 727, endPoint y: 292, distance: 102.2
click at [727, 292] on aside "Rescue group RSPCA Sydney Shelter ([GEOGRAPHIC_DATA]) PetRescue ID 1143814 Loca…" at bounding box center [881, 464] width 309 height 589
copy div "Yagoona West"
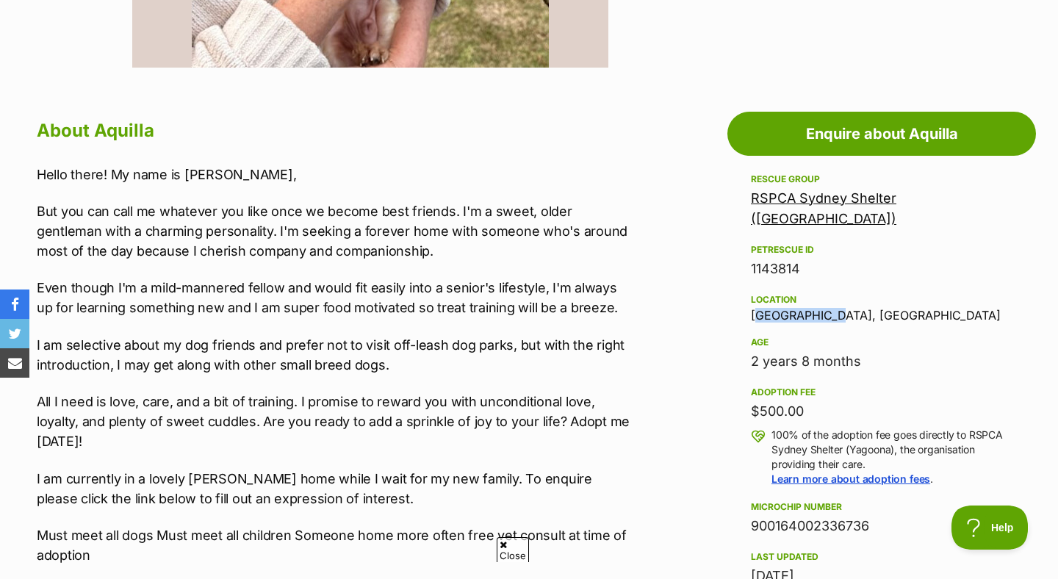
scroll to position [0, 0]
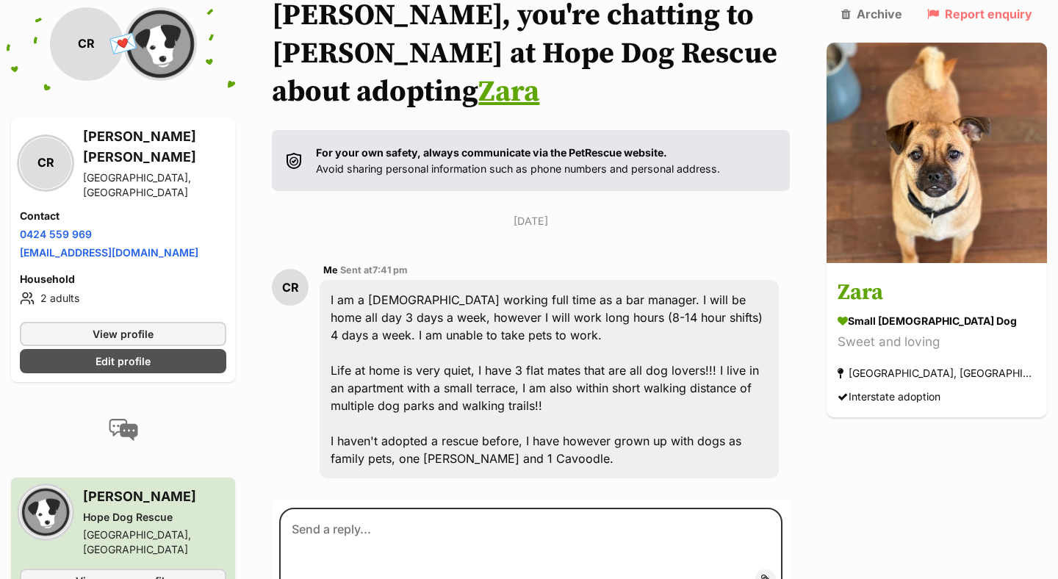
scroll to position [168, 0]
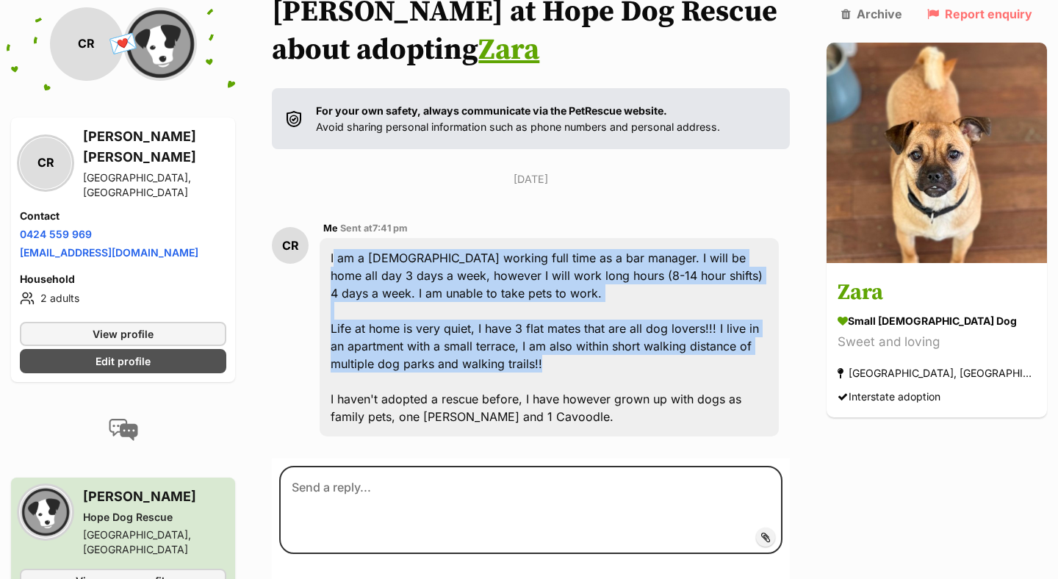
drag, startPoint x: 613, startPoint y: 319, endPoint x: 341, endPoint y: 220, distance: 289.4
click at [341, 238] on div "I am a [DEMOGRAPHIC_DATA] working full time as a bar manager. I will be home al…" at bounding box center [549, 337] width 459 height 198
